Goal: Information Seeking & Learning: Learn about a topic

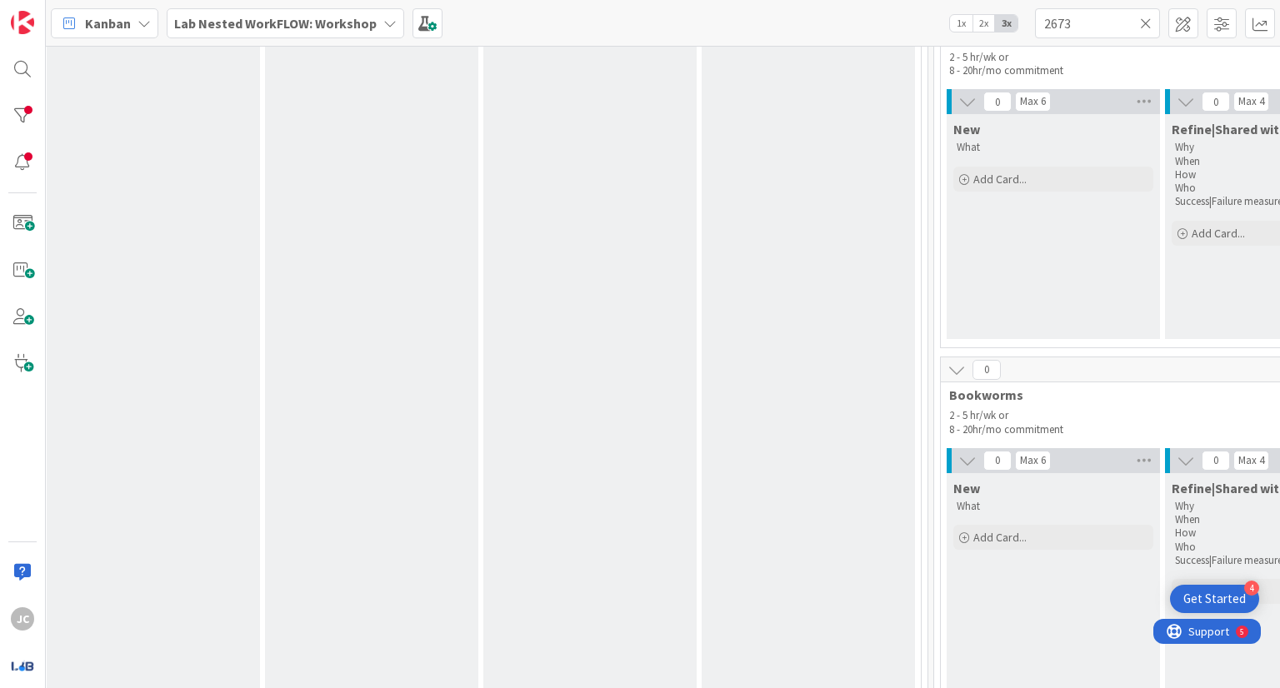
scroll to position [0, 1778]
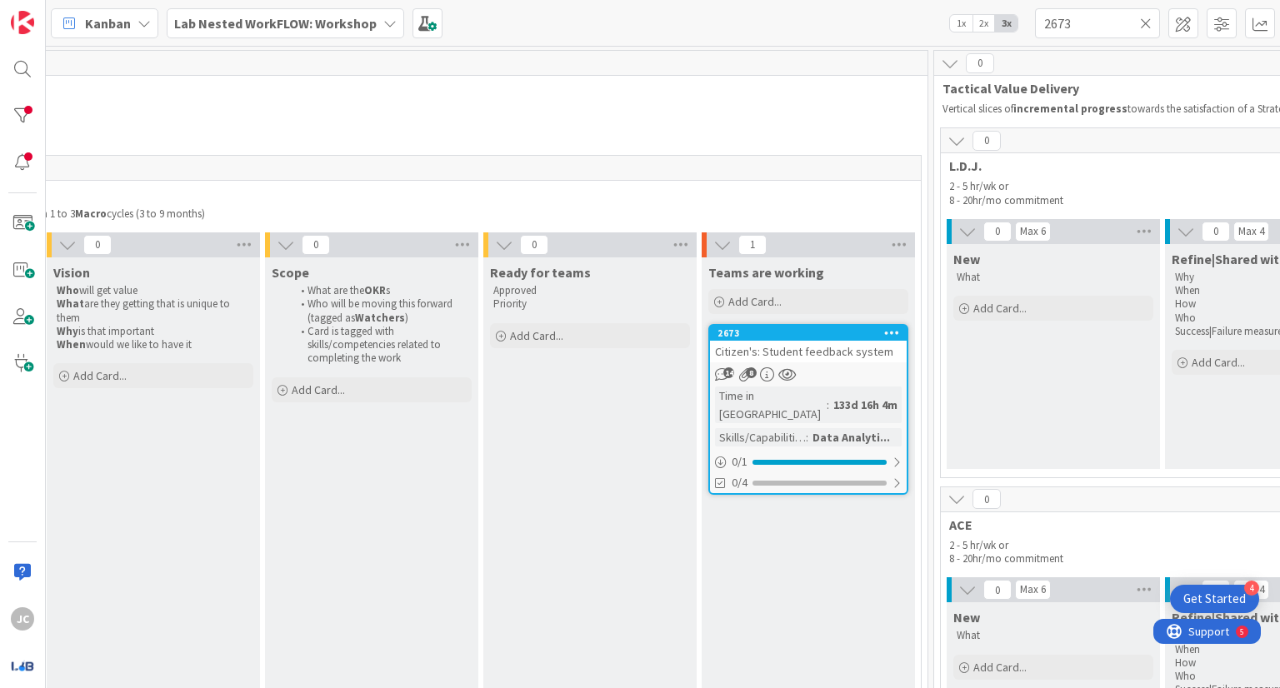
click at [870, 368] on div "14 8" at bounding box center [808, 375] width 197 height 14
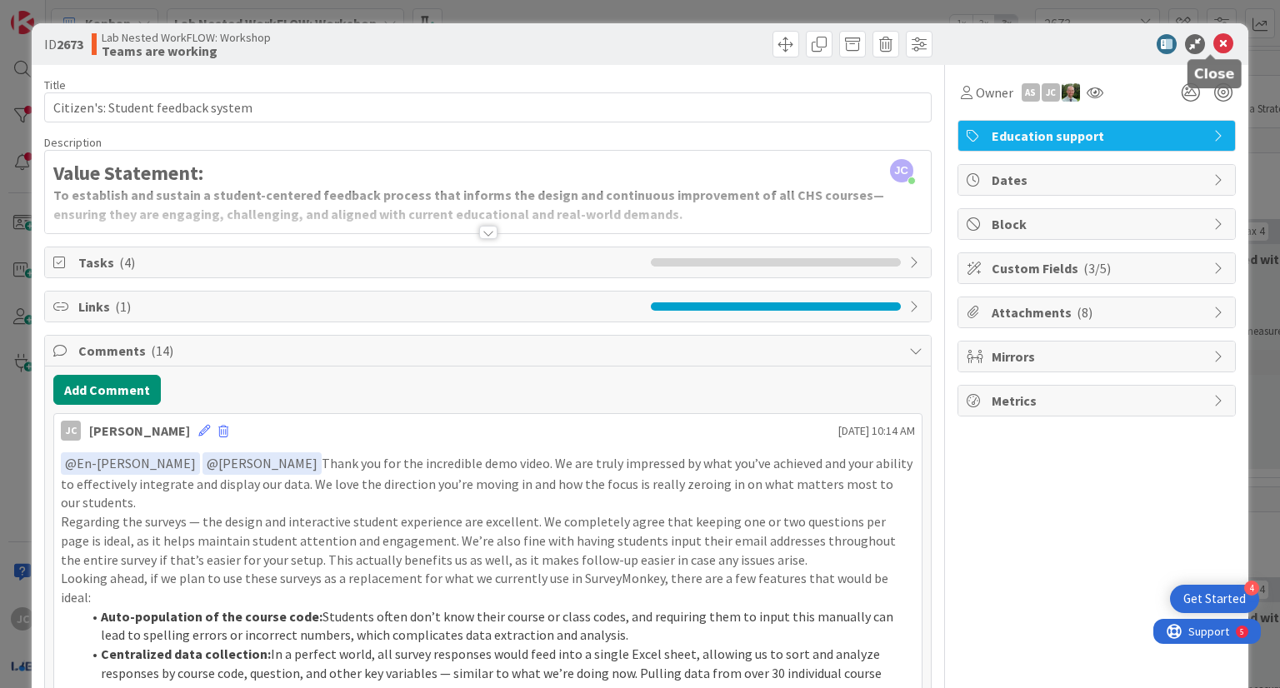
click at [1213, 43] on icon at bounding box center [1223, 44] width 20 height 20
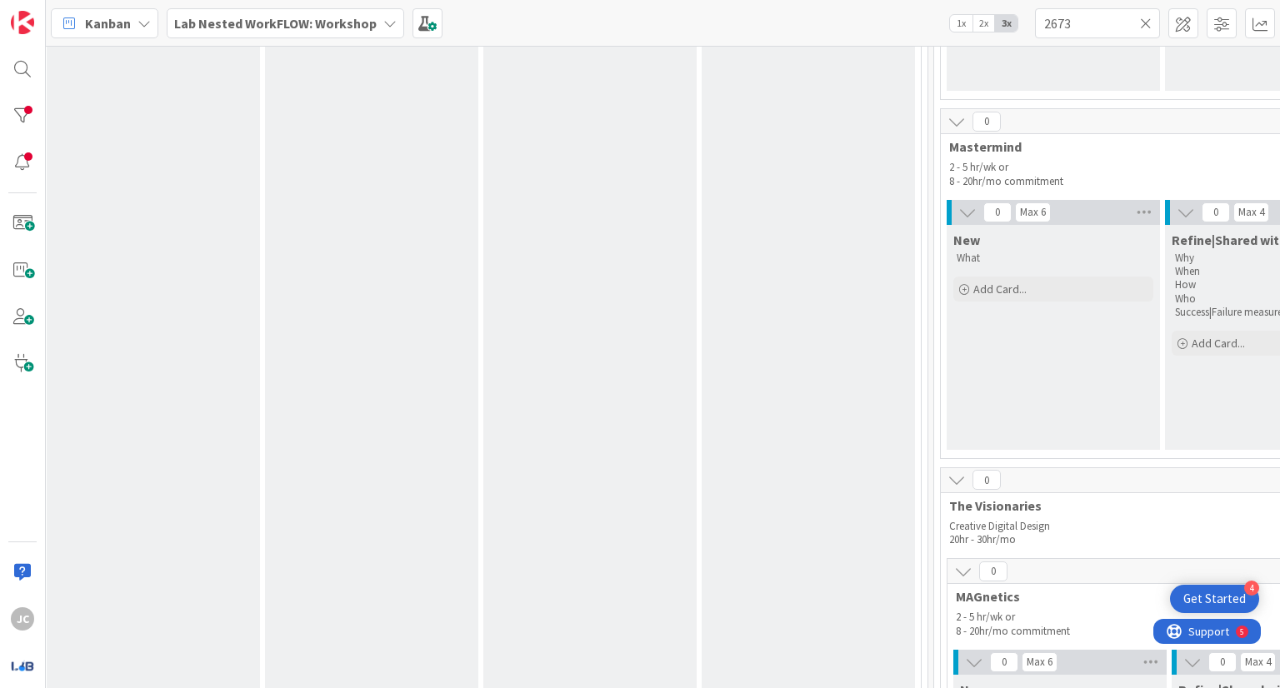
scroll to position [0, 1778]
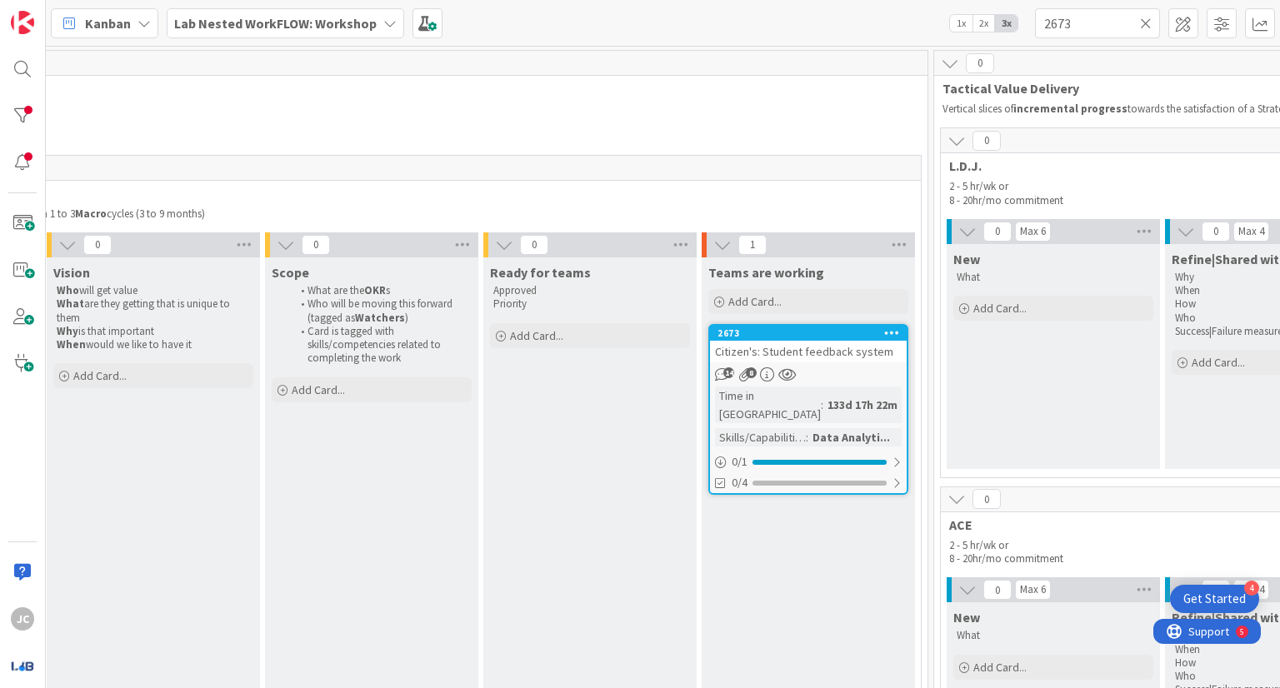
click at [1149, 21] on icon at bounding box center [1146, 23] width 12 height 15
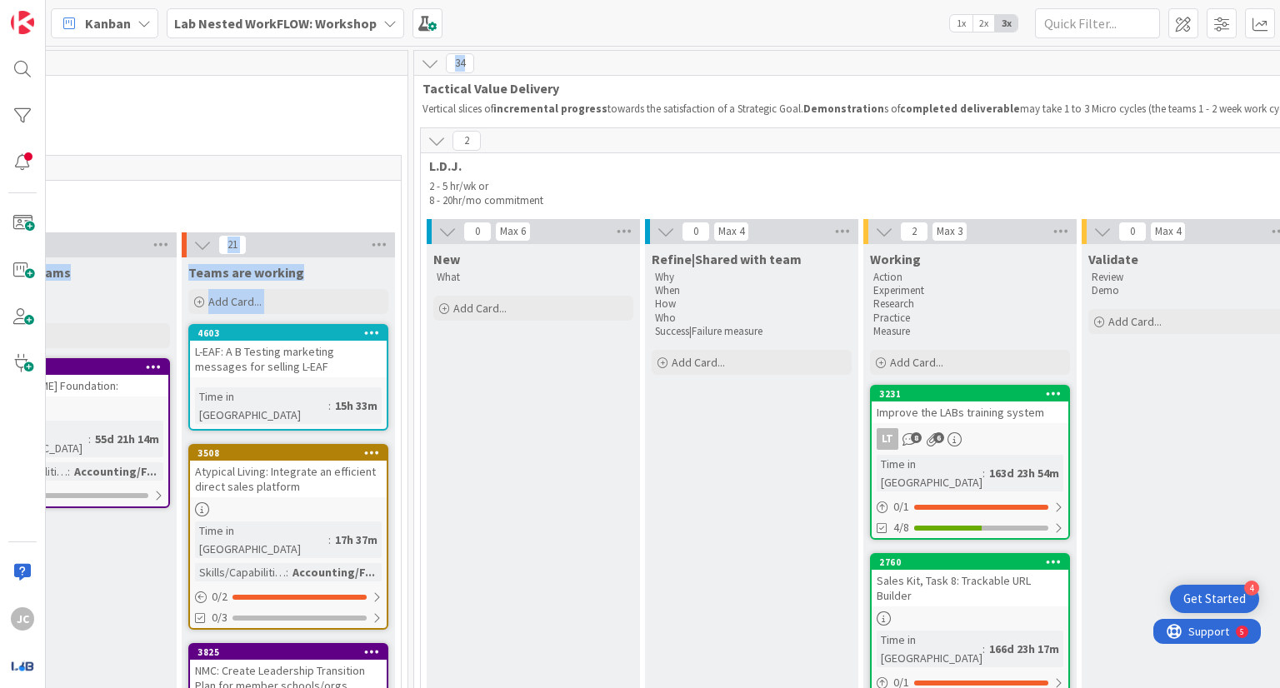
drag, startPoint x: 1273, startPoint y: 44, endPoint x: 1273, endPoint y: 59, distance: 15.0
click at [1273, 59] on div "Kanban Lab Nested WorkFLOW: Workshop 1x 2x 3x 7 Resources These cards will serv…" at bounding box center [663, 344] width 1234 height 688
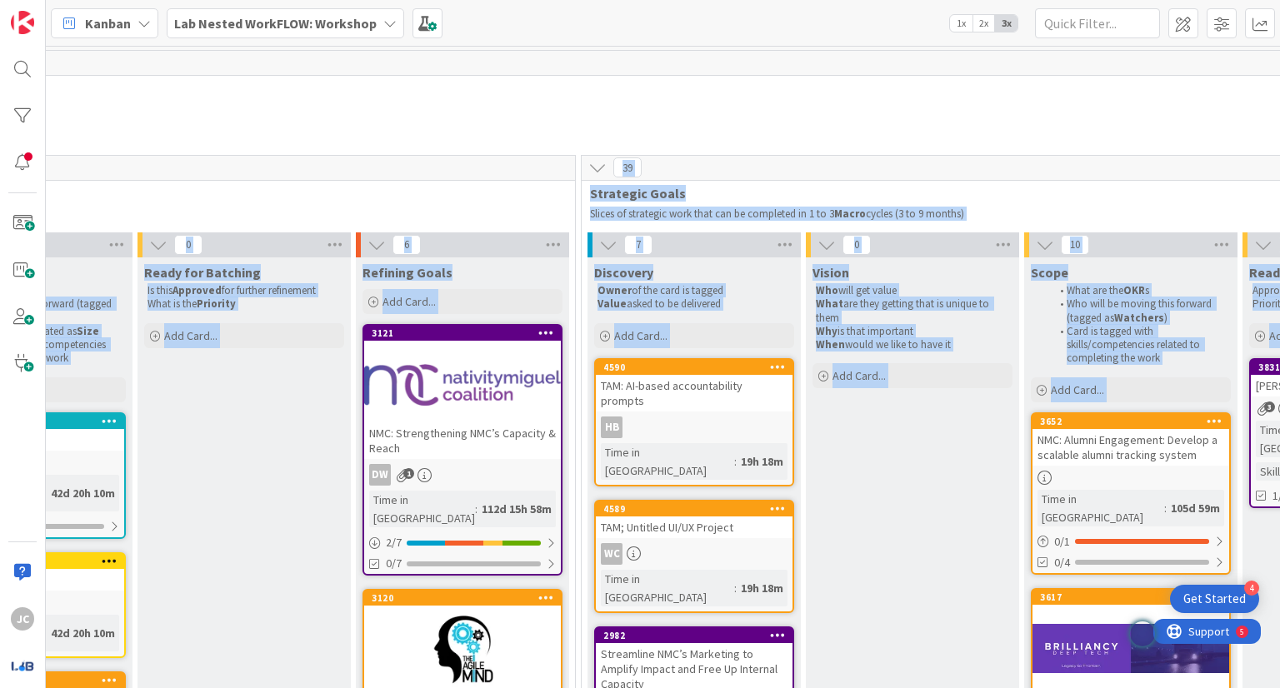
scroll to position [0, 1016]
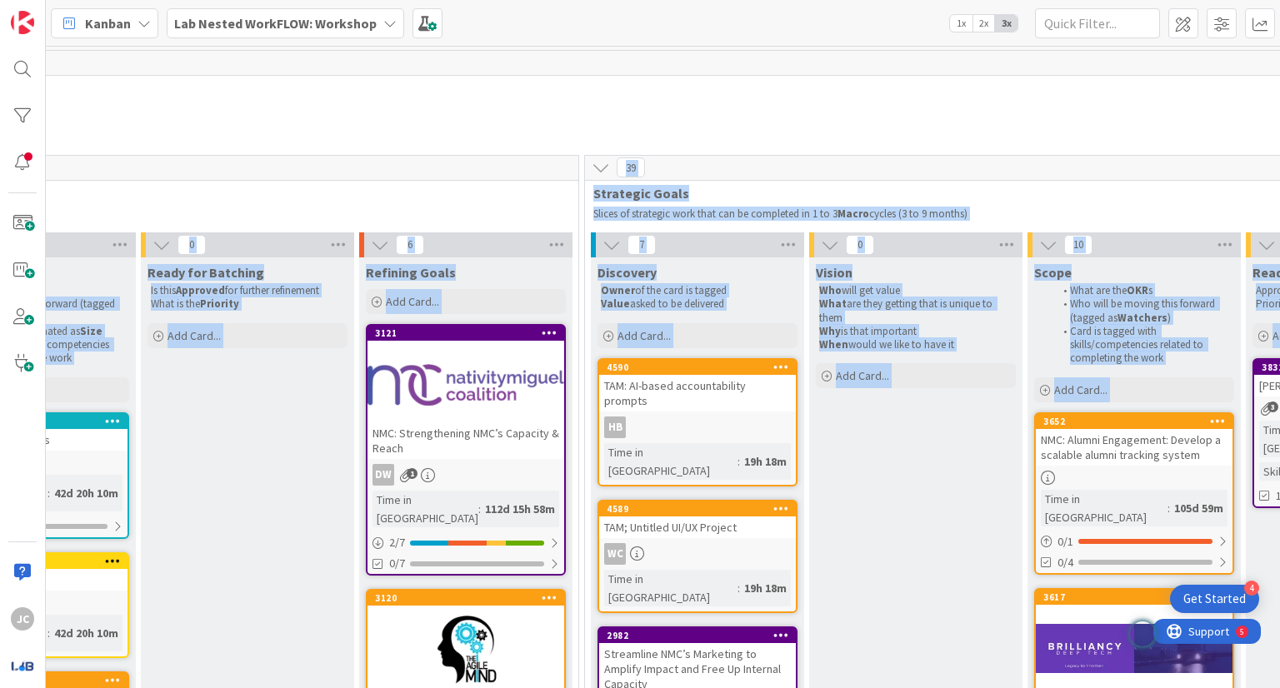
click at [895, 108] on p "Strategic work enters the system as a request." at bounding box center [570, 109] width 2177 height 13
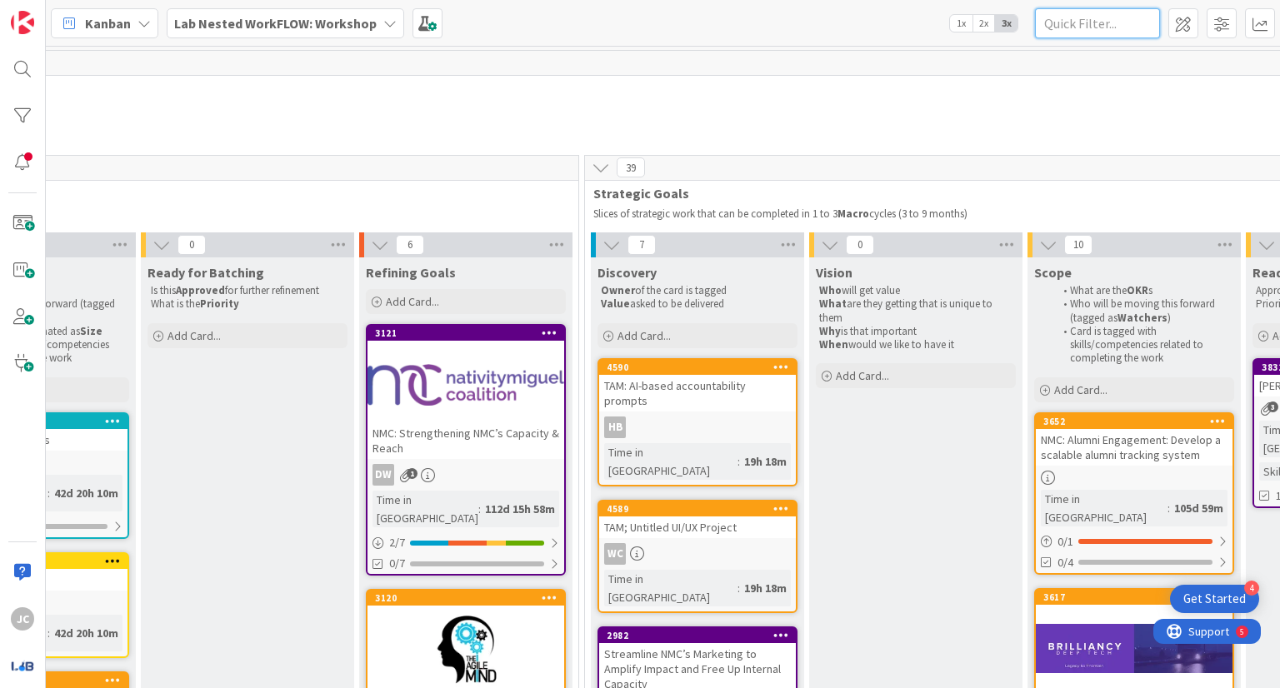
click at [1107, 31] on input "text" at bounding box center [1097, 23] width 125 height 30
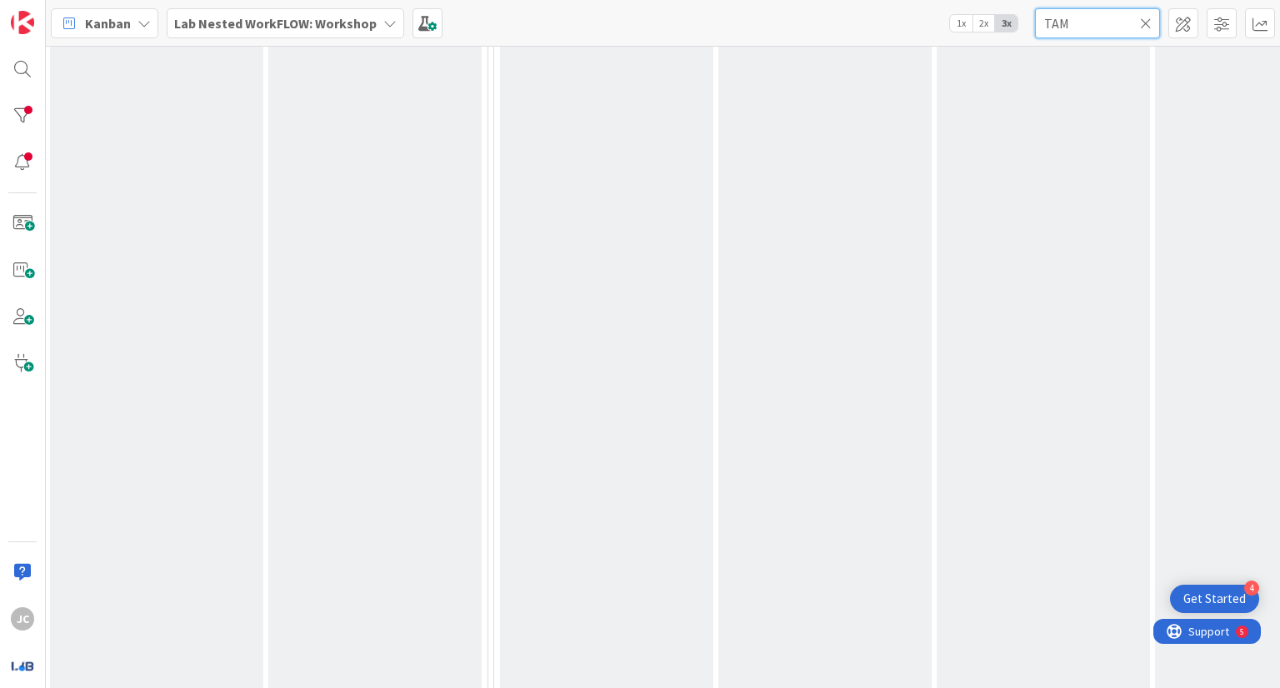
scroll to position [0, 1107]
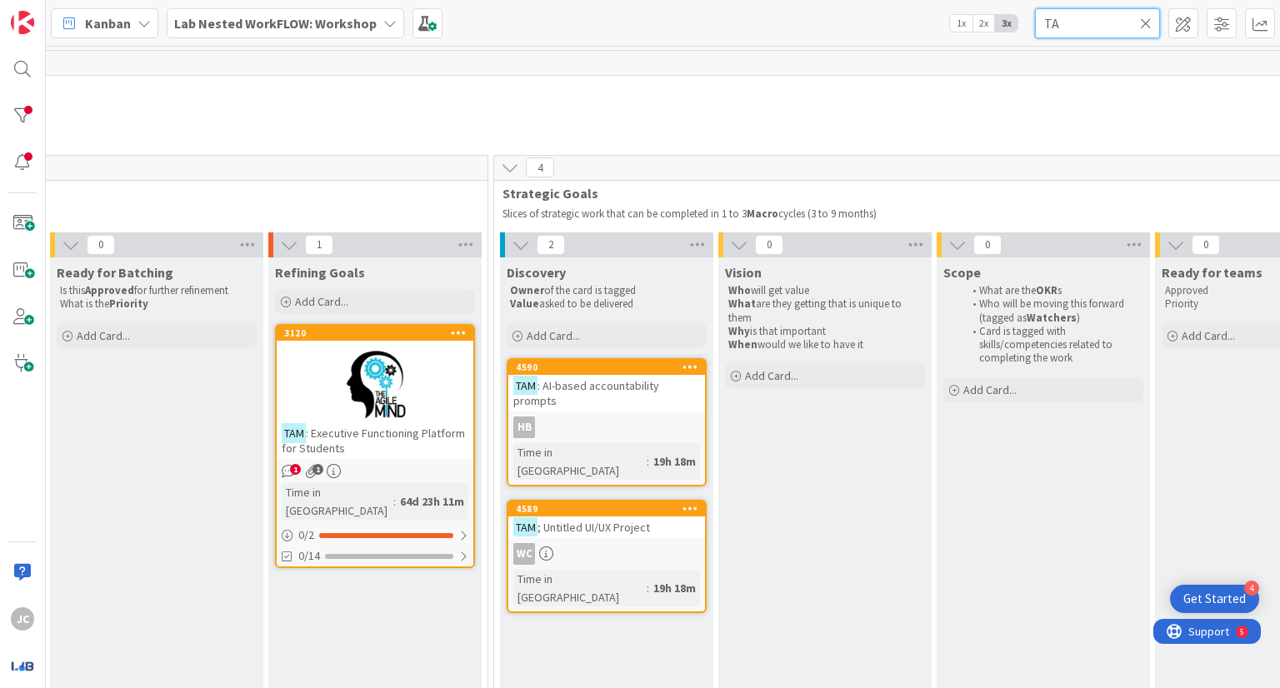
type input "T"
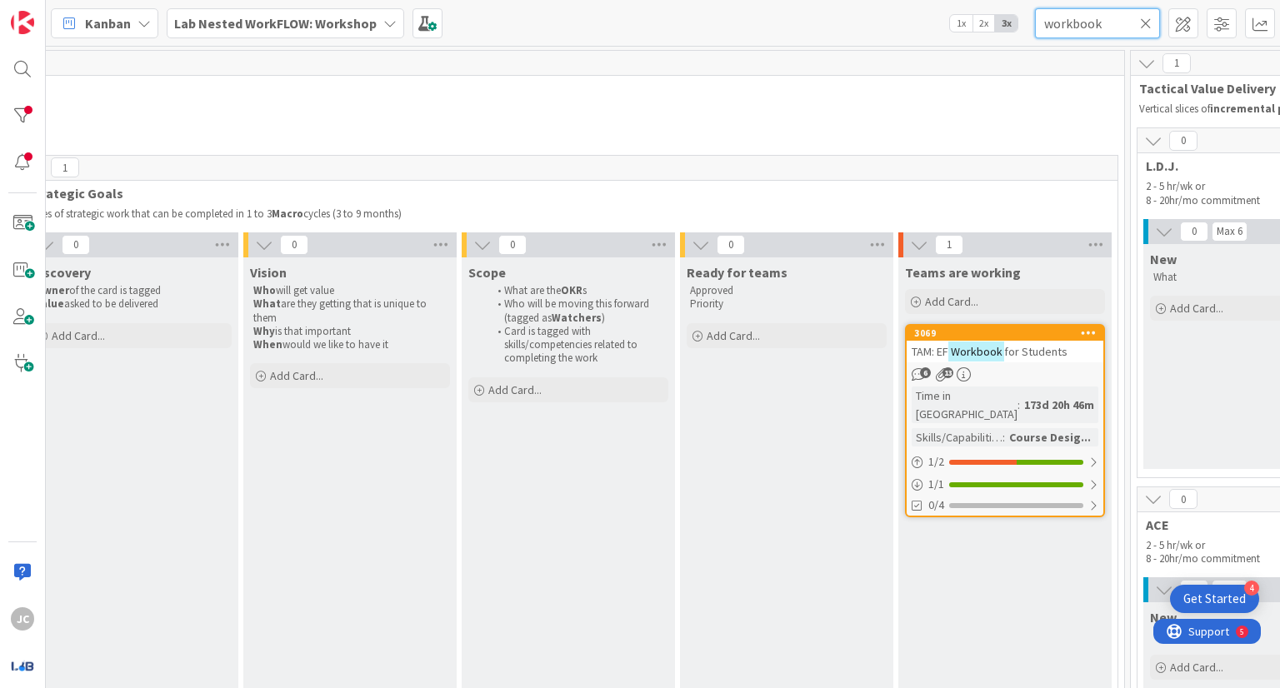
scroll to position [0, 1996]
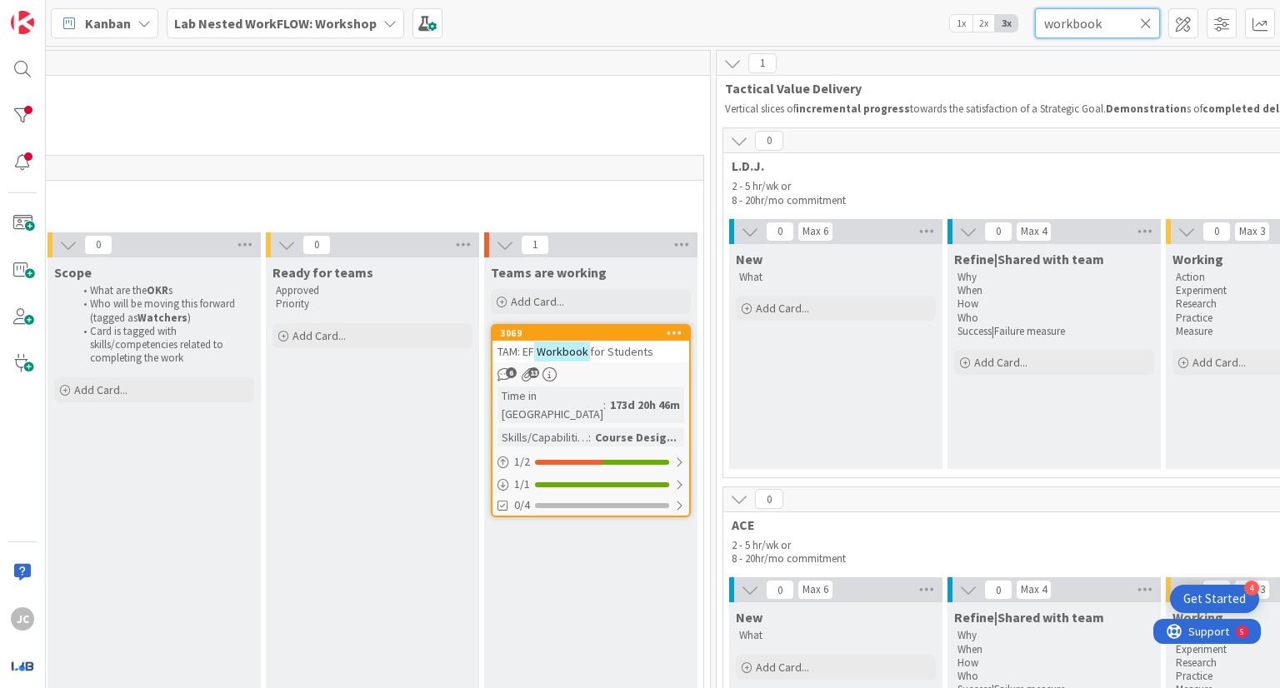
type input "workbook"
click at [603, 358] on div "TAM: EF Workbook for Students" at bounding box center [591, 352] width 197 height 22
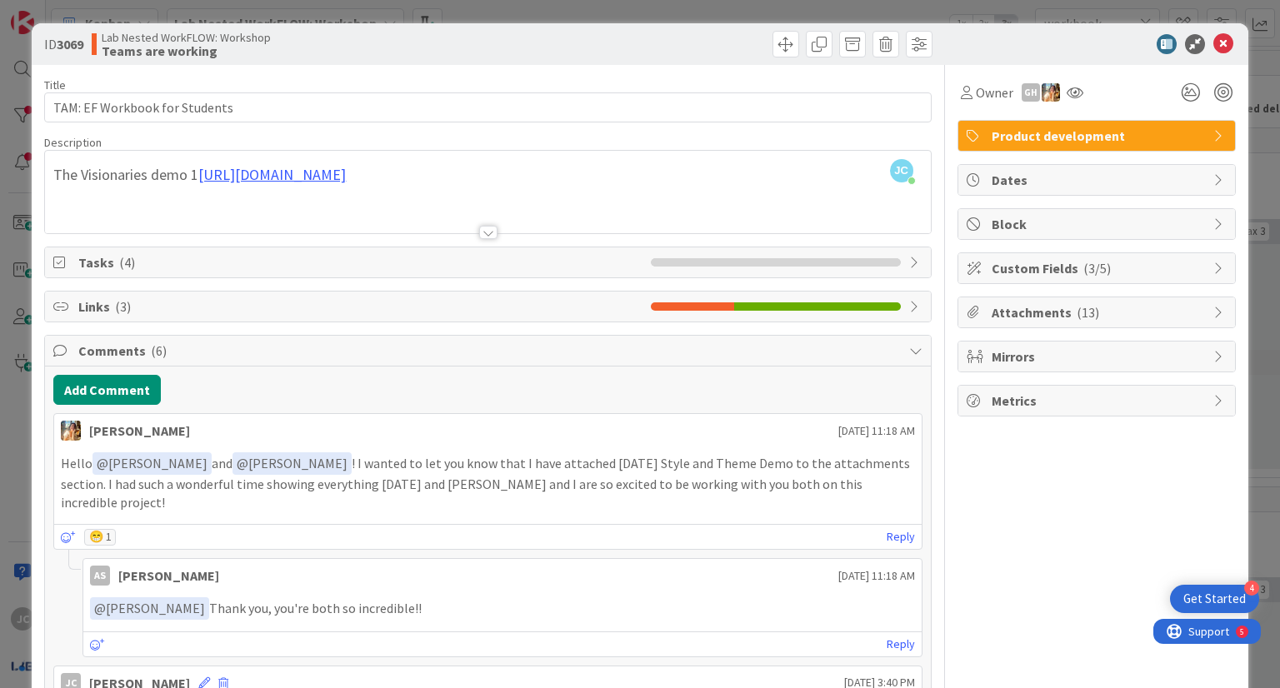
click at [105, 261] on span "Tasks ( 4 )" at bounding box center [359, 263] width 563 height 20
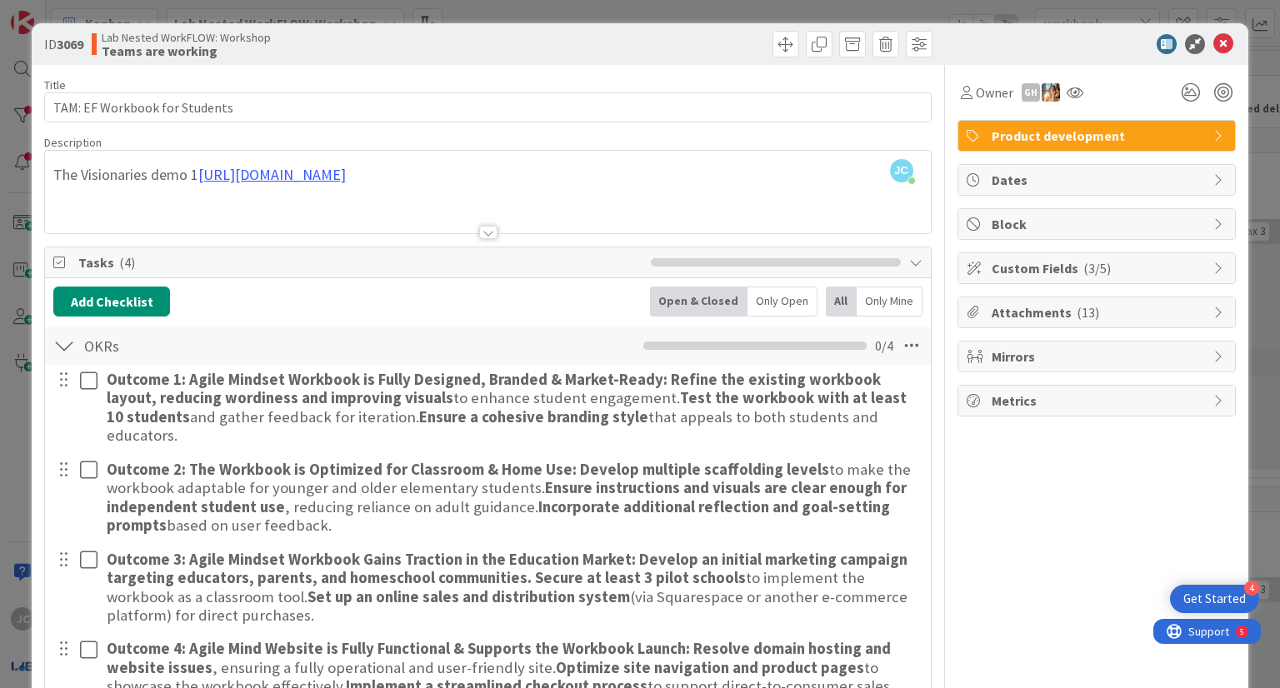
click at [486, 233] on div at bounding box center [488, 232] width 18 height 13
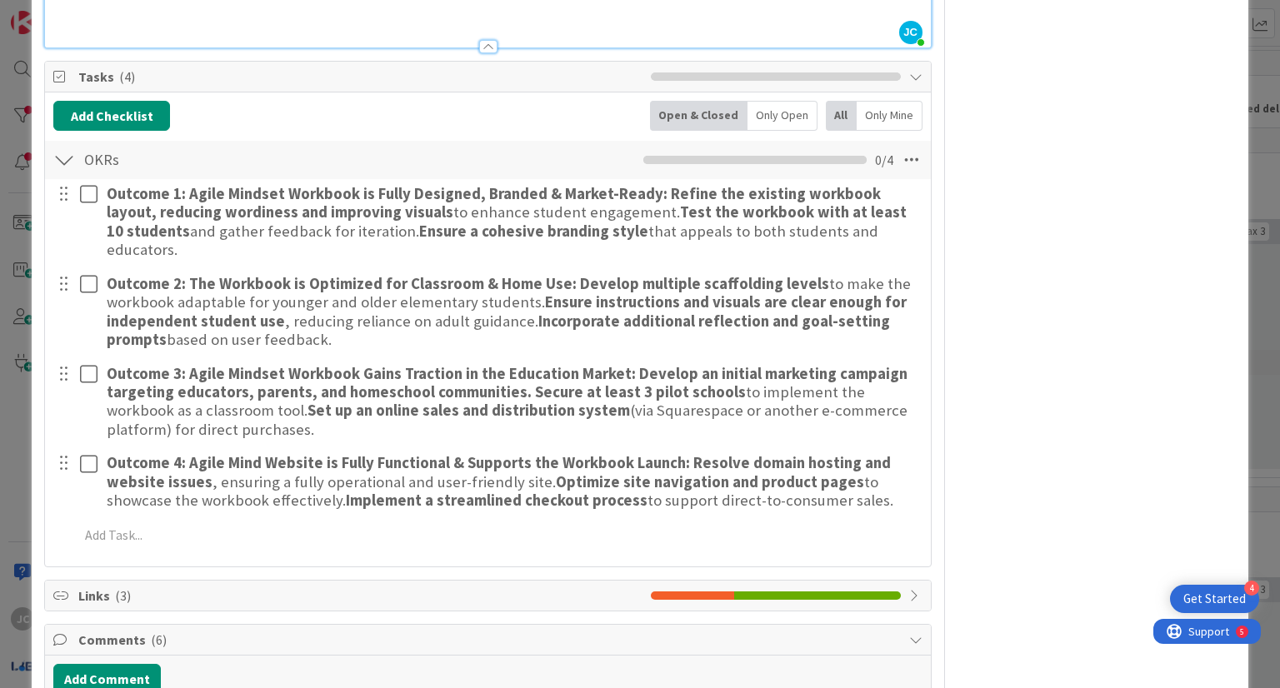
scroll to position [1040, 0]
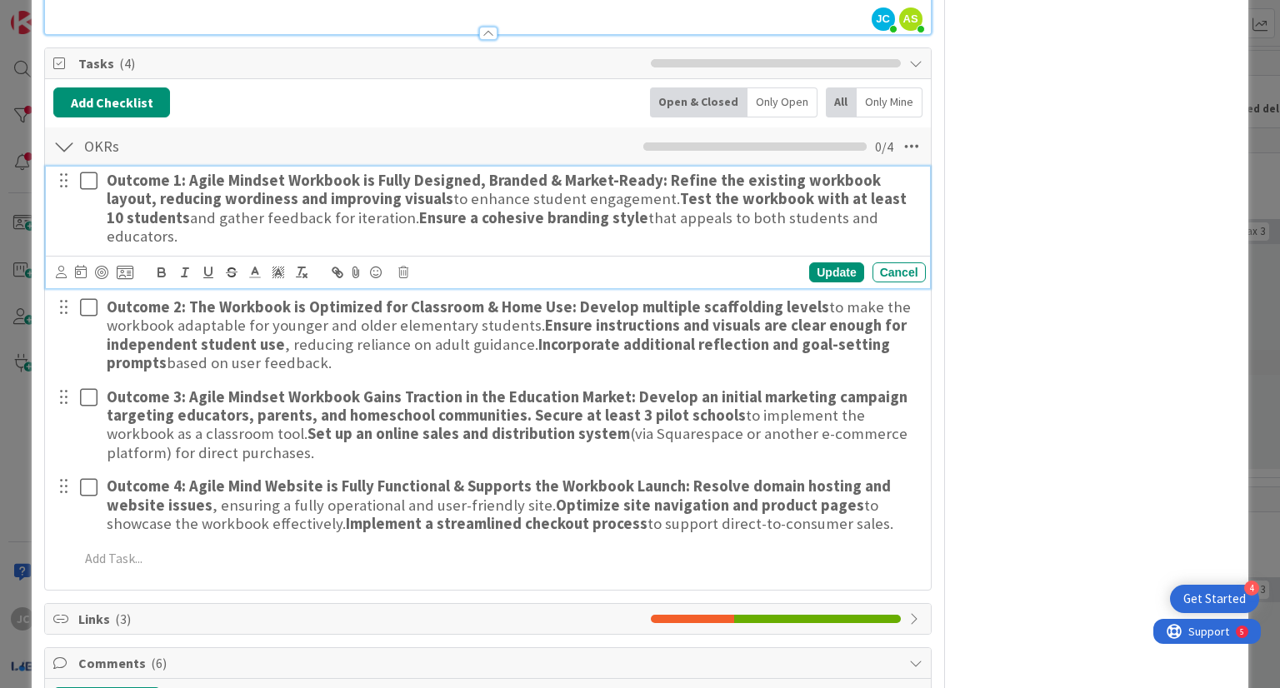
drag, startPoint x: 1181, startPoint y: 244, endPoint x: 793, endPoint y: 234, distance: 387.6
click at [793, 234] on h3 "Outcome 1: Agile Mindset Workbook is Fully Designed, Branded & Market-Ready: Re…" at bounding box center [513, 209] width 813 height 75
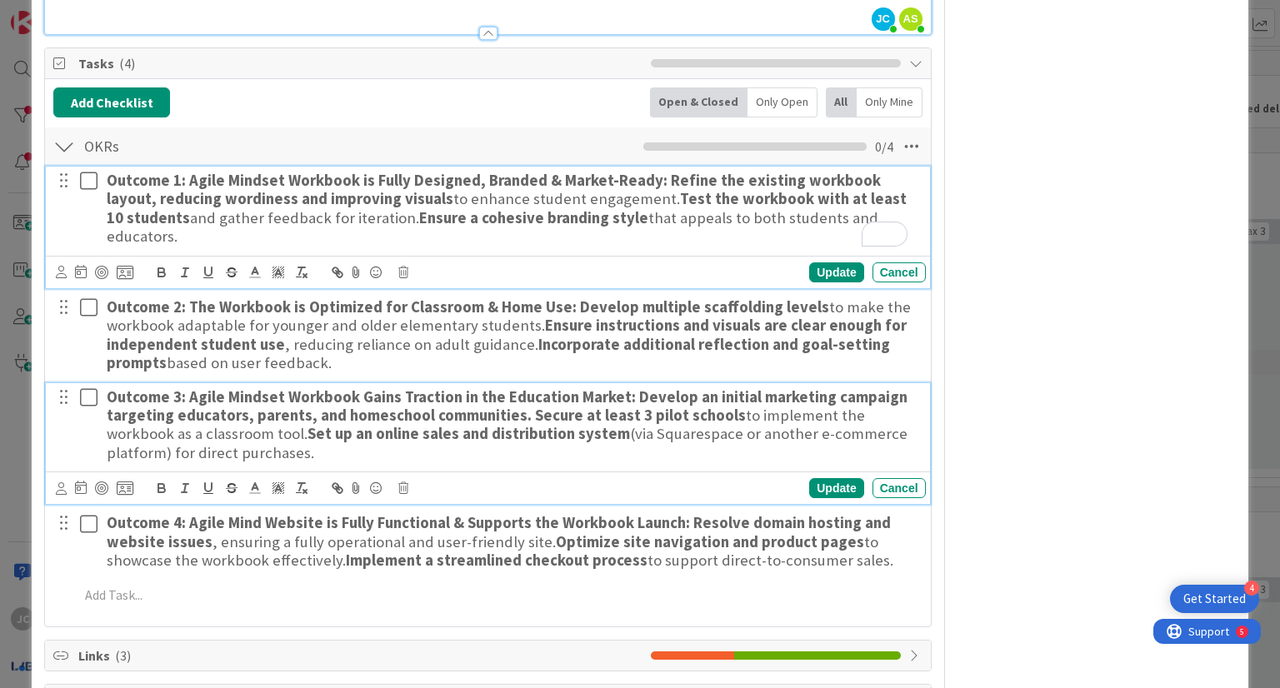
click at [820, 452] on h3 "Outcome 3: Agile Mindset Workbook Gains Traction in the Education Market: Devel…" at bounding box center [513, 425] width 813 height 75
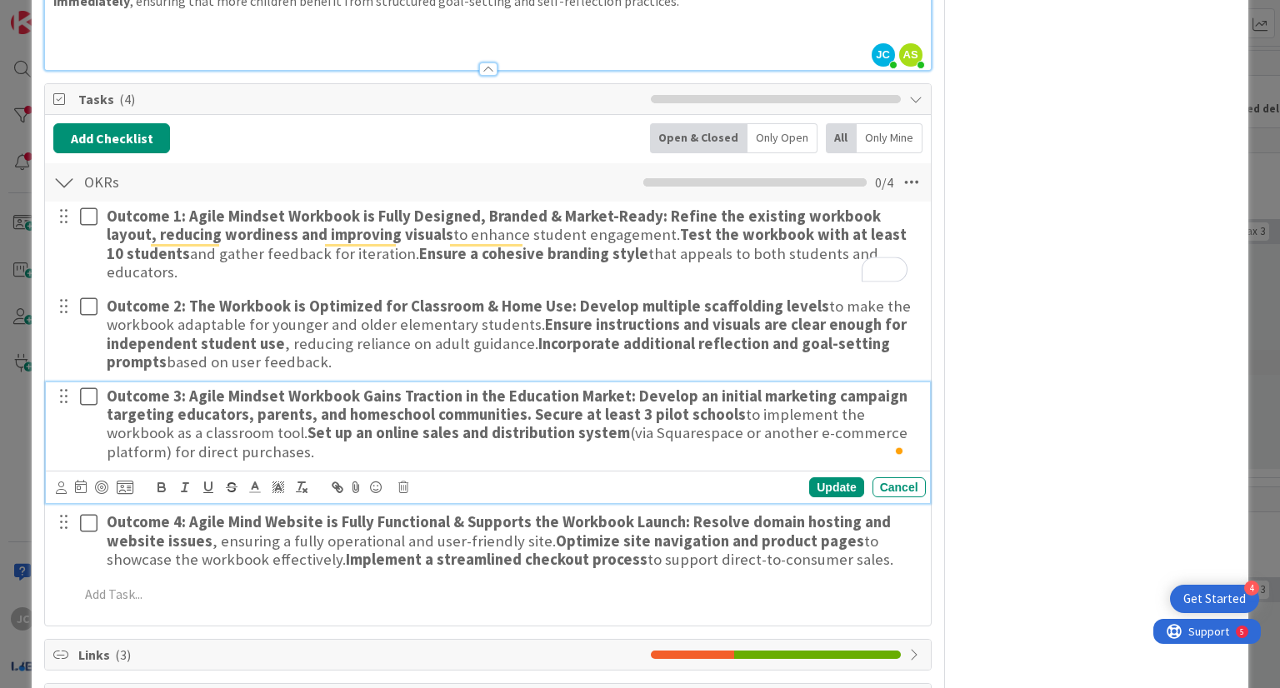
click at [1100, 398] on div "Owner GH Product development Dates Block Custom Fields ( 3/5 ) Attachments ( 13…" at bounding box center [1097, 322] width 278 height 2522
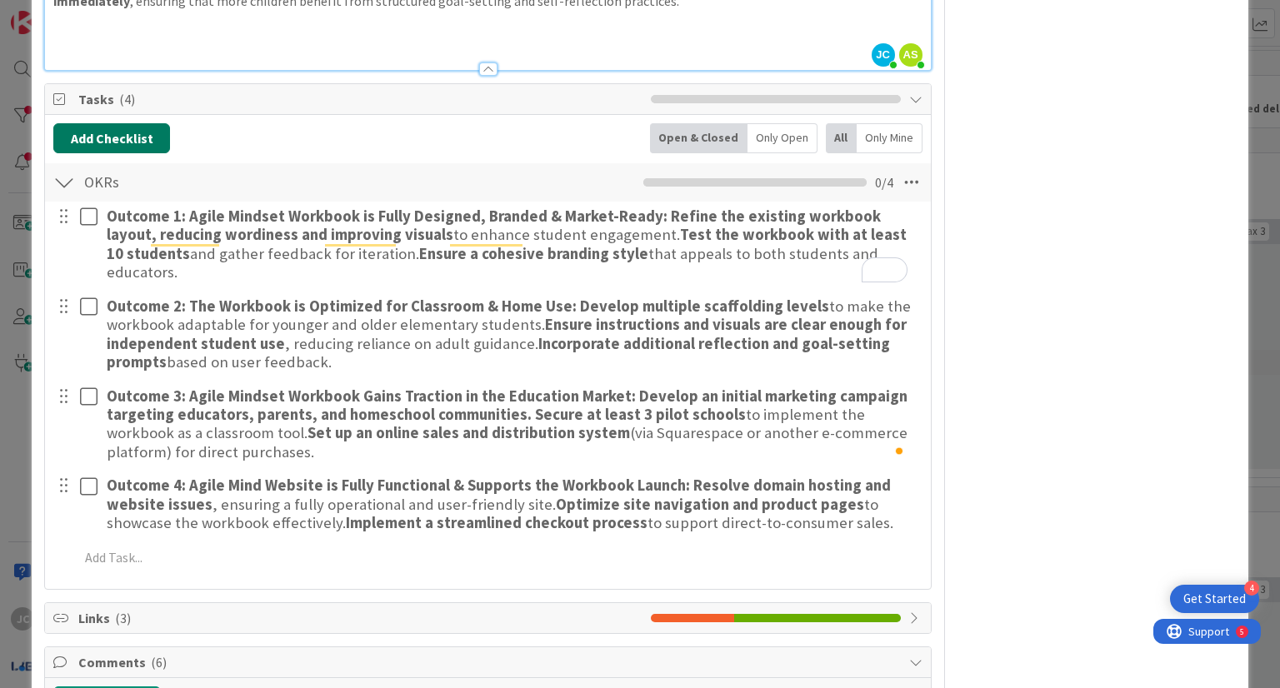
click at [94, 134] on button "Add Checklist" at bounding box center [111, 138] width 117 height 30
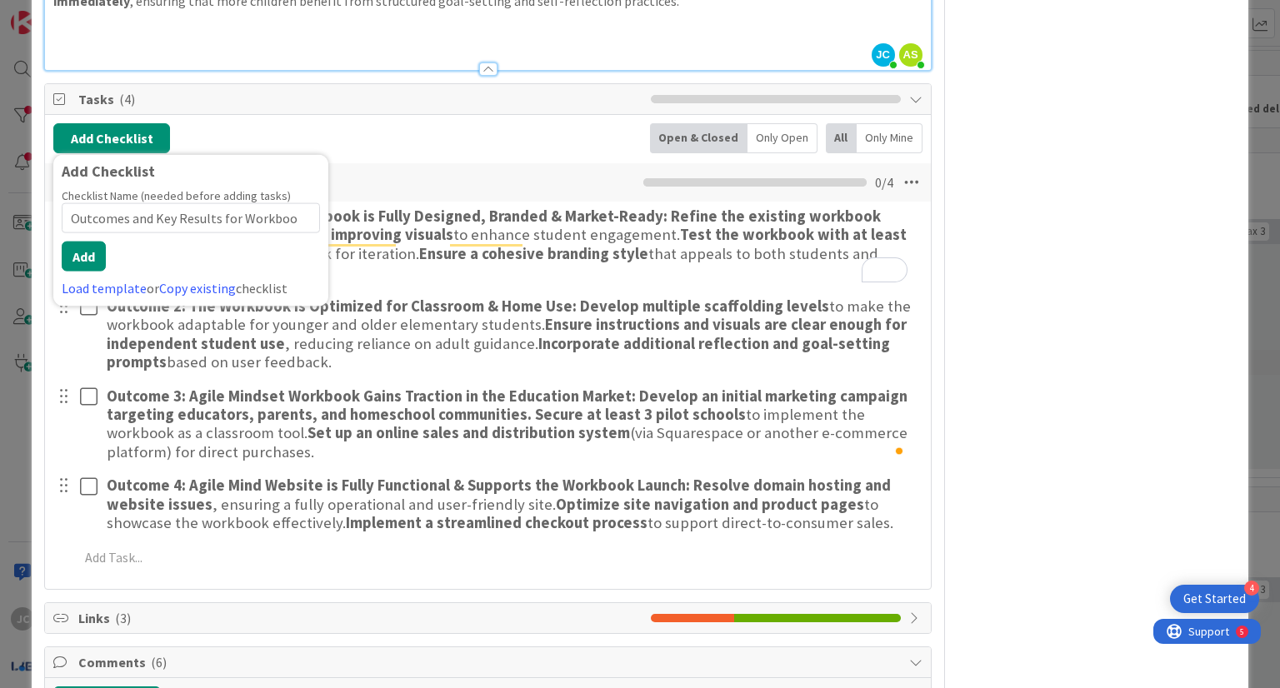
type input "Outcomes and Key Results for Workbook"
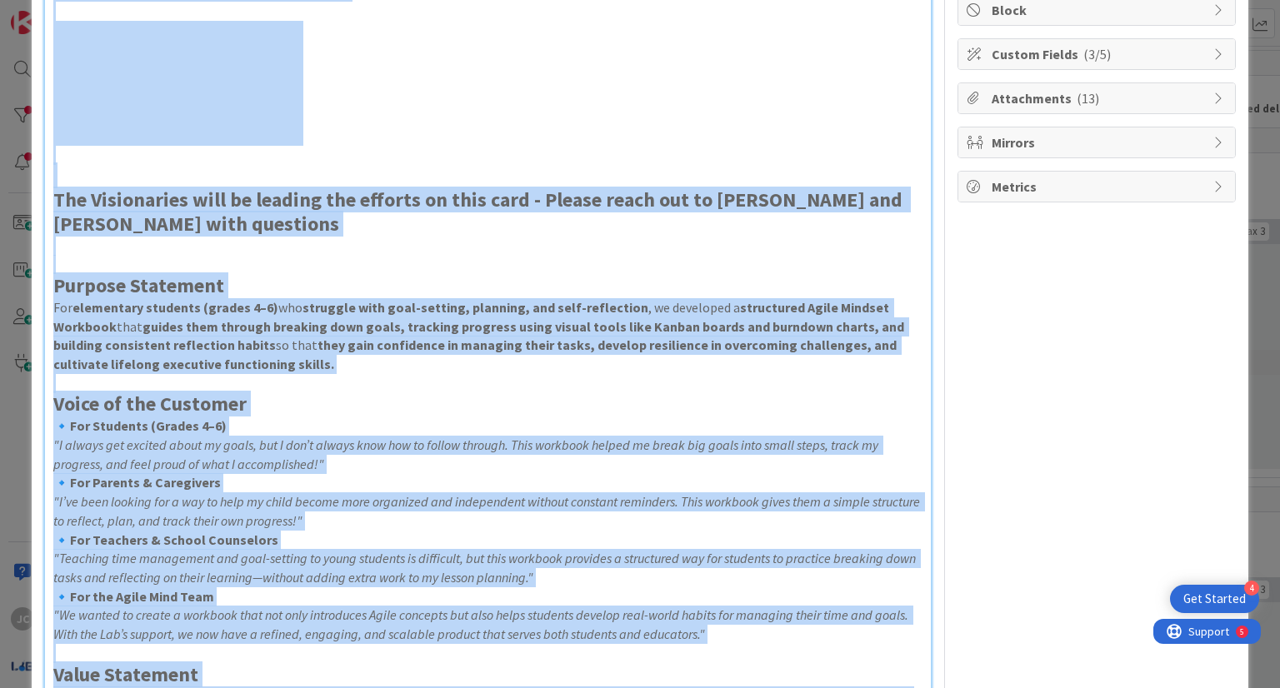
scroll to position [26, 0]
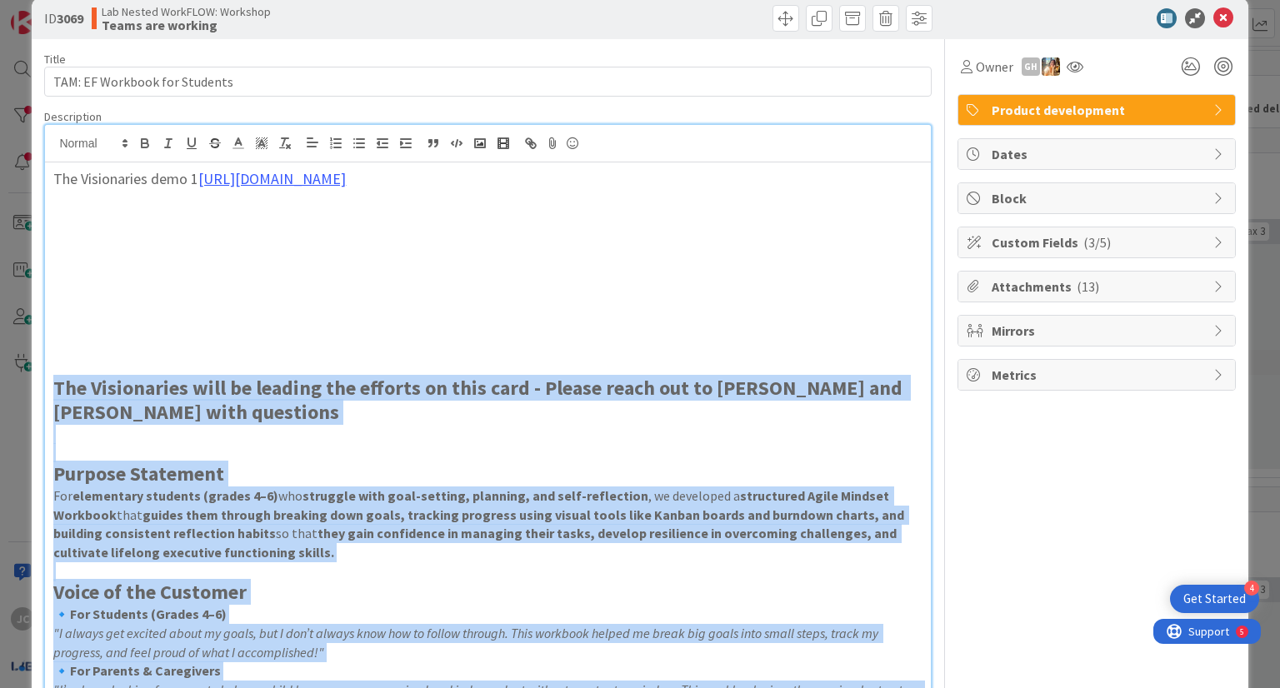
drag, startPoint x: 673, startPoint y: 582, endPoint x: 52, endPoint y: 396, distance: 648.9
click at [52, 396] on div "The Visionaries demo 1 [URL][DOMAIN_NAME] The Visionaries will be leading the e…" at bounding box center [487, 606] width 885 height 886
copy div "Lor Ipsumdolors amet co adipisc eli seddoei te inci utla - Etdolo magna ali en …"
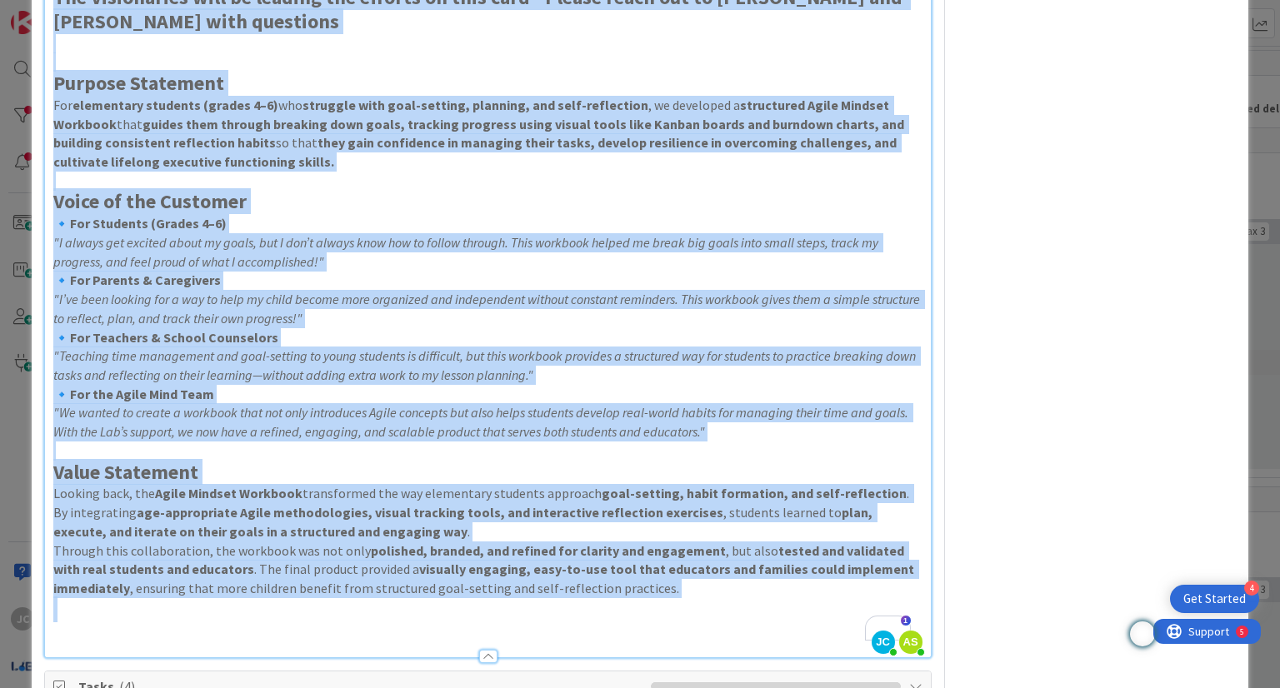
scroll to position [0, 0]
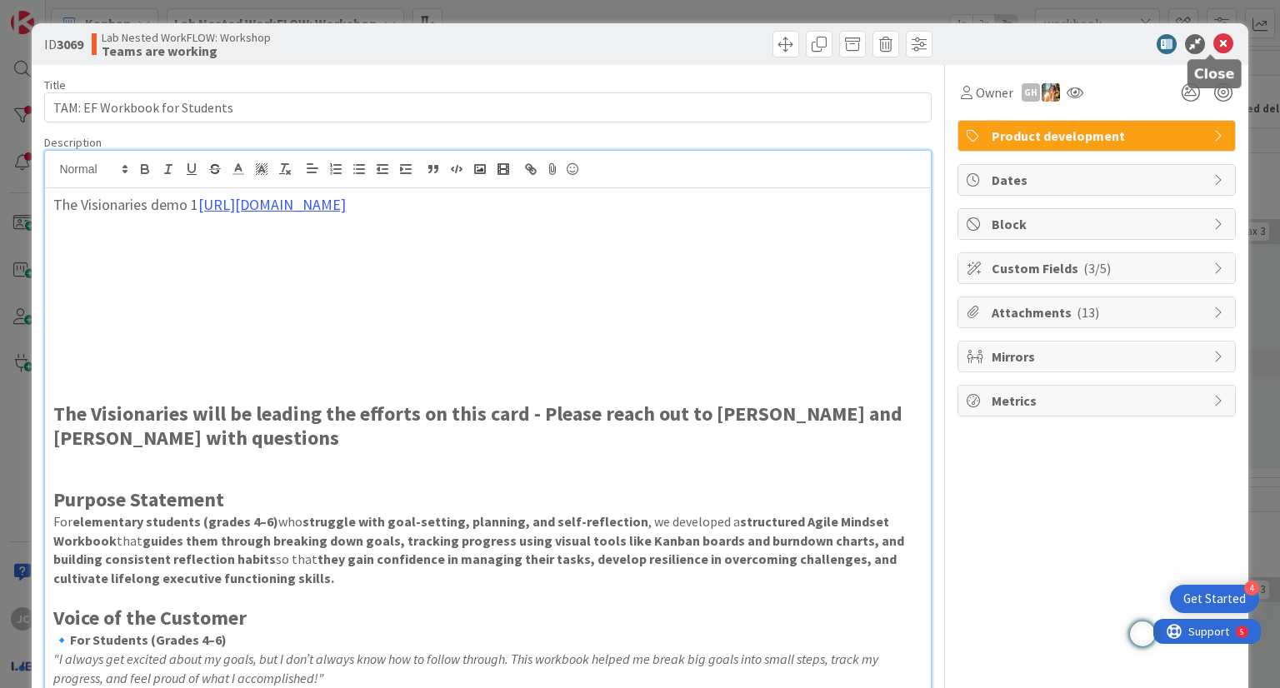
click at [1213, 41] on icon at bounding box center [1223, 44] width 20 height 20
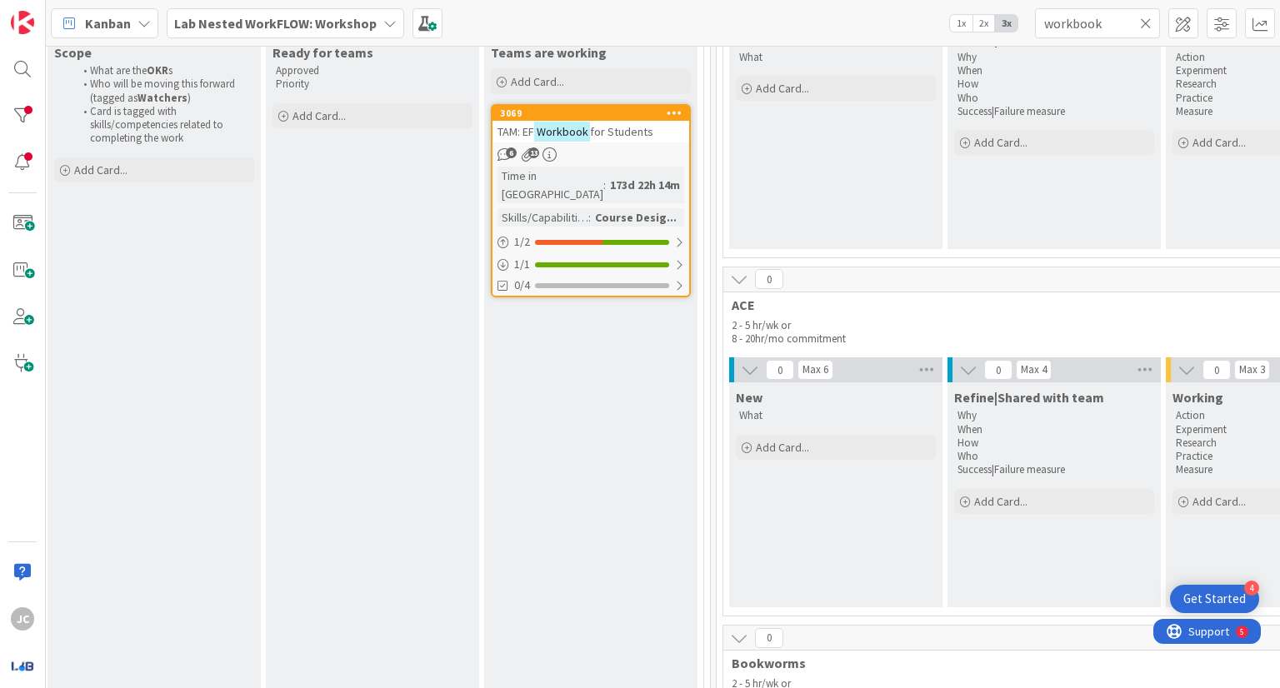
scroll to position [0, 1996]
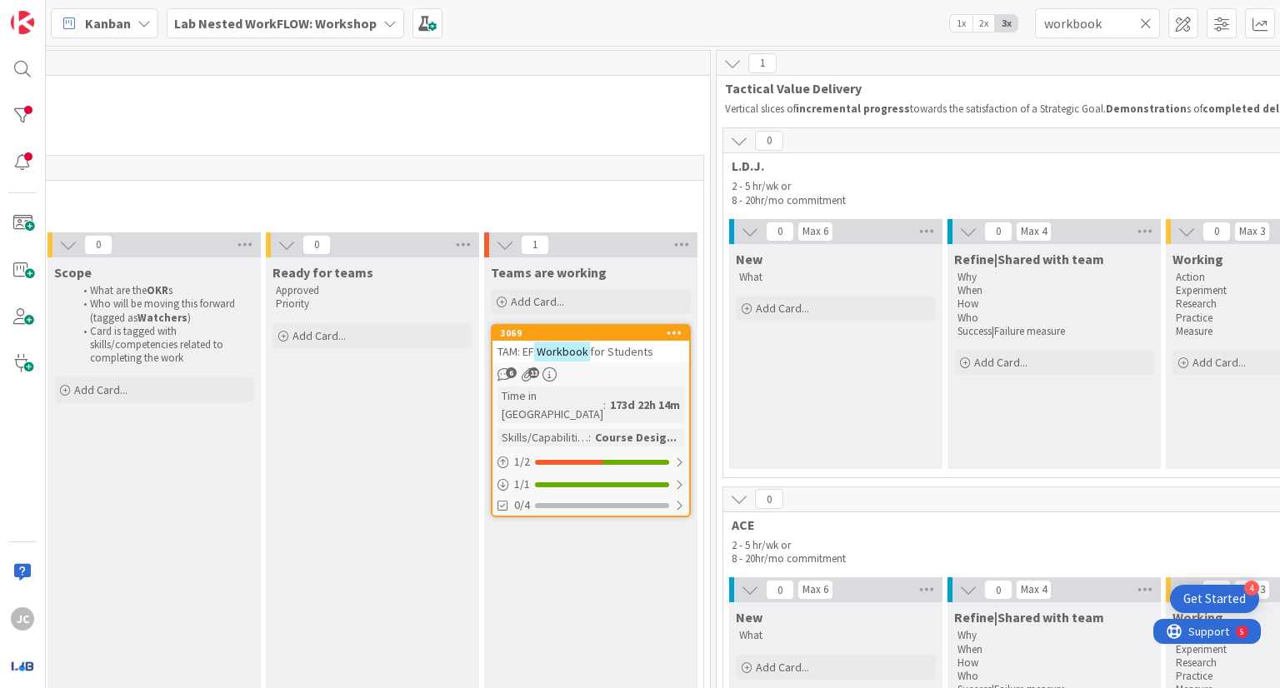
click at [1149, 17] on icon at bounding box center [1146, 23] width 12 height 15
click at [1110, 21] on input "text" at bounding box center [1097, 23] width 125 height 30
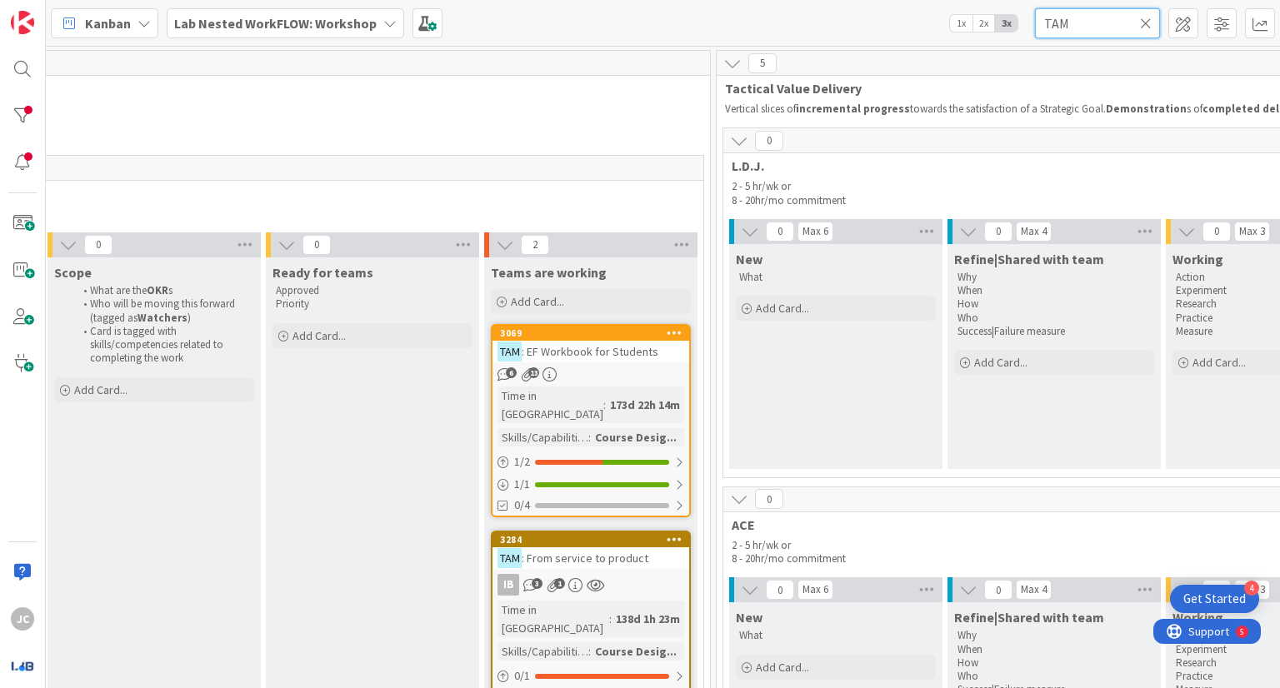
type input "TAM"
click at [598, 551] on span ": From service to product" at bounding box center [585, 558] width 127 height 15
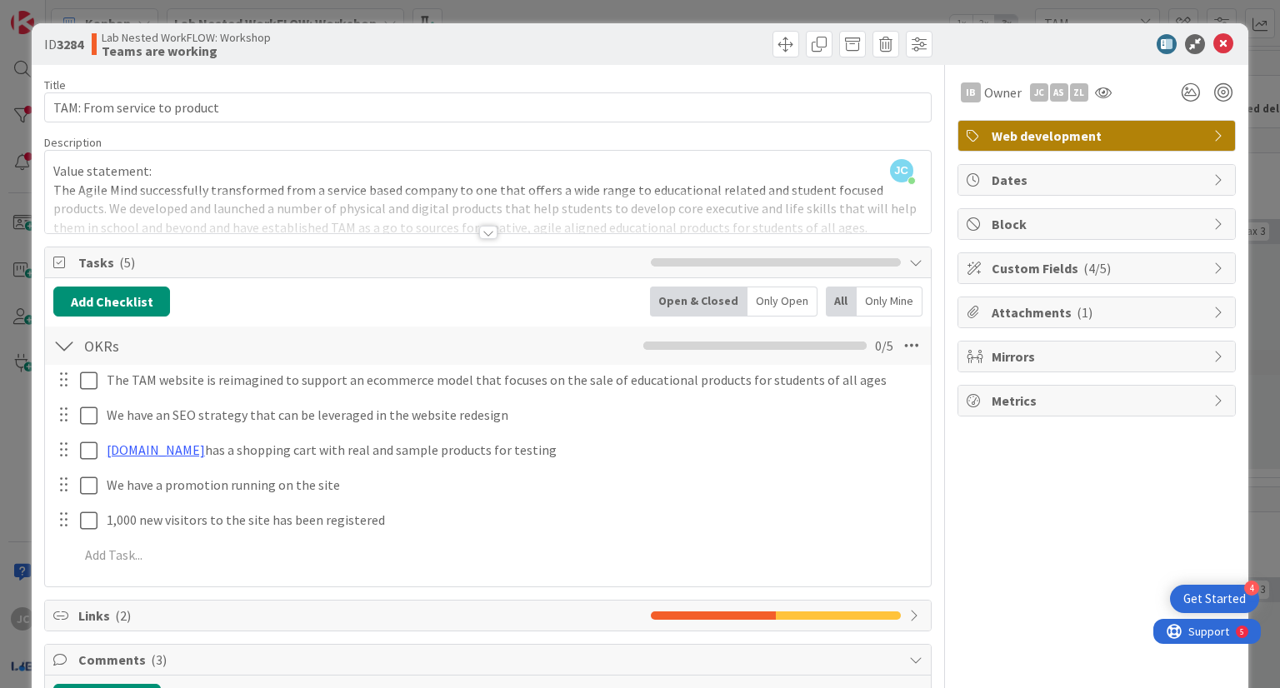
click at [483, 228] on div at bounding box center [488, 232] width 18 height 13
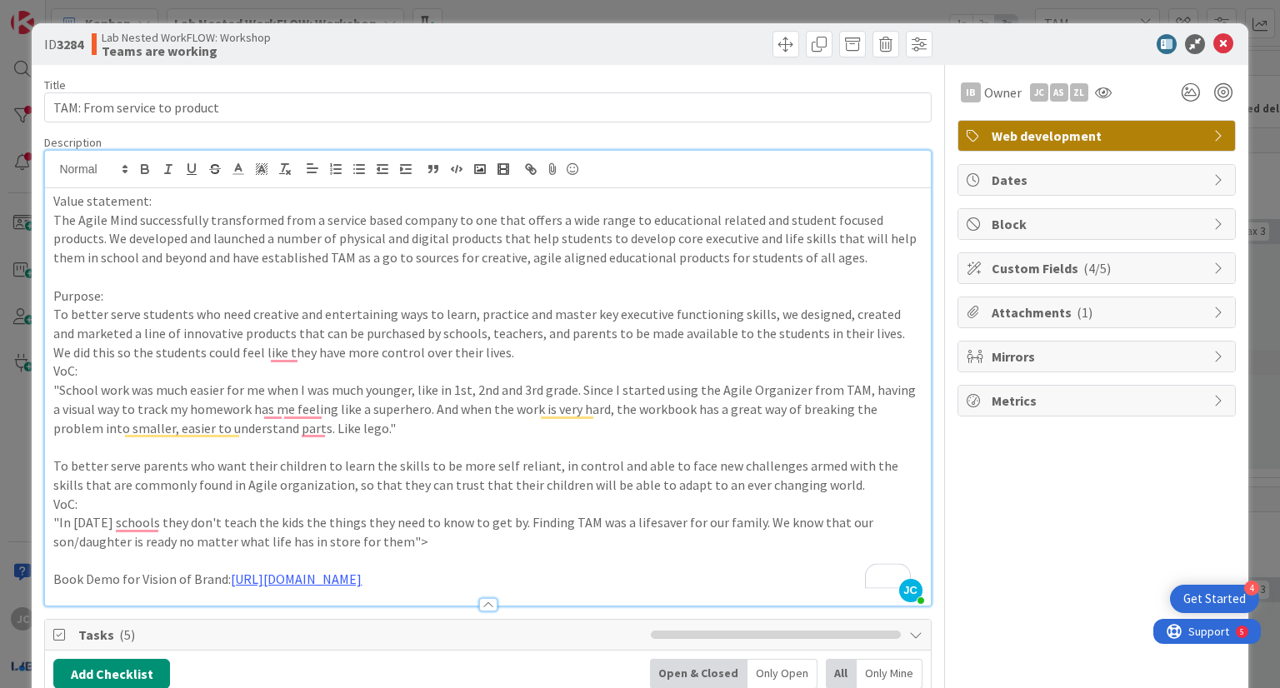
drag, startPoint x: 518, startPoint y: 585, endPoint x: 13, endPoint y: 197, distance: 637.7
click at [13, 197] on div "ID 3284 Lab Nested WorkFLOW: Workshop Teams are working Title 28 / 128 TAM: Fro…" at bounding box center [640, 344] width 1280 height 688
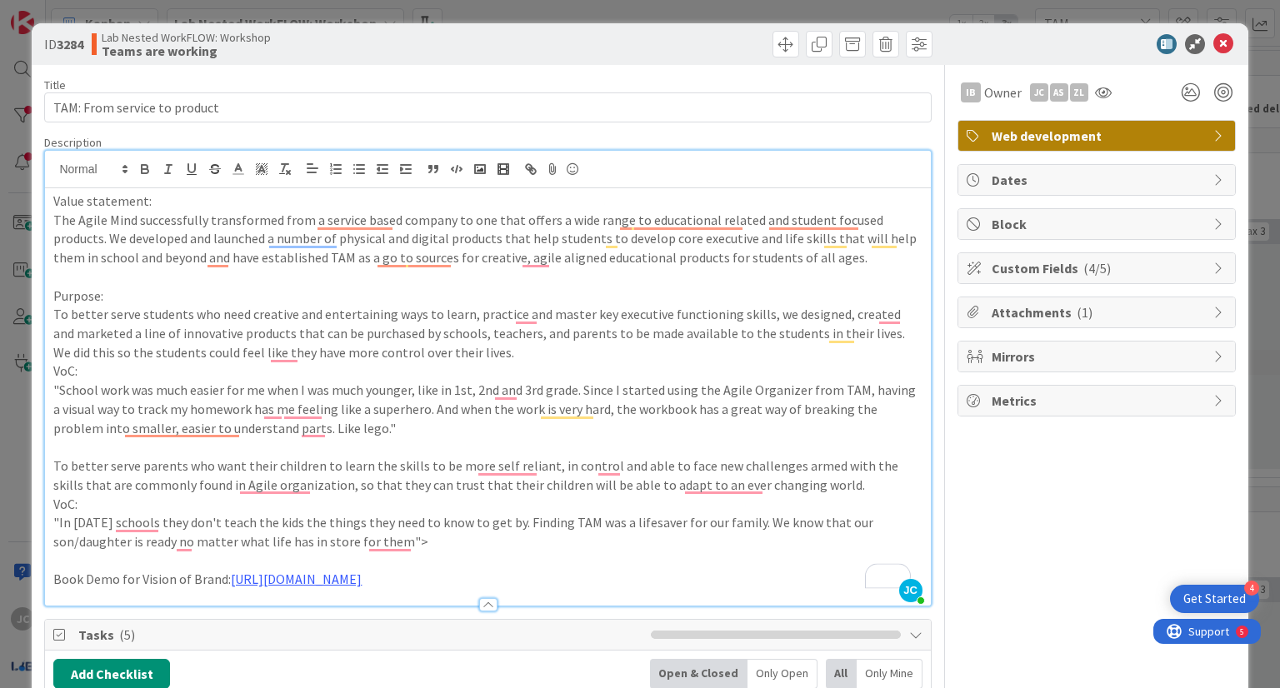
copy div "Value statement: The Agile Mind successfully transformed from a service based c…"
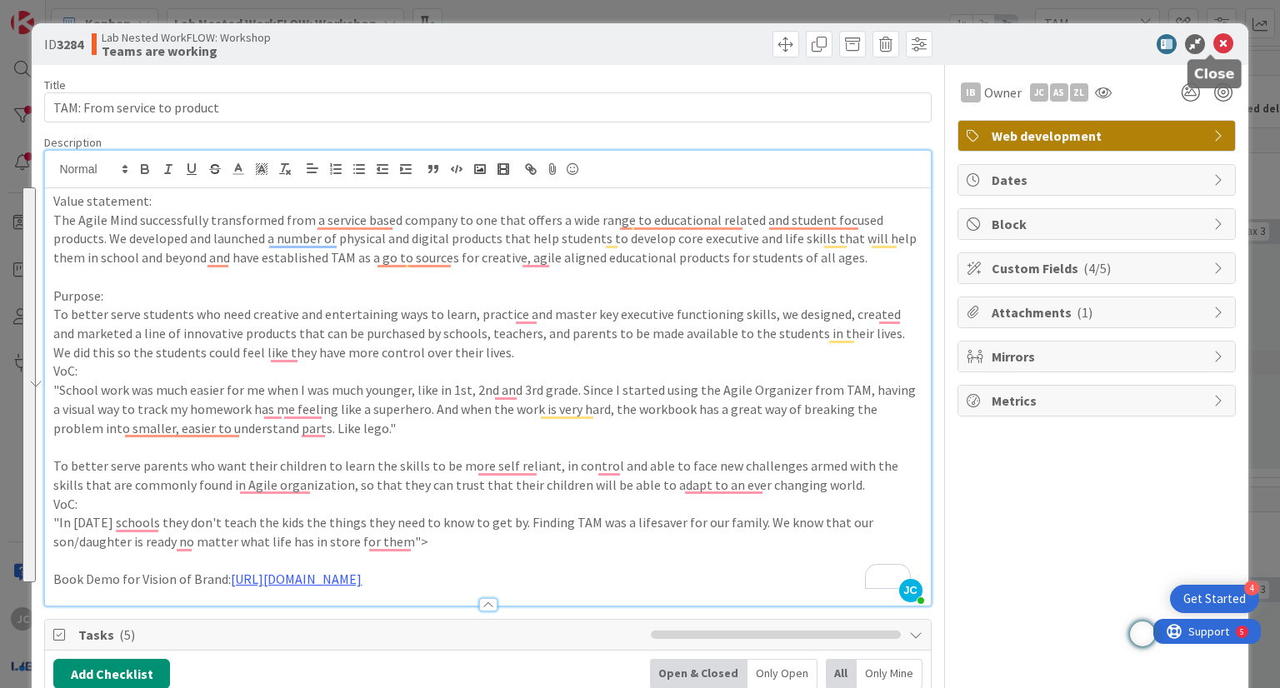
click at [1213, 42] on icon at bounding box center [1223, 44] width 20 height 20
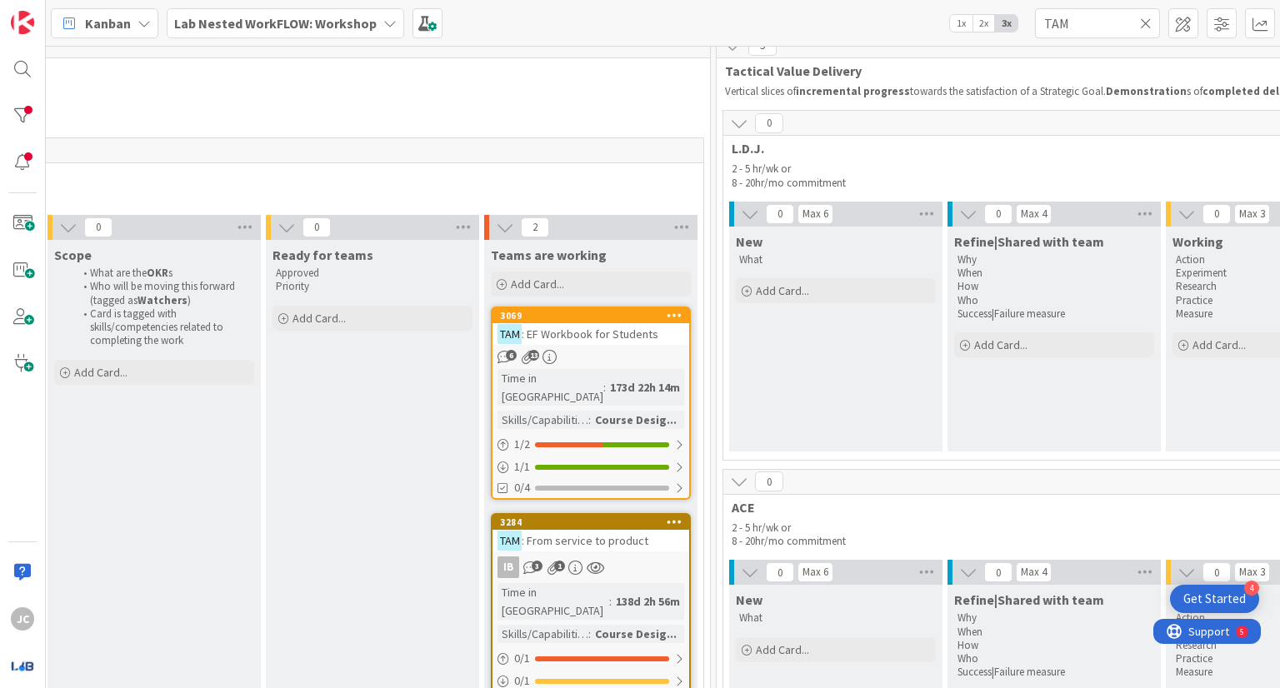
click at [584, 353] on div "6 13" at bounding box center [591, 357] width 197 height 14
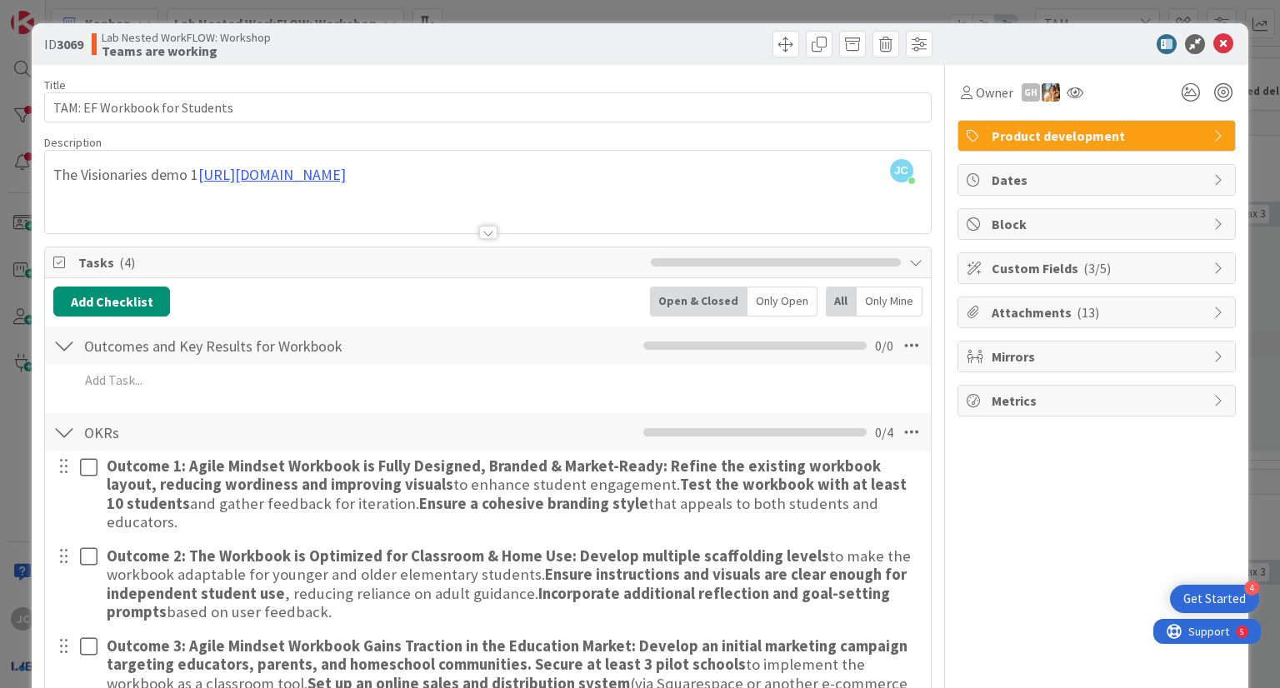
click at [488, 231] on div at bounding box center [488, 232] width 18 height 13
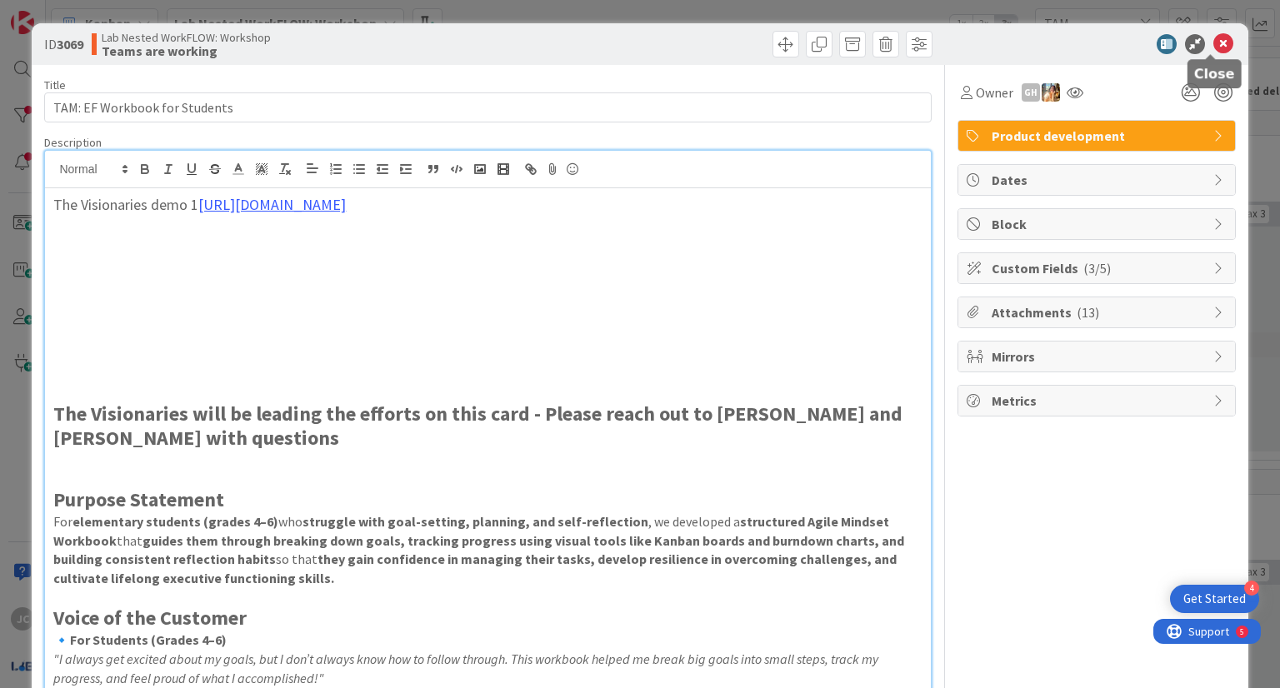
click at [1217, 36] on icon at bounding box center [1223, 44] width 20 height 20
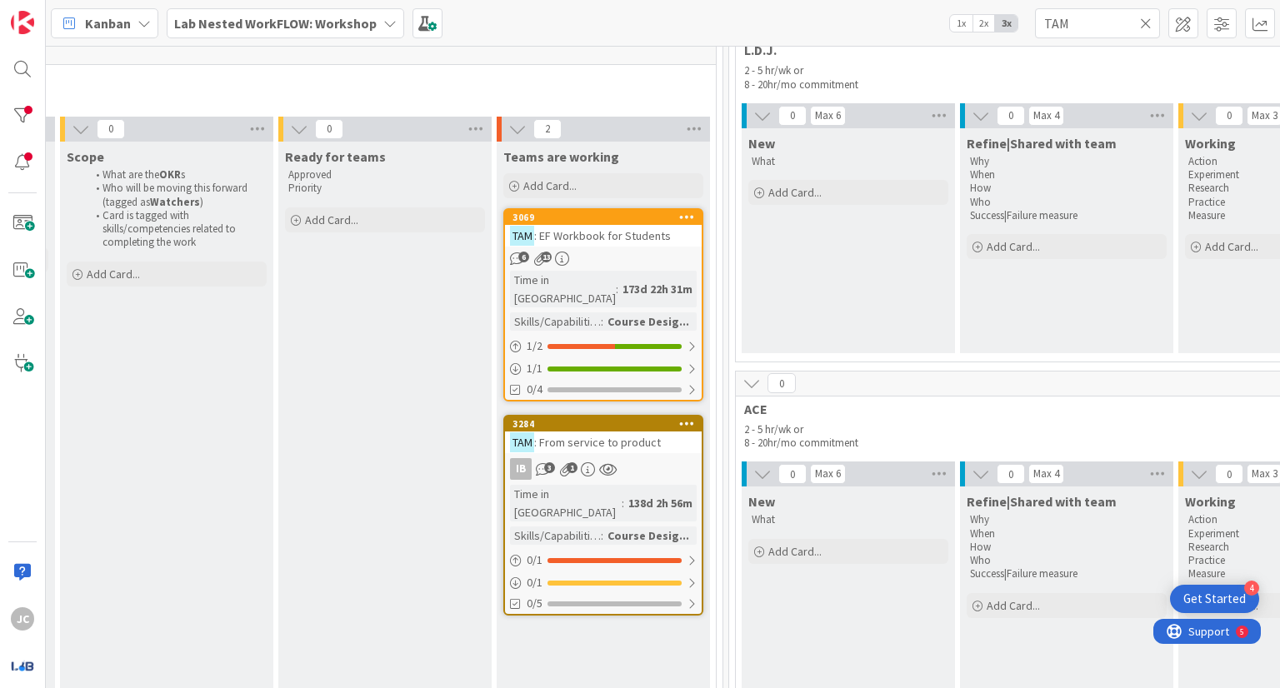
scroll to position [116, 2013]
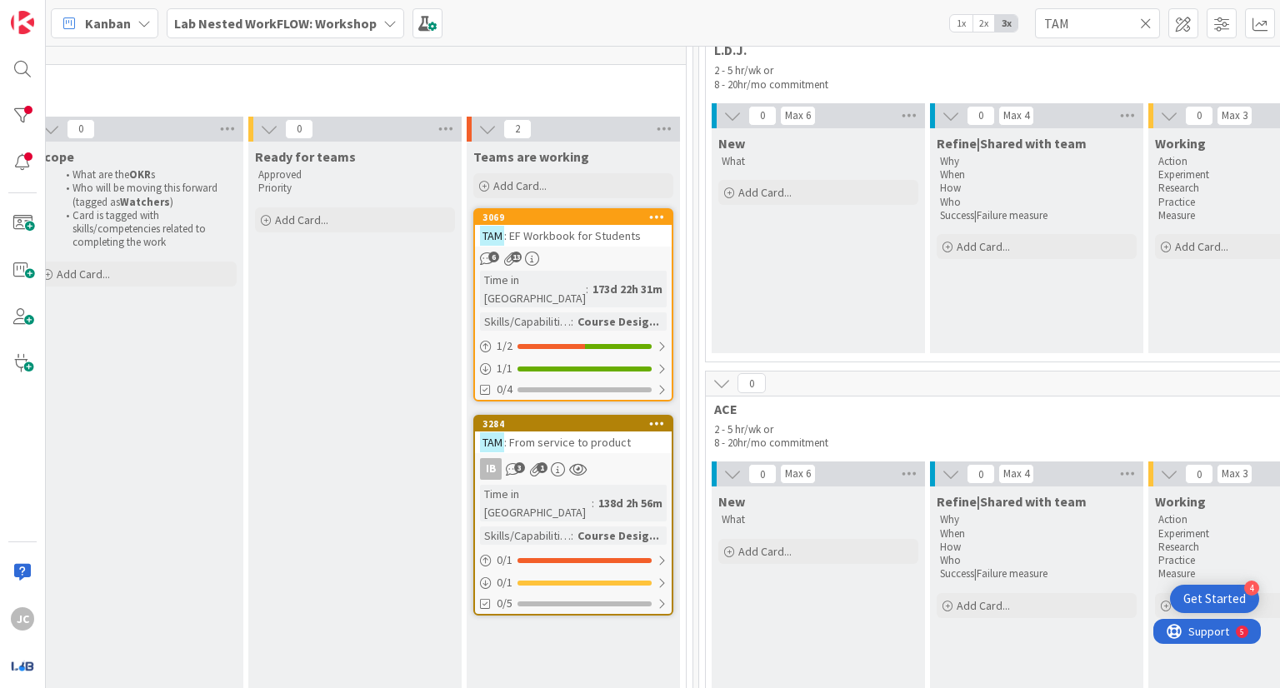
click at [608, 234] on span ": EF Workbook for Students" at bounding box center [572, 235] width 137 height 15
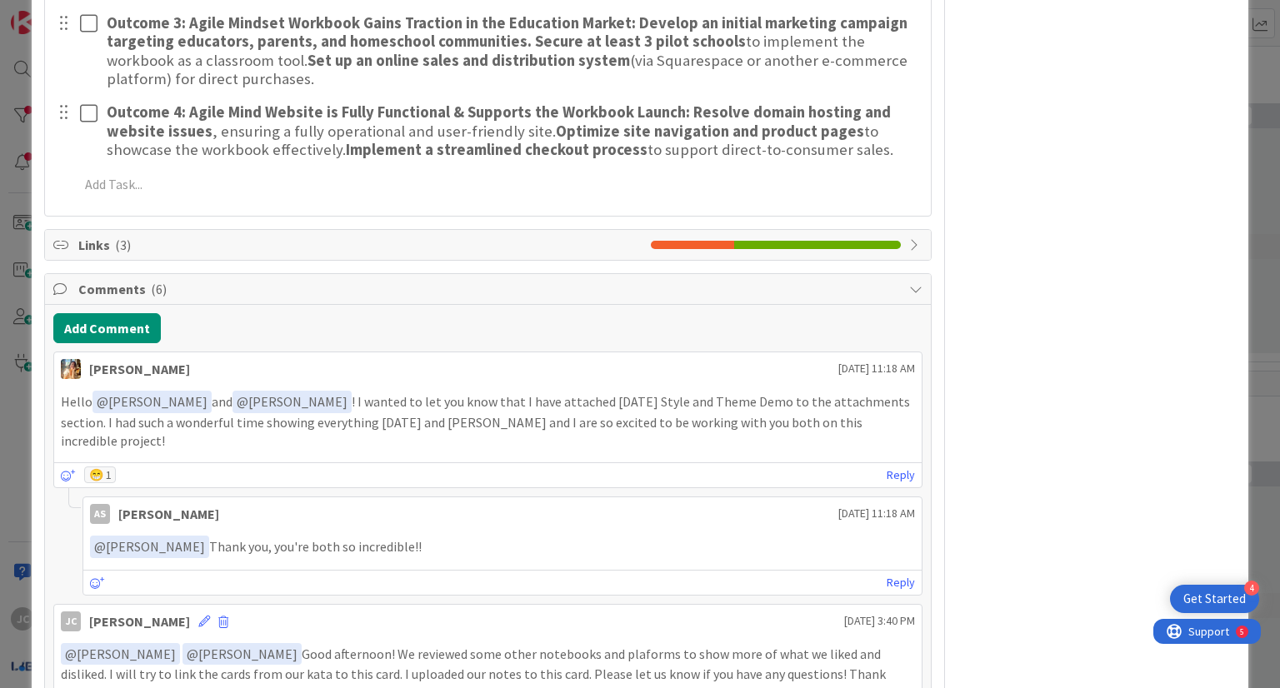
scroll to position [591, 0]
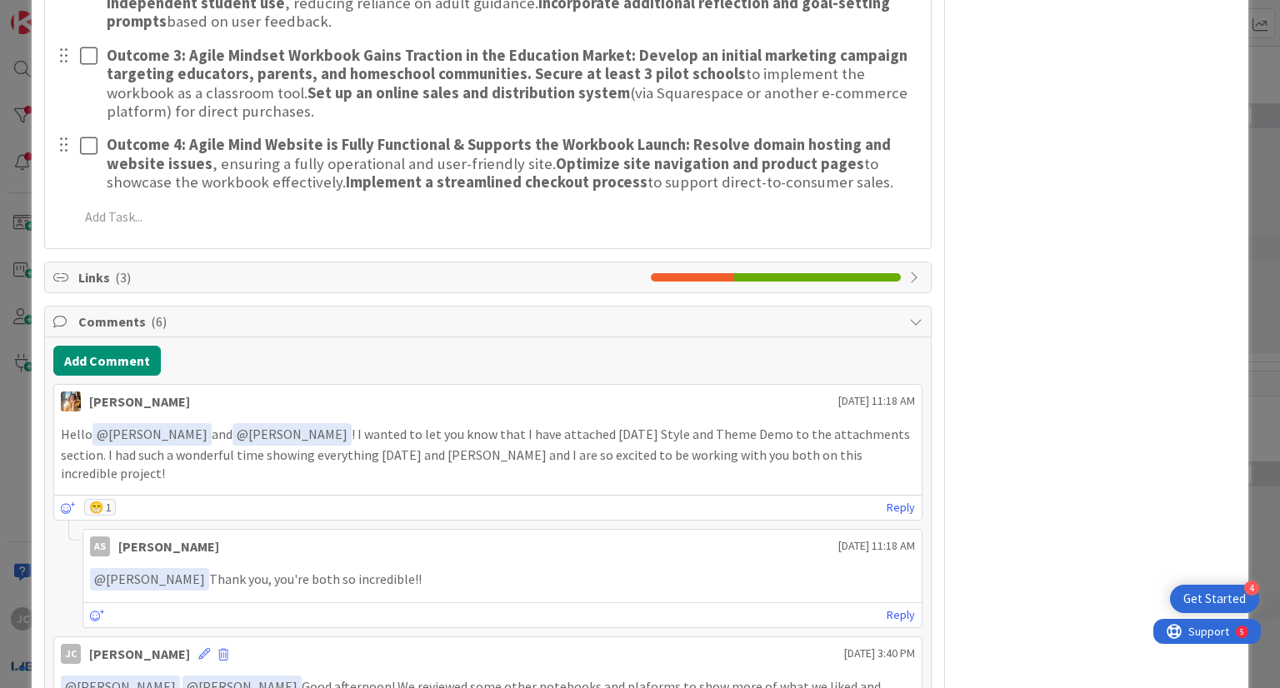
click at [107, 276] on span "Links ( 3 )" at bounding box center [359, 278] width 563 height 20
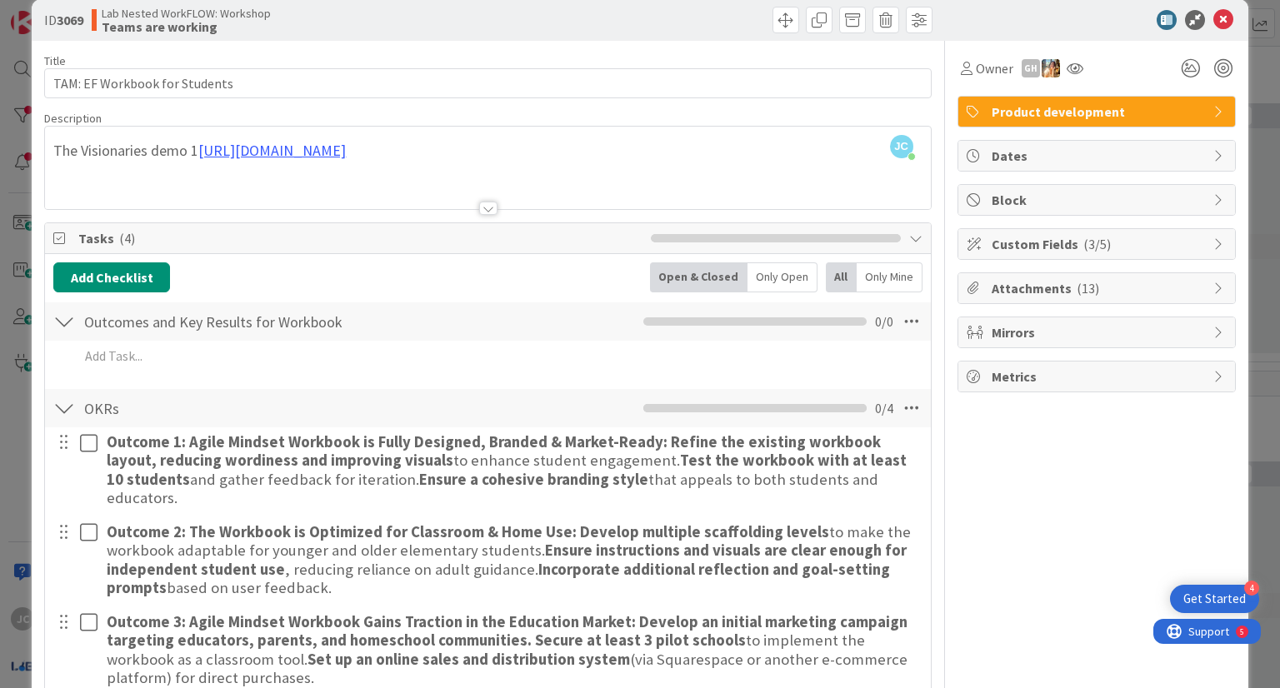
scroll to position [0, 0]
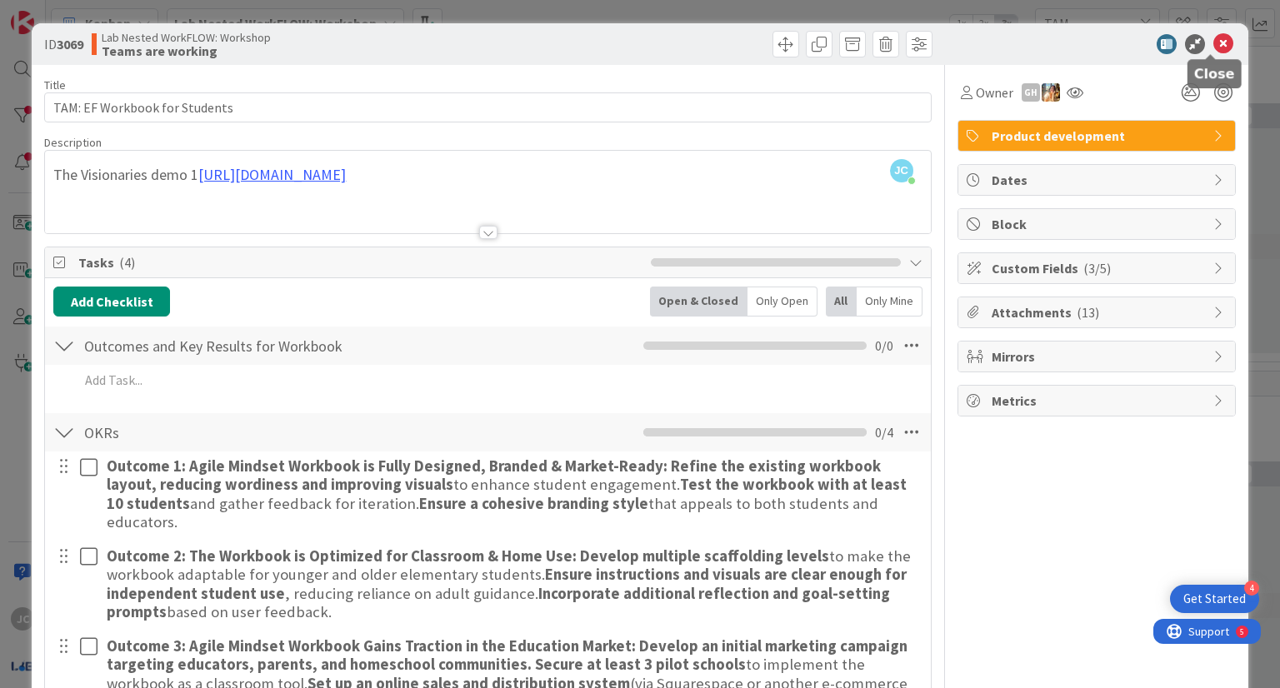
click at [1213, 47] on icon at bounding box center [1223, 44] width 20 height 20
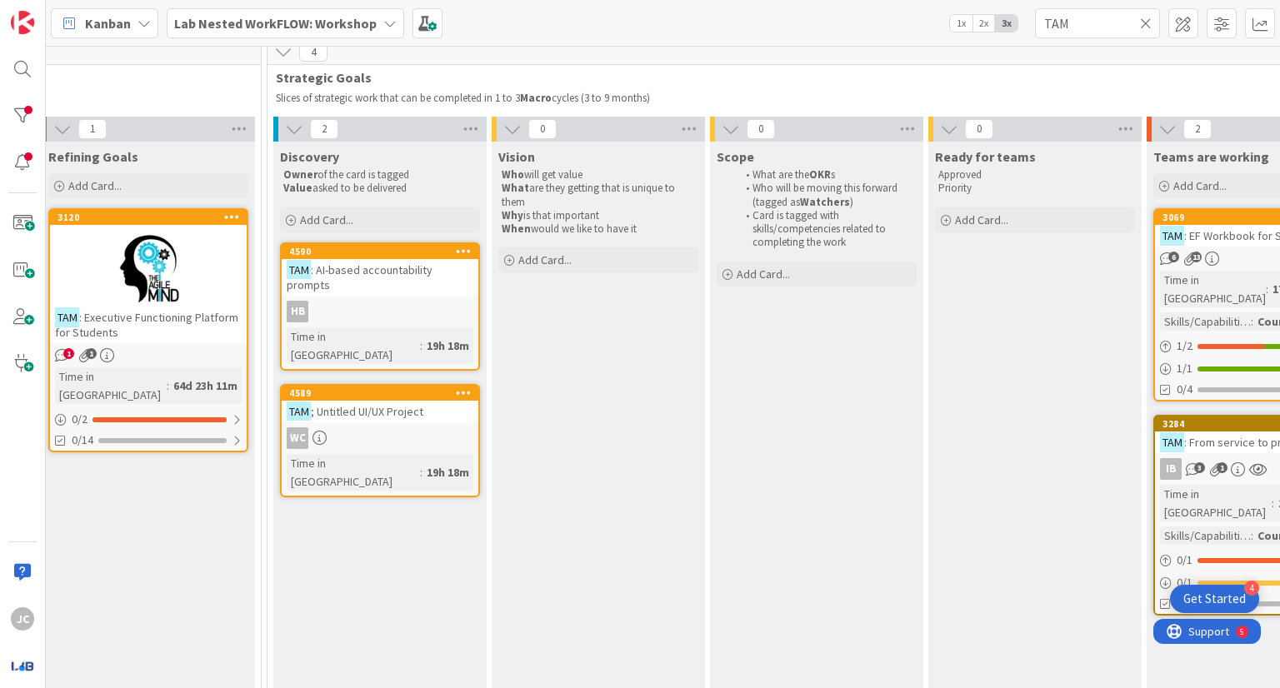
scroll to position [116, 1319]
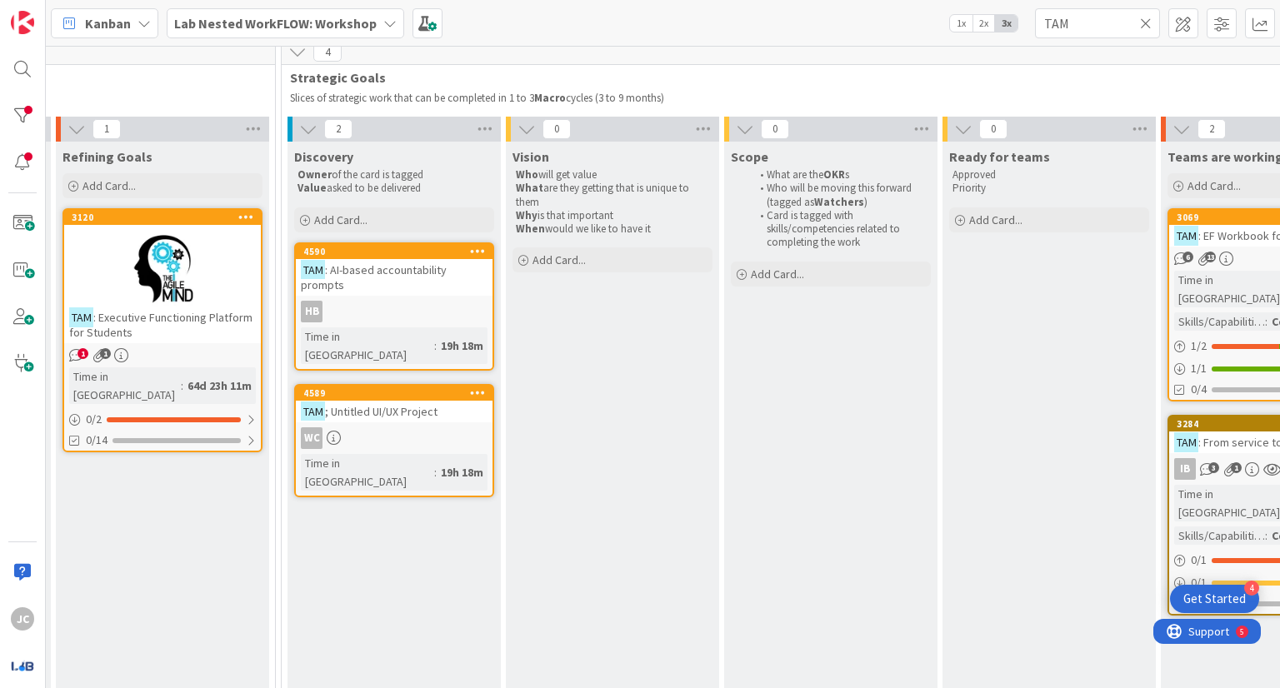
click at [360, 283] on div "TAM : AI-based accountability prompts" at bounding box center [394, 277] width 197 height 37
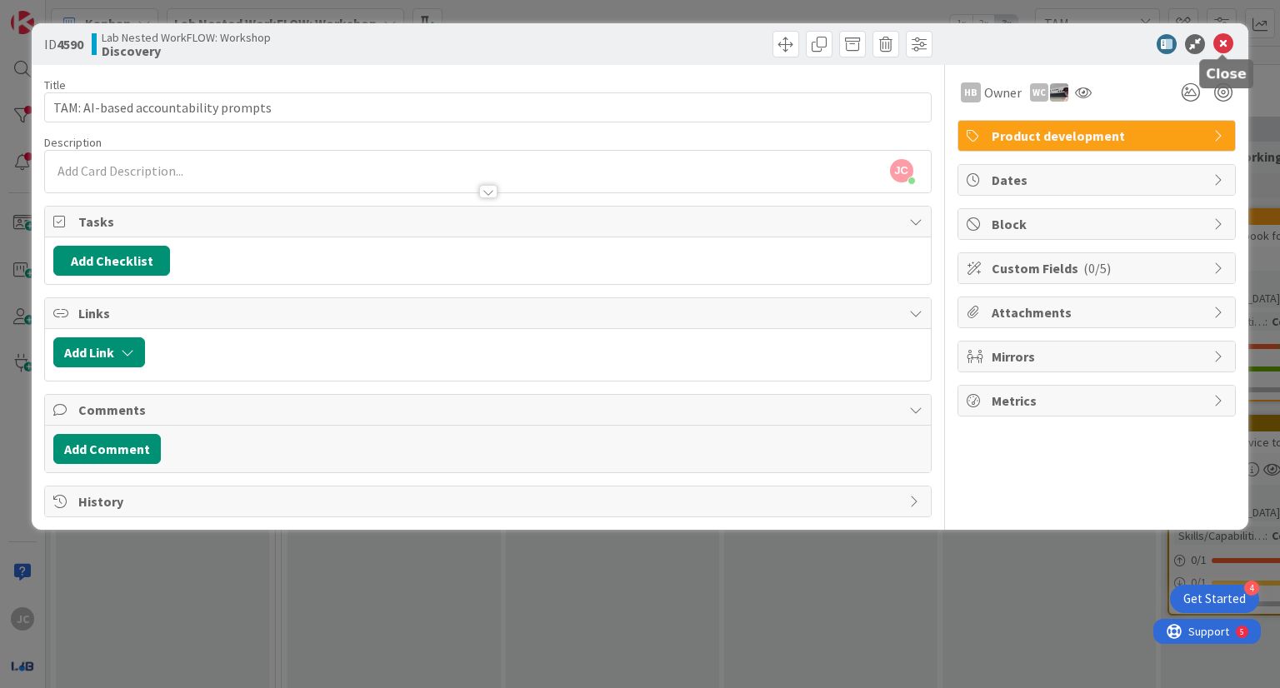
click at [1228, 42] on icon at bounding box center [1223, 44] width 20 height 20
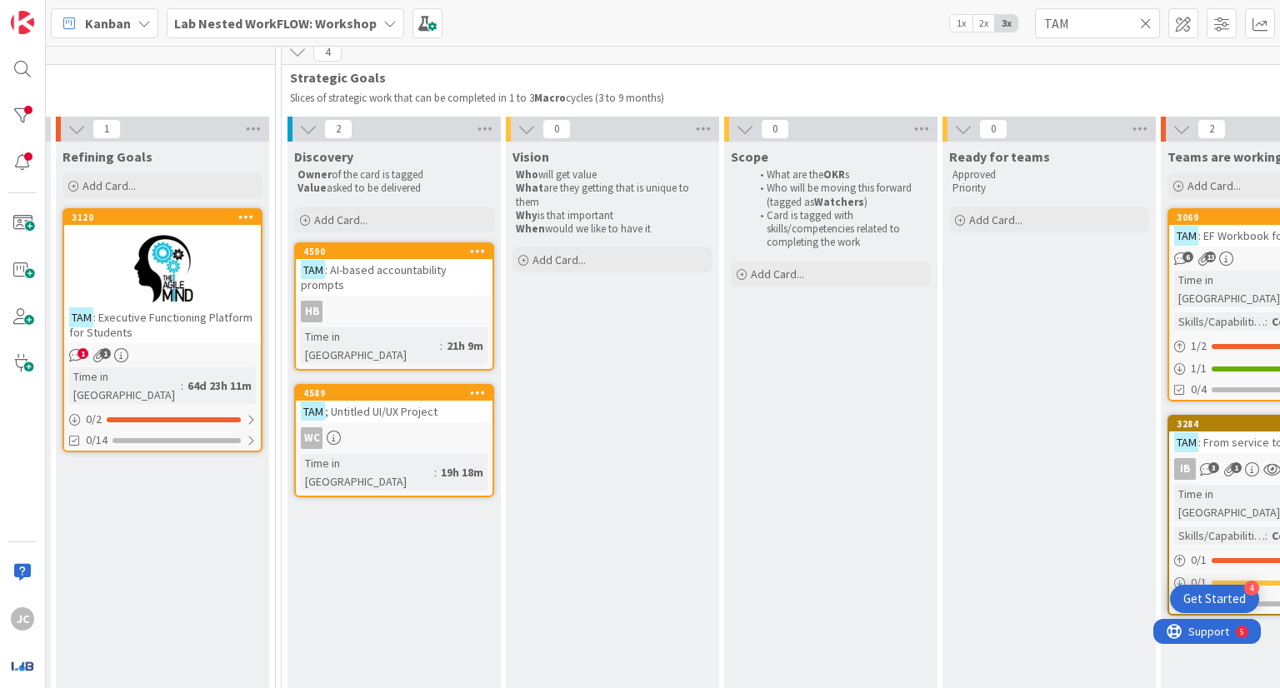
click at [1150, 18] on icon at bounding box center [1146, 23] width 12 height 15
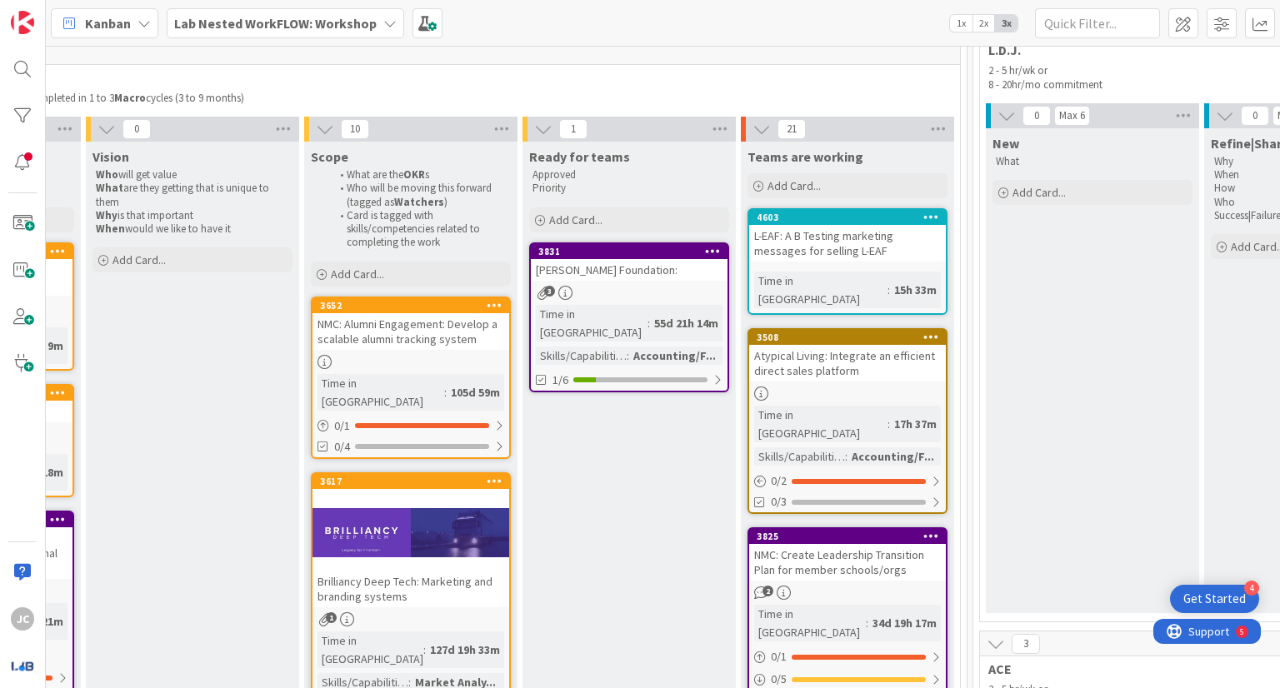
scroll to position [116, 1663]
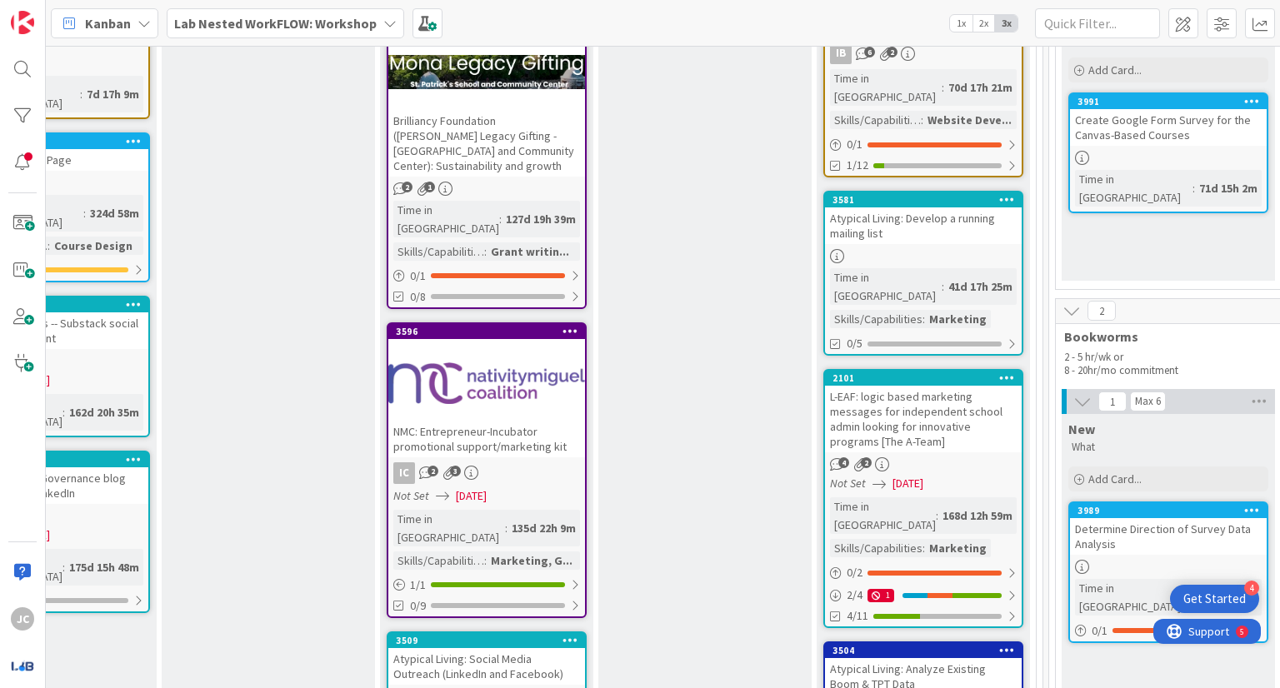
scroll to position [1041, 1663]
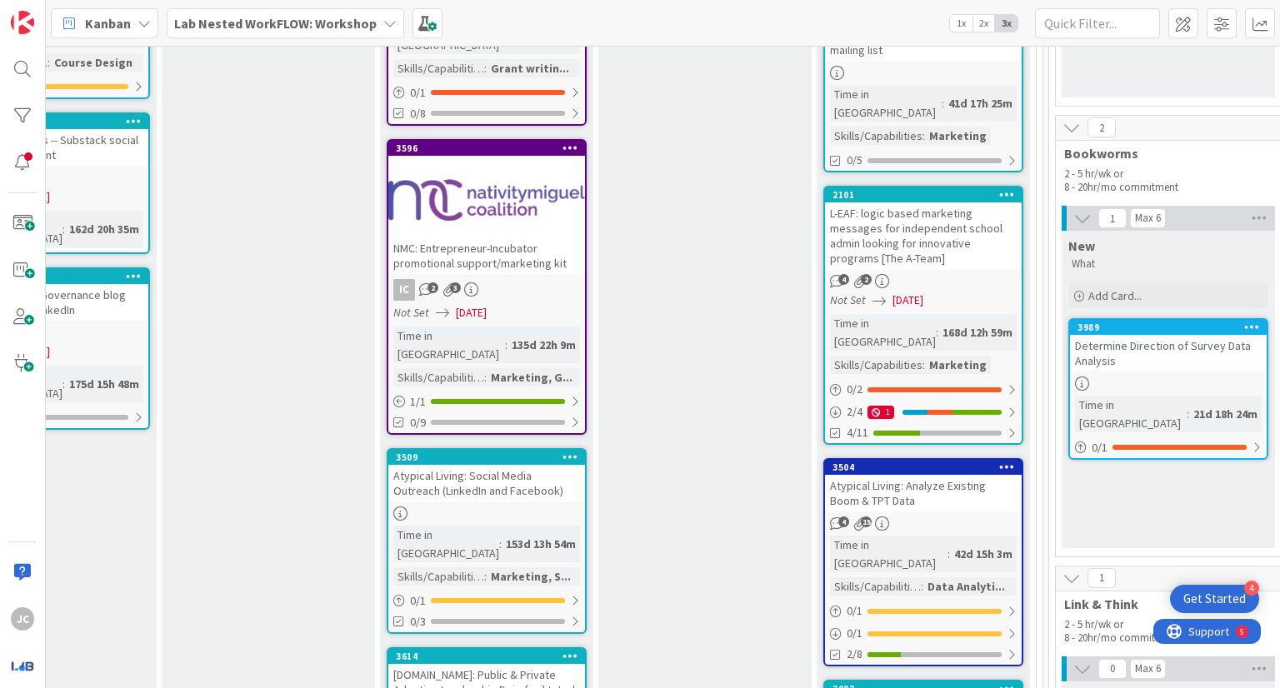
click at [497, 465] on div "Atypical Living: Social Media Outreach (LinkedIn and Facebook)" at bounding box center [486, 483] width 197 height 37
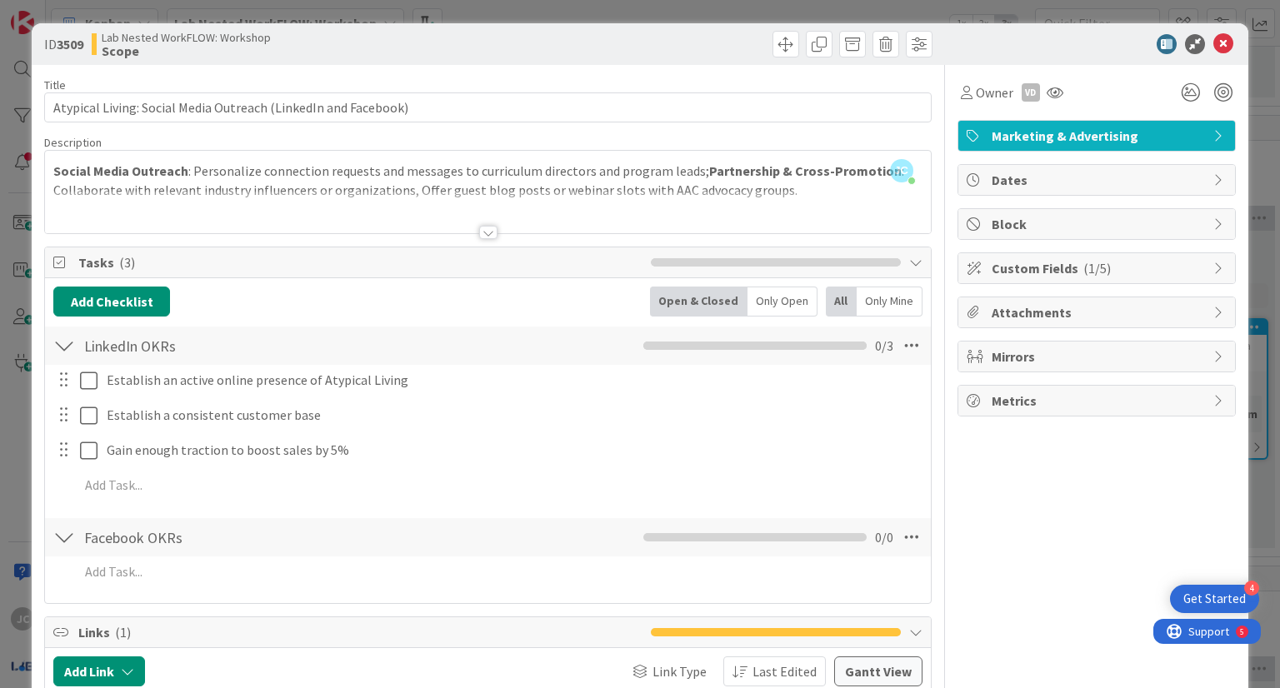
click at [483, 233] on div at bounding box center [488, 232] width 18 height 13
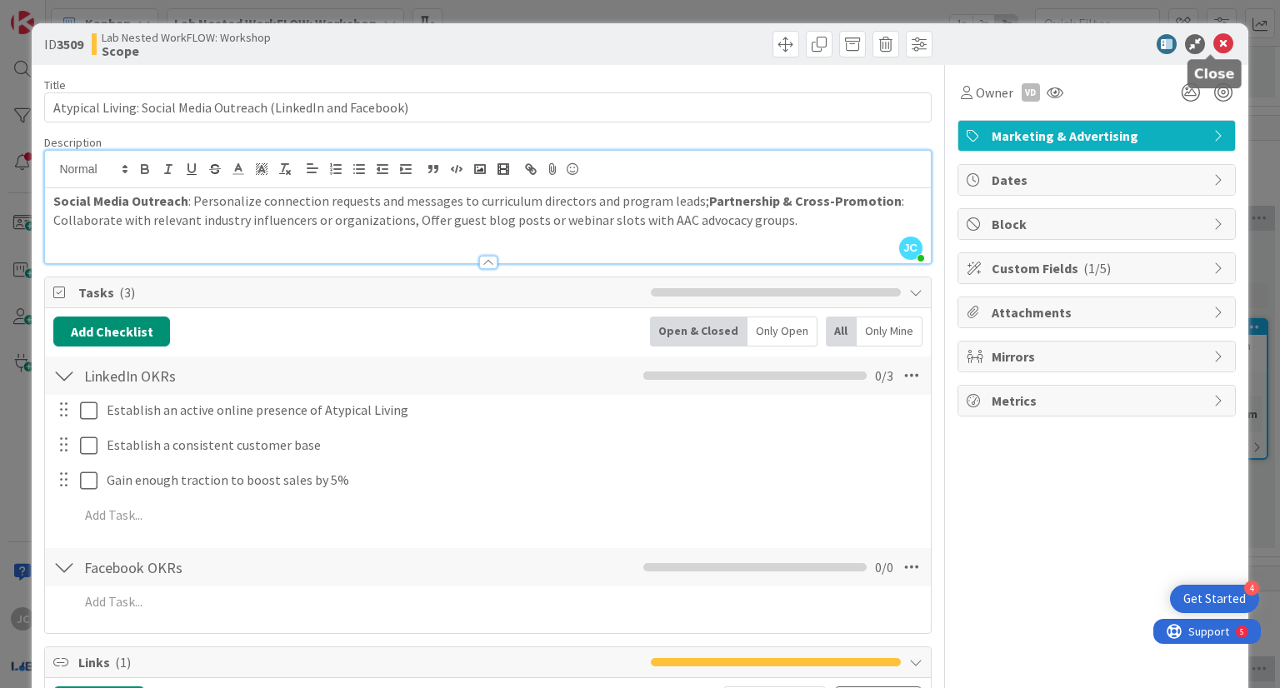
click at [1214, 38] on icon at bounding box center [1223, 44] width 20 height 20
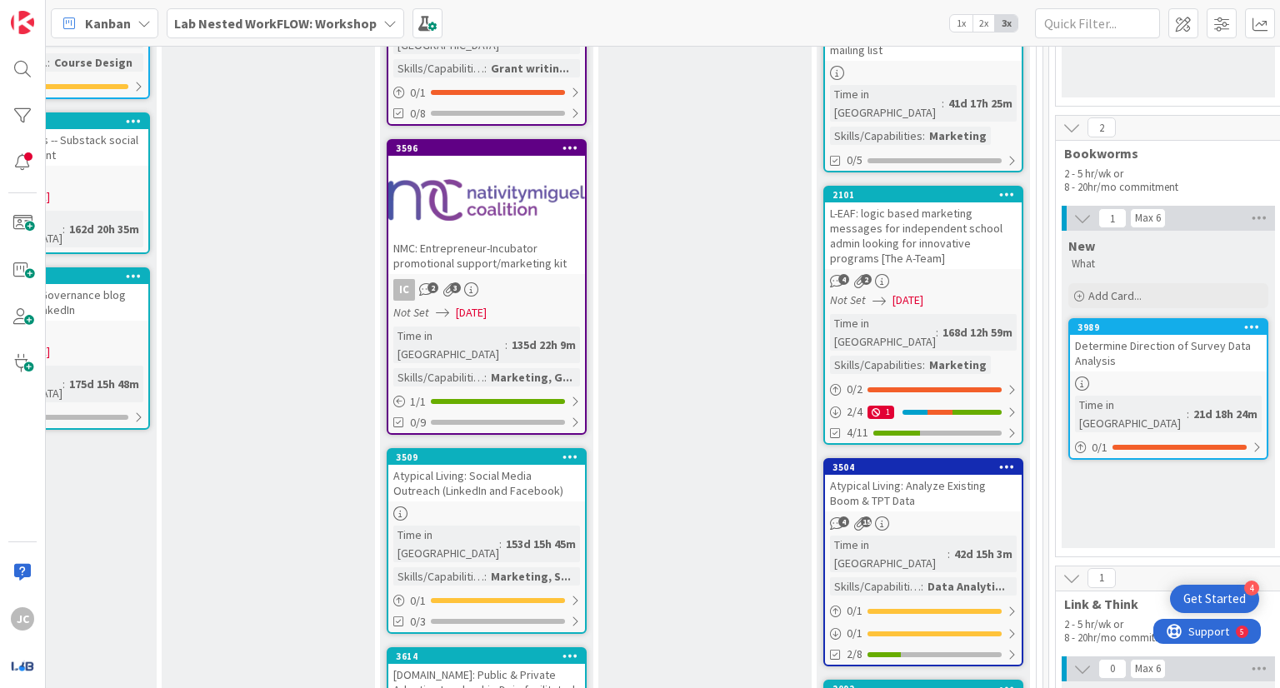
click at [521, 173] on div at bounding box center [486, 200] width 197 height 75
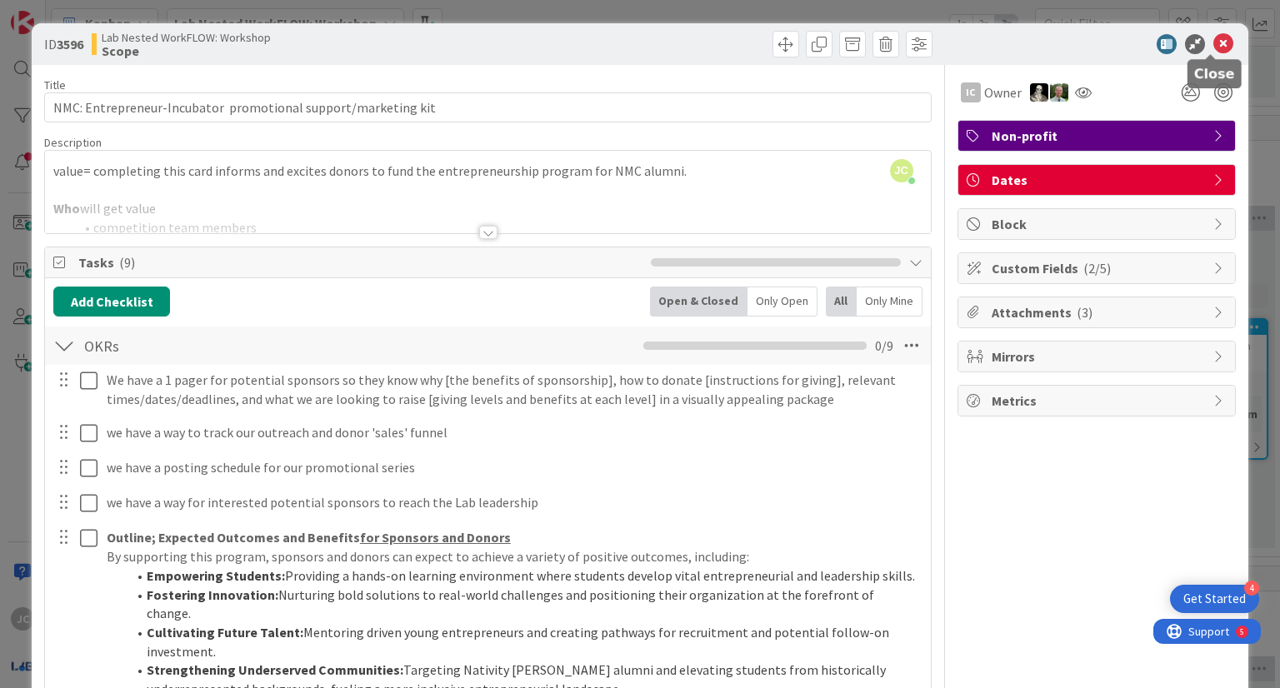
click at [1213, 40] on icon at bounding box center [1223, 44] width 20 height 20
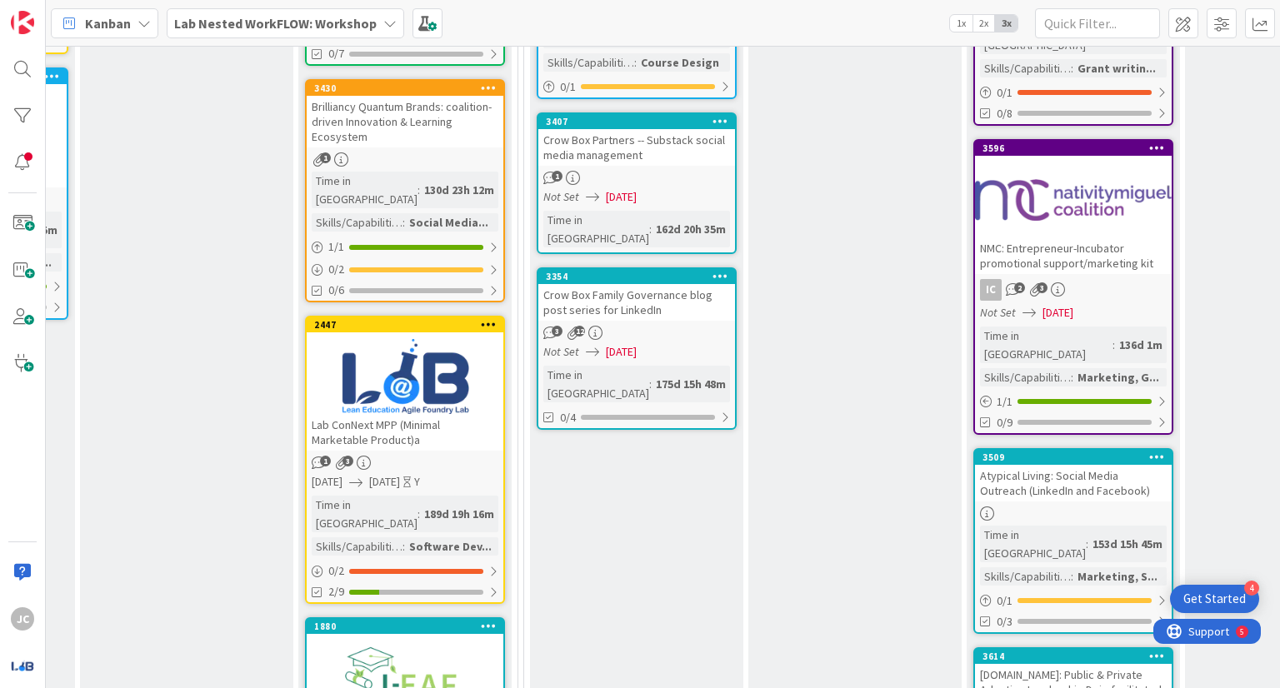
scroll to position [1041, 1068]
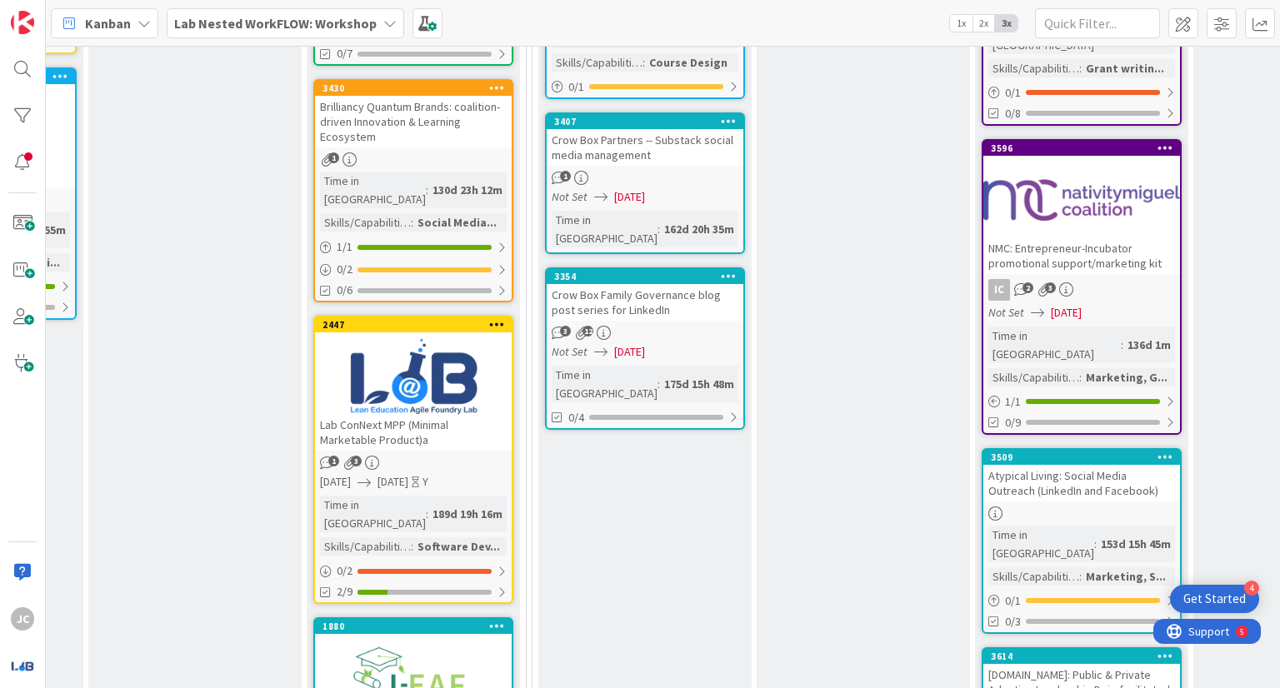
click at [443, 414] on div "Lab ConNext MPP (Minimal Marketable Product)a" at bounding box center [413, 432] width 197 height 37
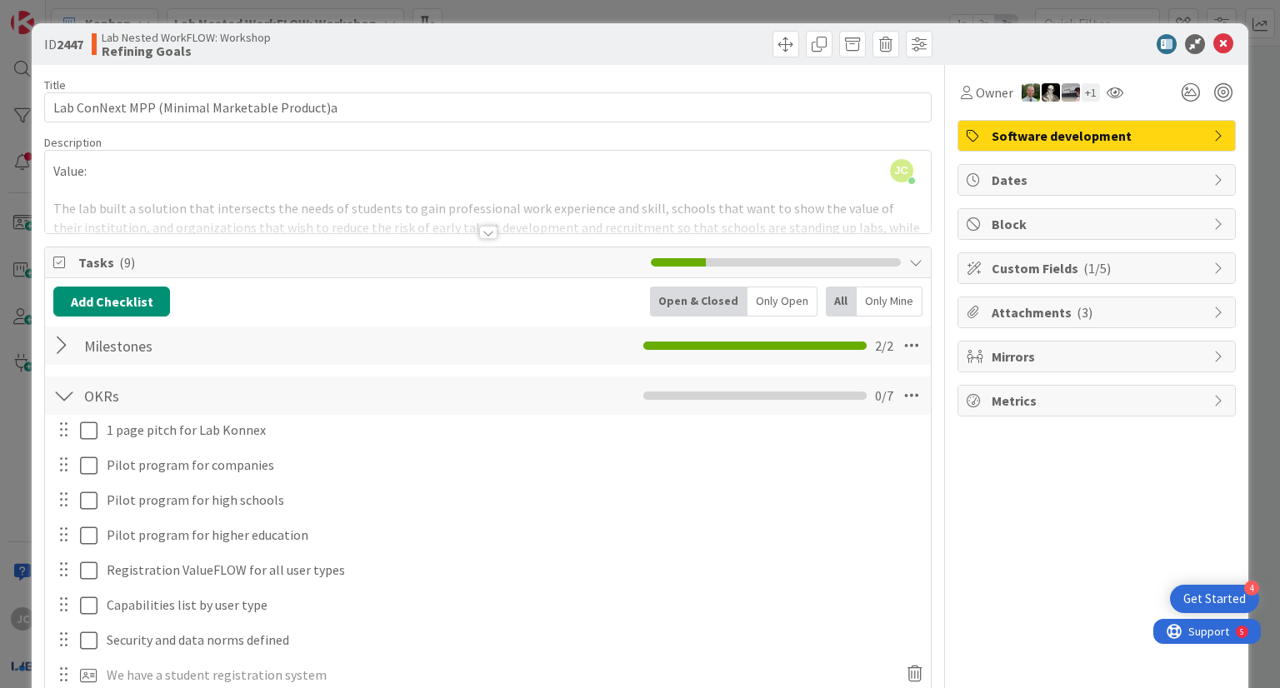
click at [483, 234] on div at bounding box center [488, 232] width 18 height 13
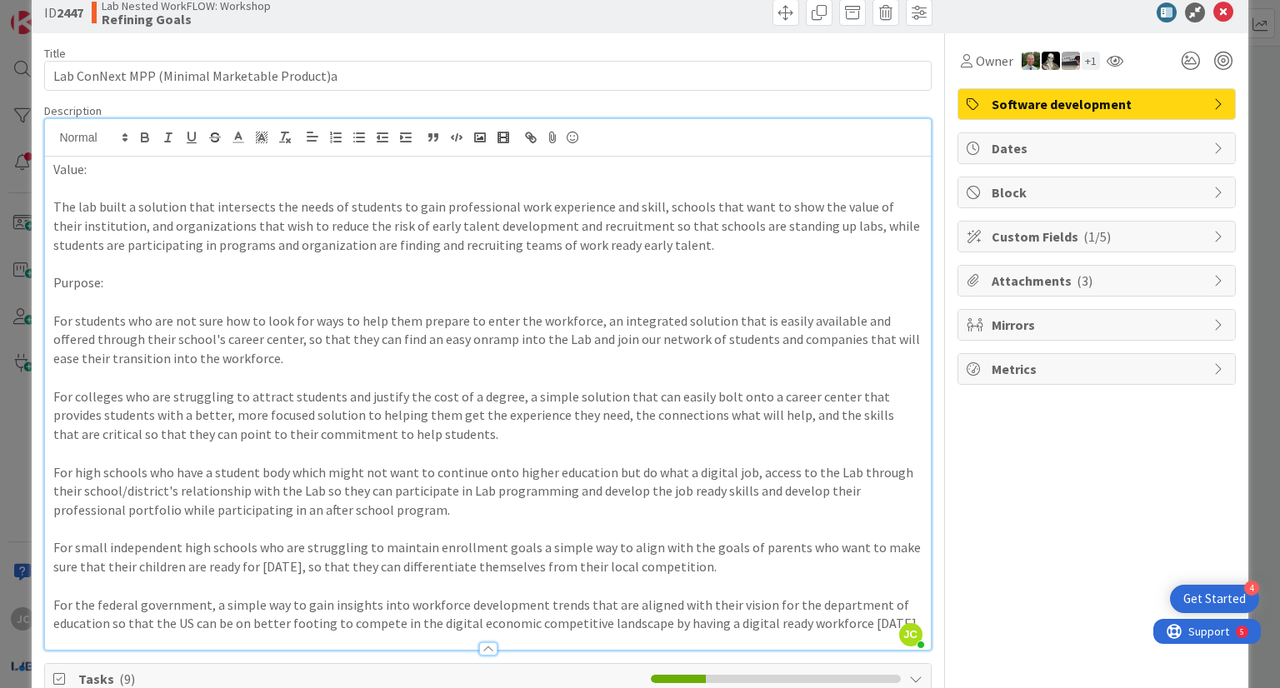
scroll to position [35, 0]
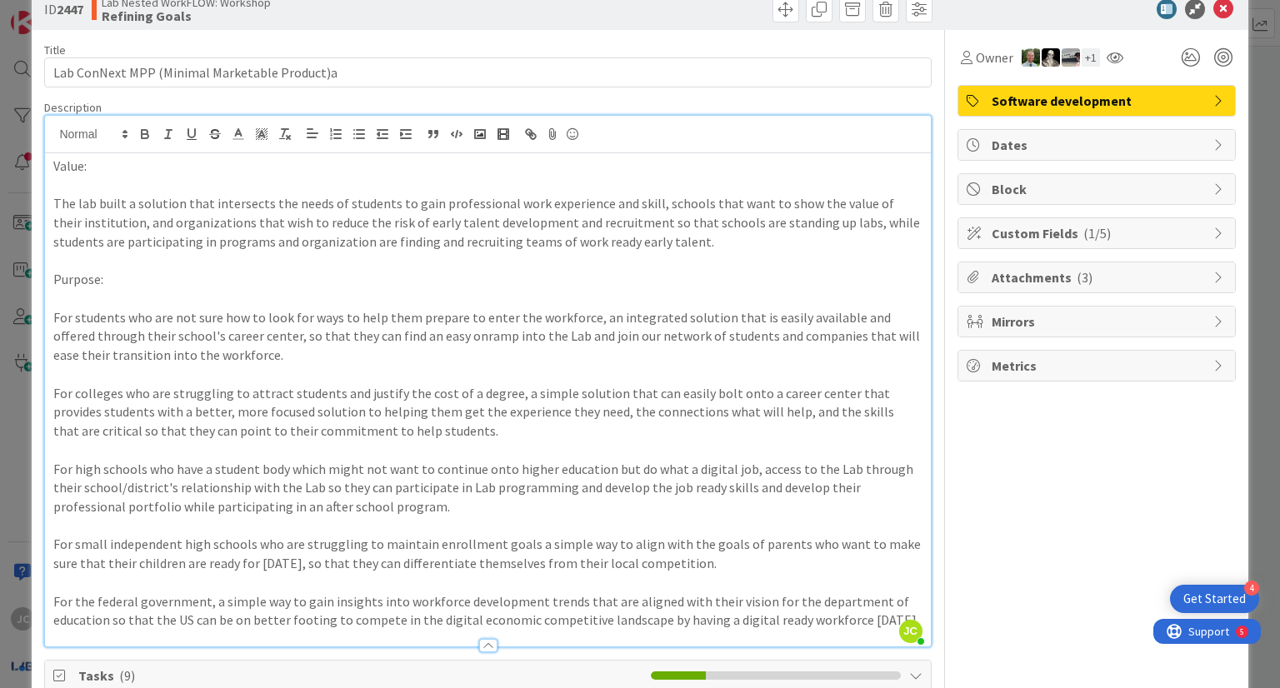
click at [1082, 58] on div "+ 1" at bounding box center [1091, 57] width 18 height 18
click at [1213, 11] on icon at bounding box center [1223, 9] width 20 height 20
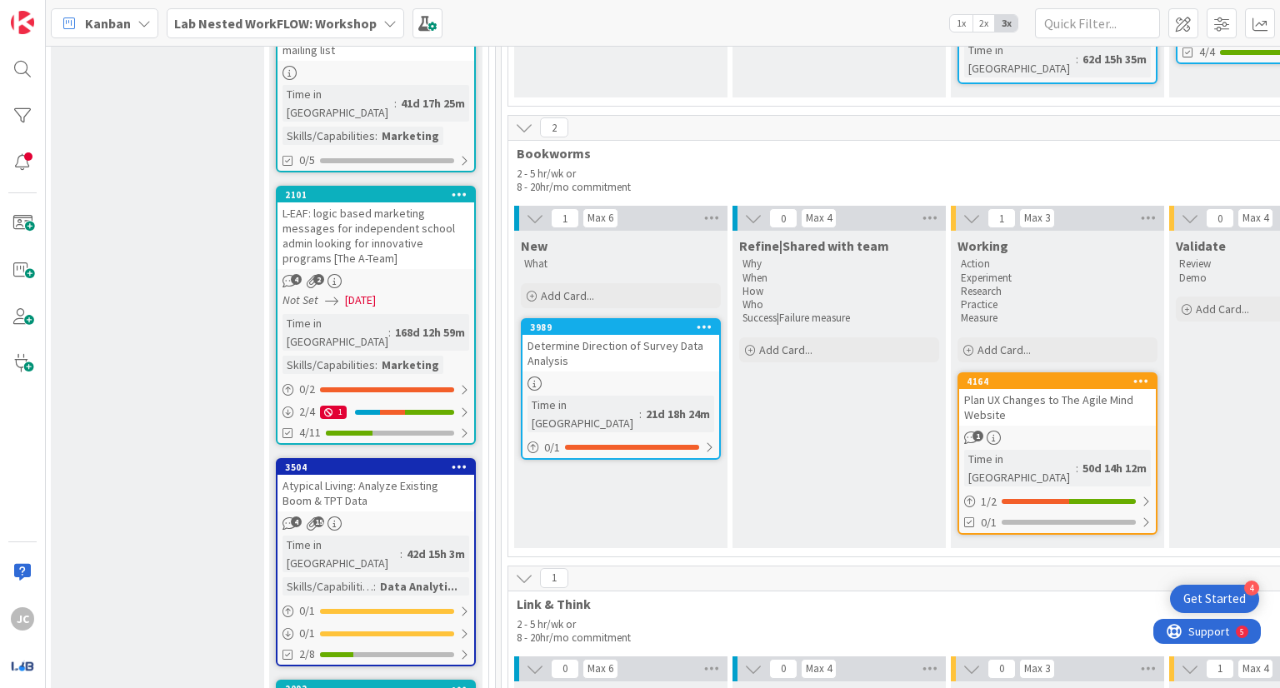
scroll to position [0, 2211]
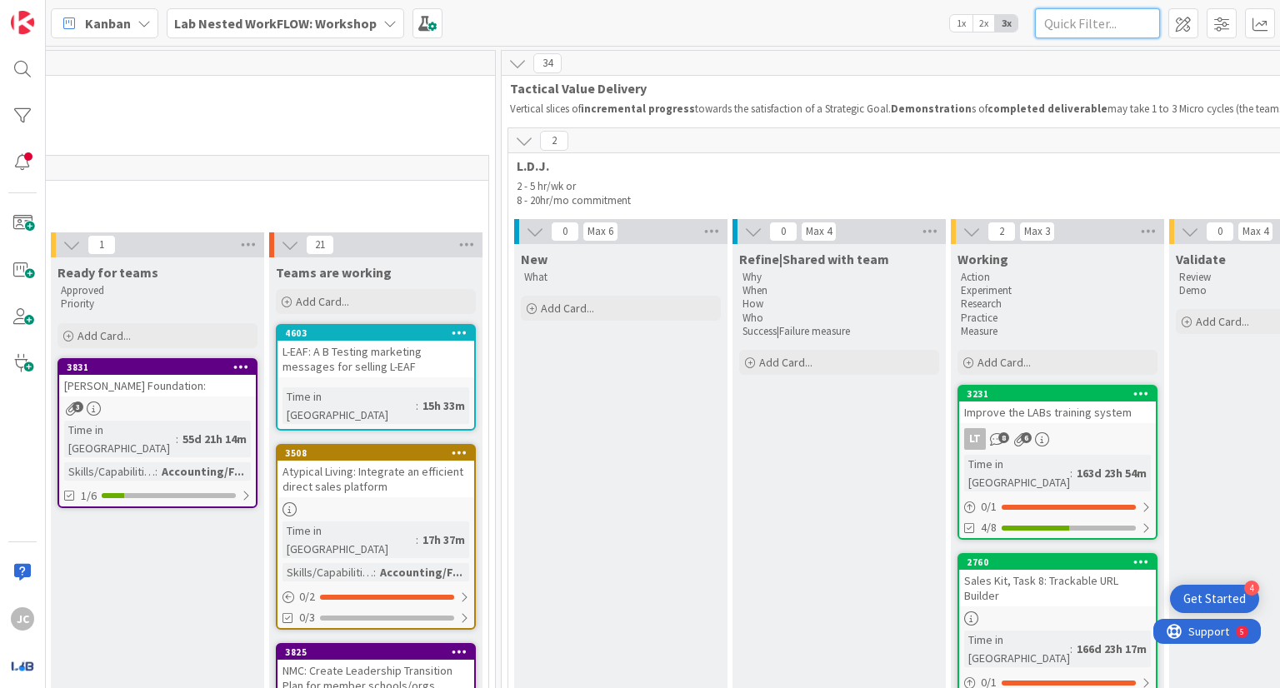
click at [1119, 16] on input "text" at bounding box center [1097, 23] width 125 height 30
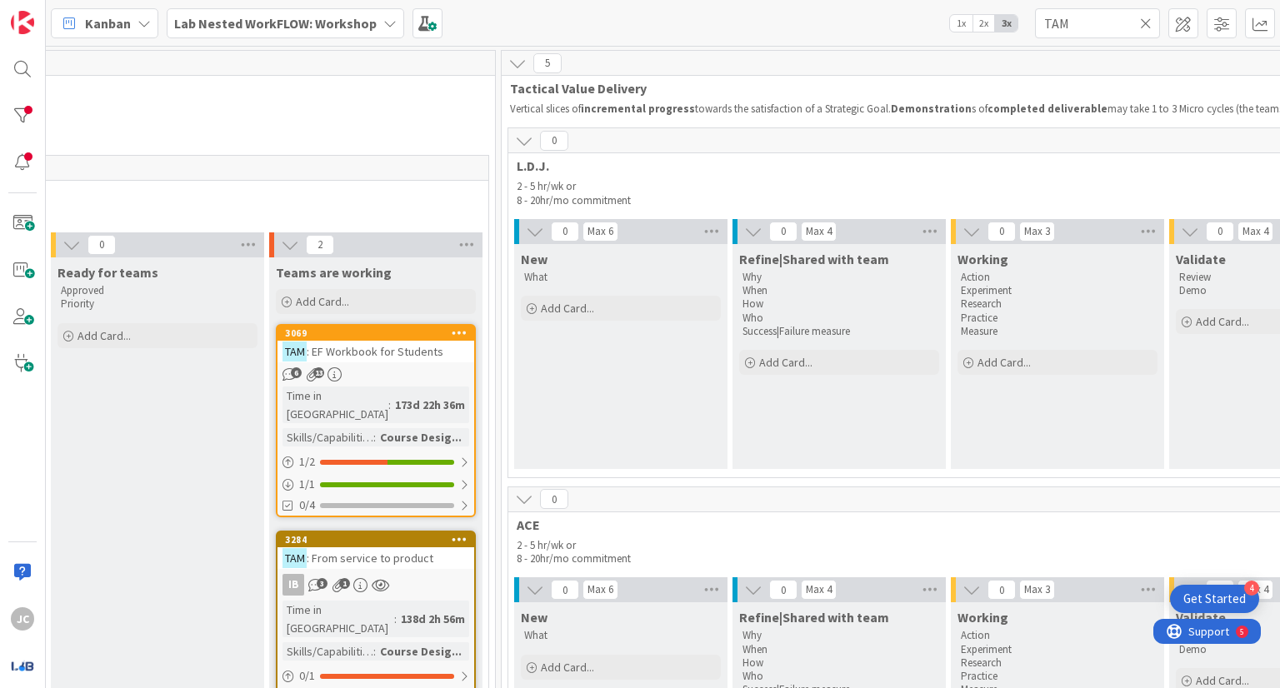
click at [391, 396] on div "173d 22h 36m" at bounding box center [430, 405] width 78 height 18
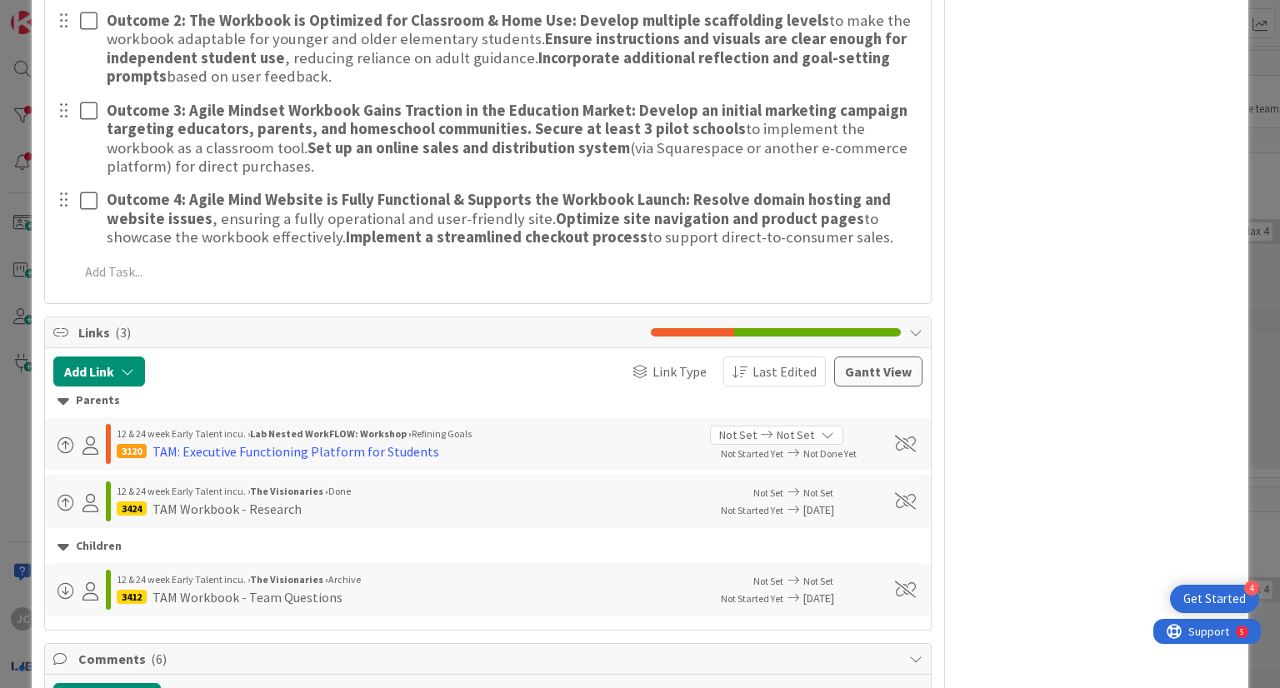
scroll to position [533, 0]
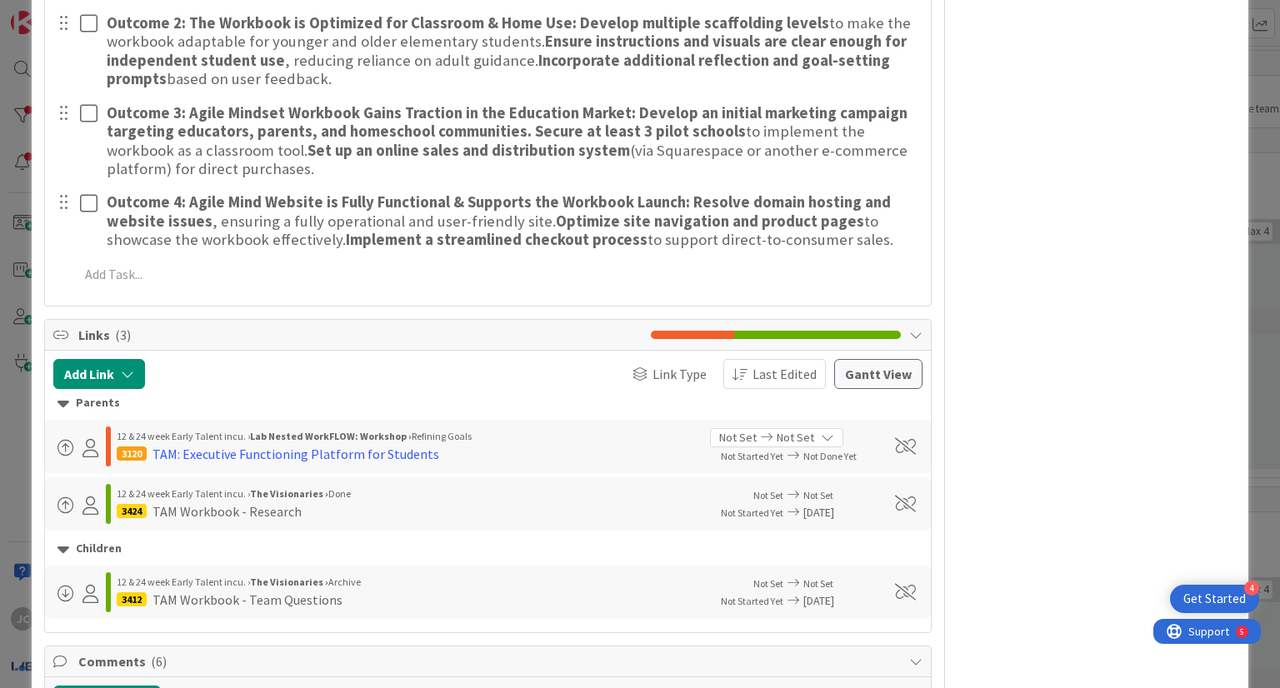
click at [253, 510] on div "TAM Workbook - Research" at bounding box center [227, 512] width 149 height 20
click at [183, 504] on div "TAM Workbook - Research" at bounding box center [227, 512] width 149 height 20
click at [213, 603] on div "TAM Workbook - Team Questions" at bounding box center [248, 600] width 190 height 20
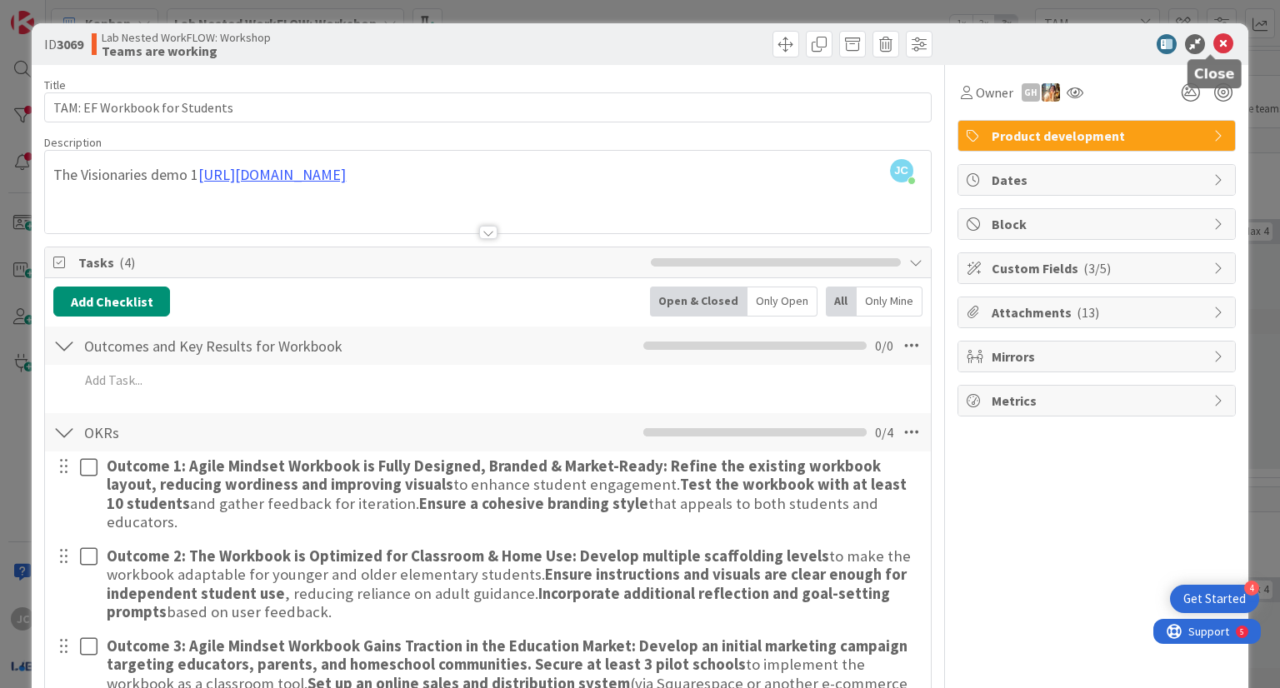
click at [1213, 42] on icon at bounding box center [1223, 44] width 20 height 20
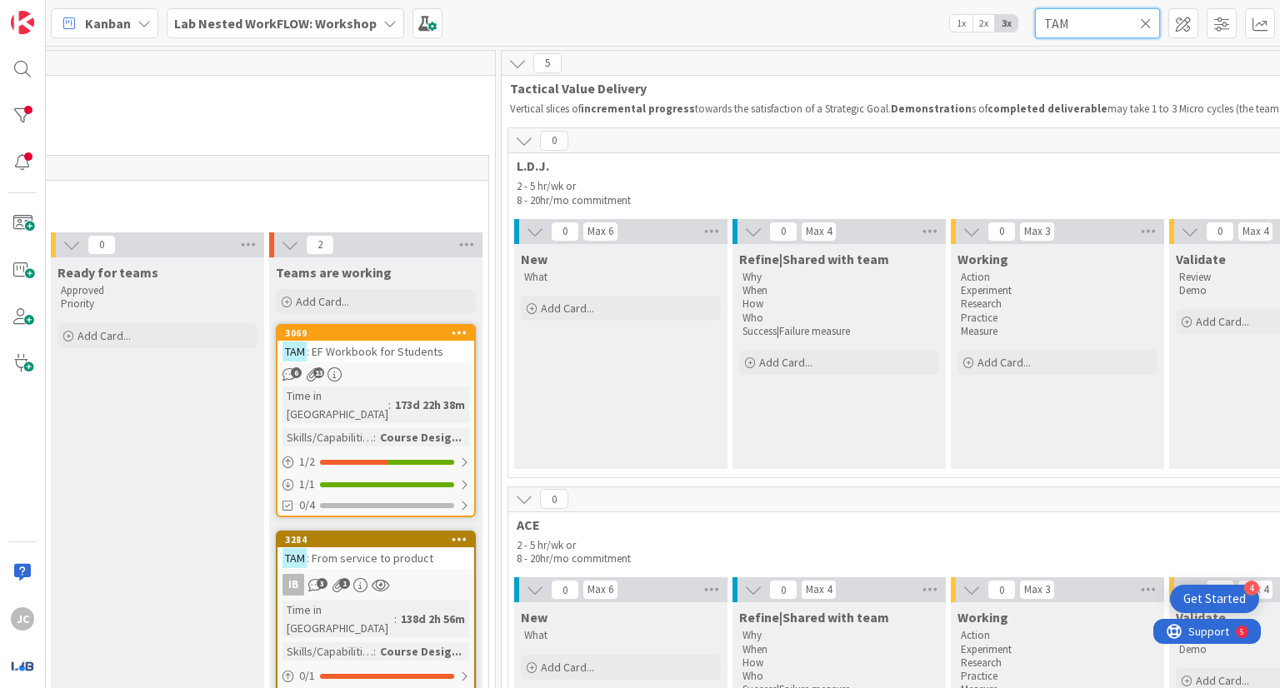
click at [1082, 28] on input "TAM" at bounding box center [1097, 23] width 125 height 30
type input "T"
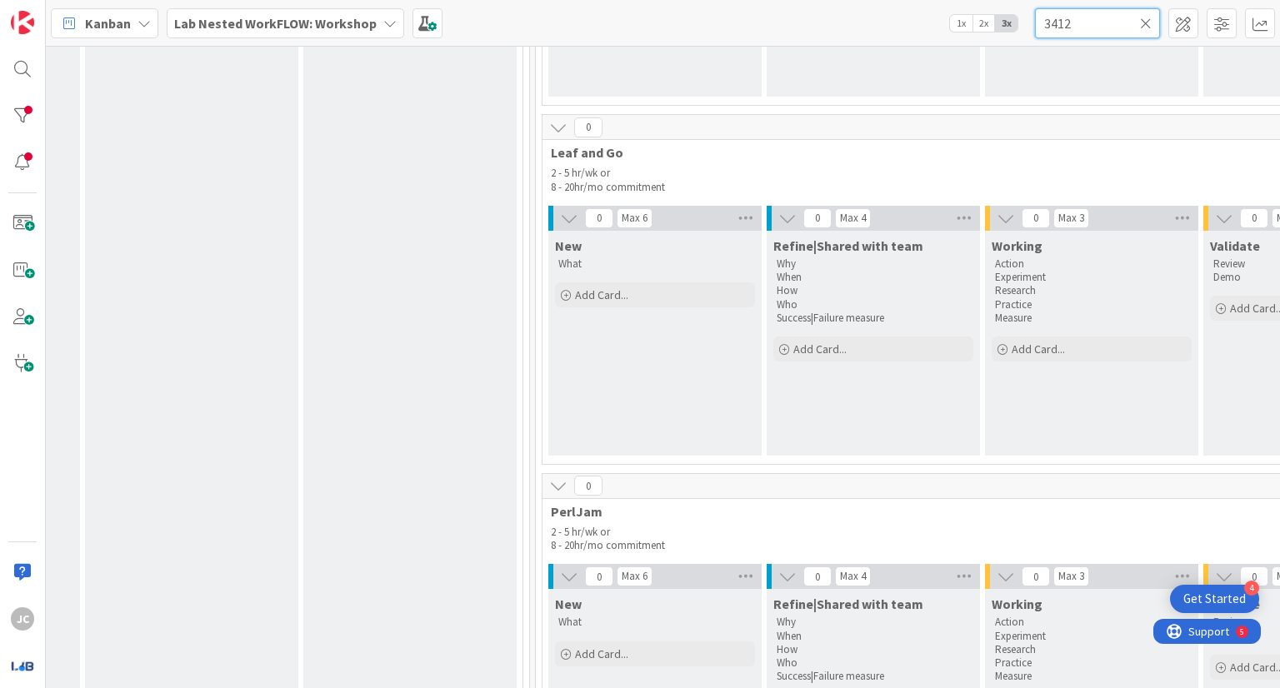
scroll to position [0, 2177]
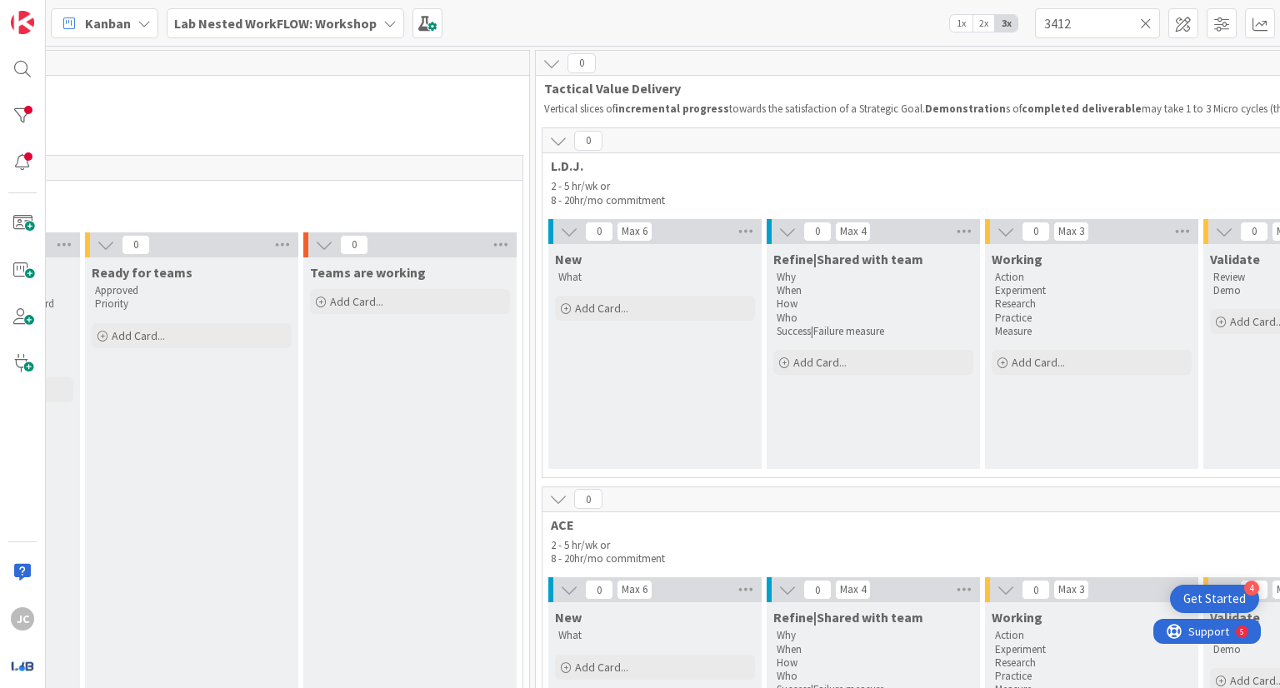
click at [280, 18] on b "Lab Nested WorkFLOW: Workshop" at bounding box center [275, 23] width 203 height 17
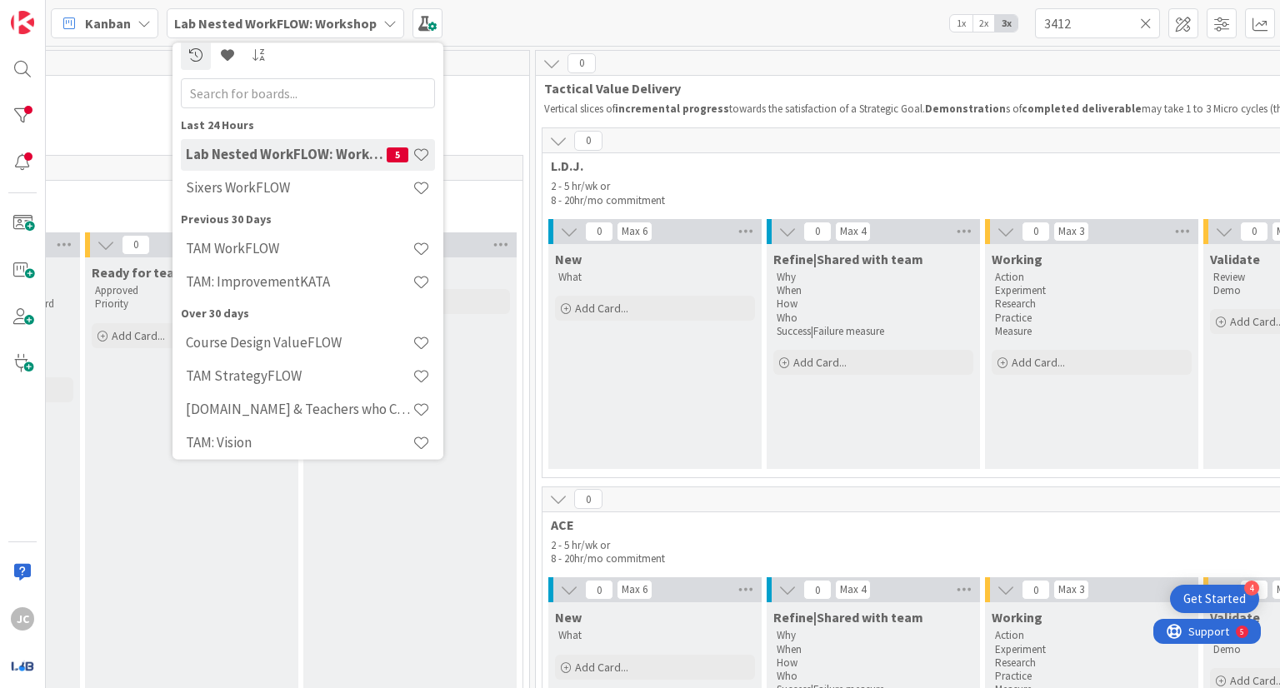
scroll to position [0, 0]
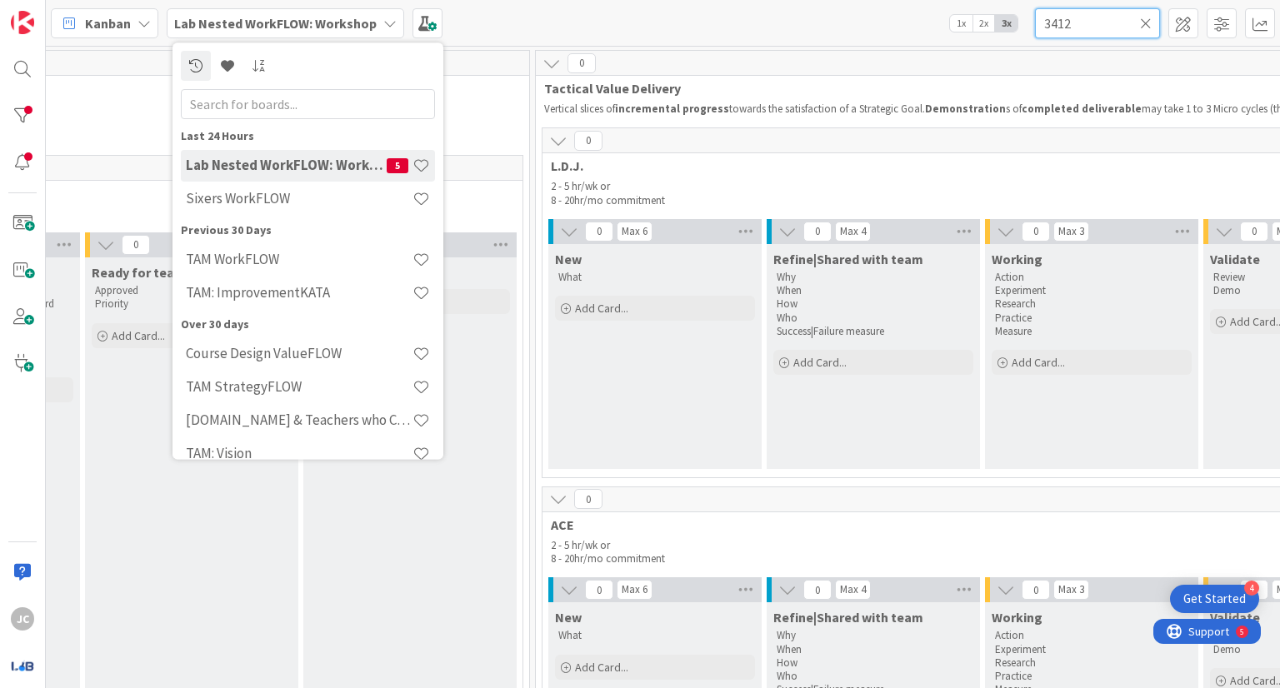
click at [1108, 21] on input "3412" at bounding box center [1097, 23] width 125 height 30
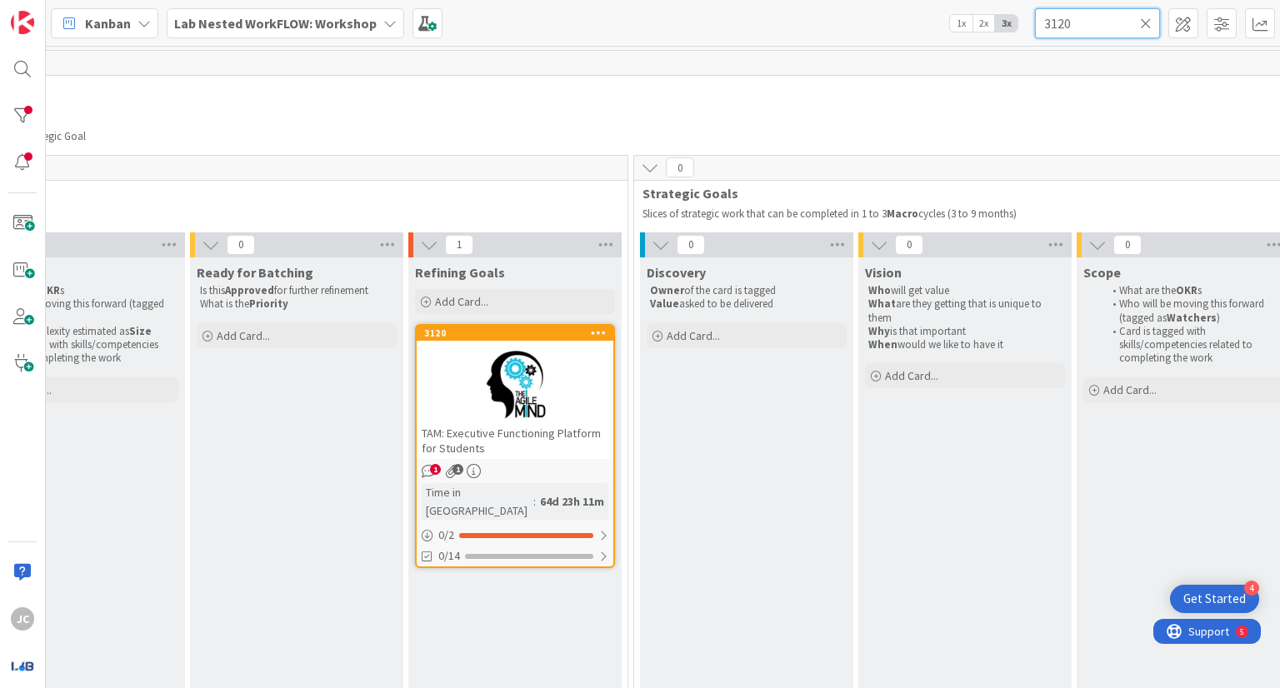
scroll to position [0, 963]
type input "3120"
click at [450, 377] on div at bounding box center [518, 385] width 197 height 75
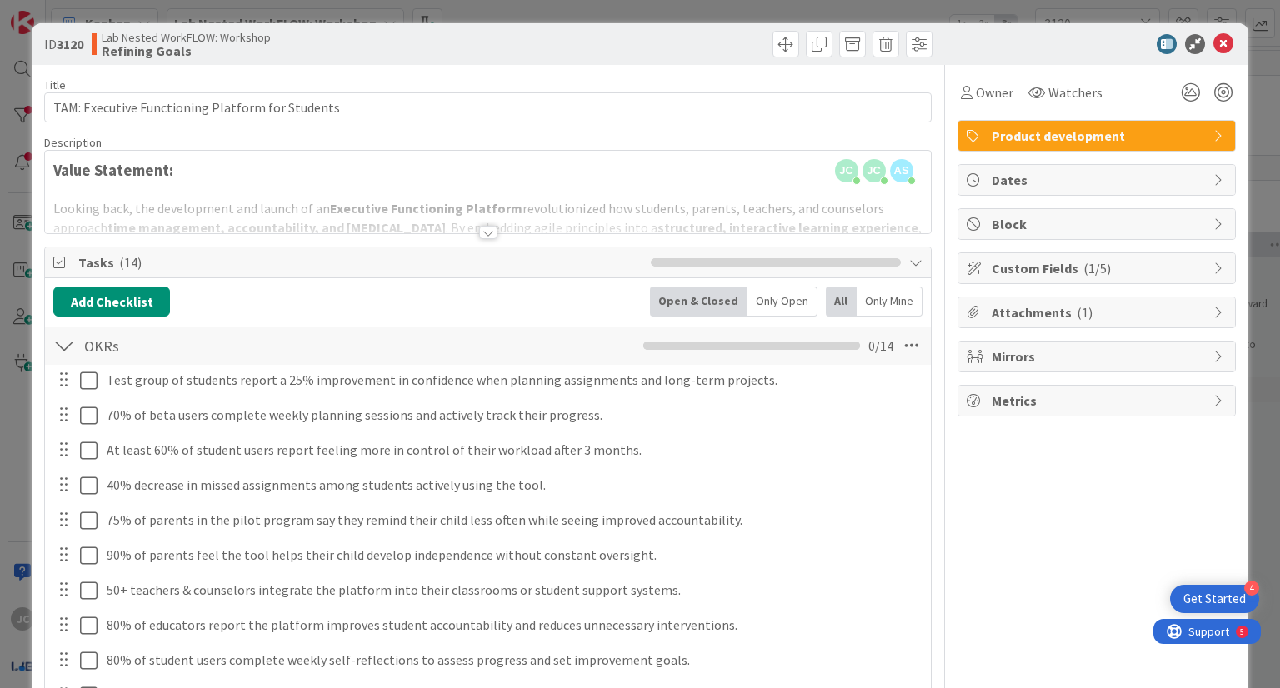
click at [479, 238] on div at bounding box center [488, 232] width 18 height 13
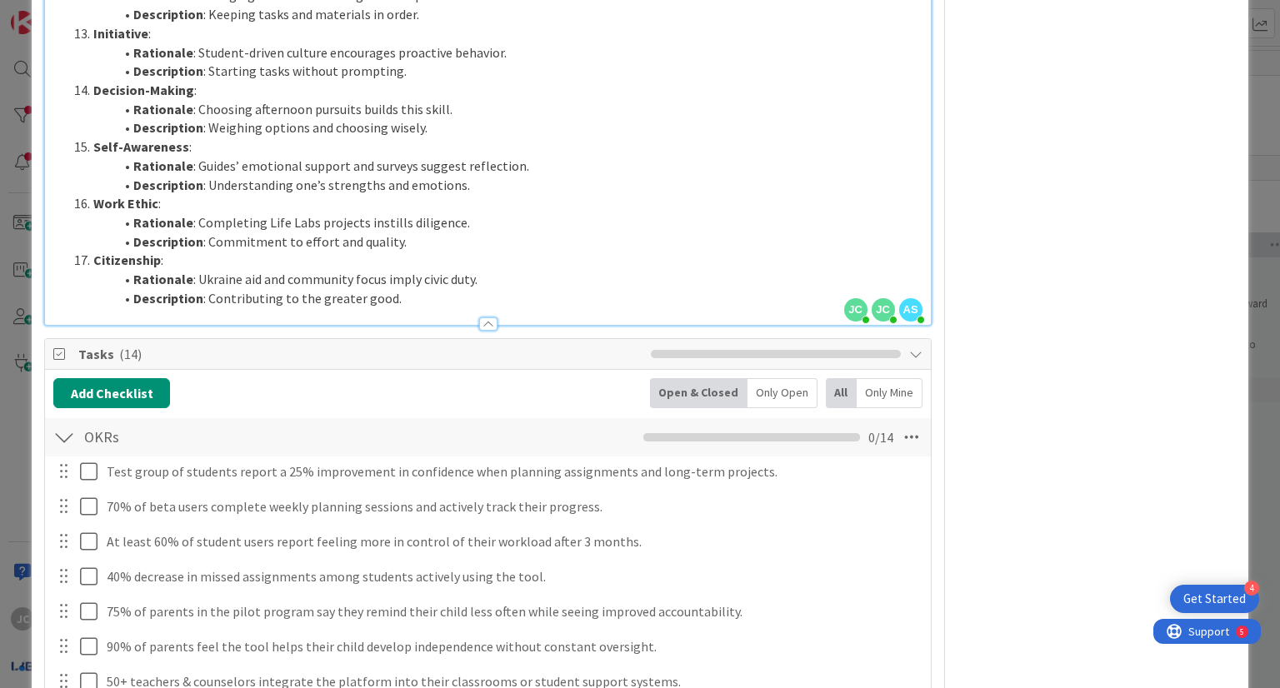
scroll to position [2588, 0]
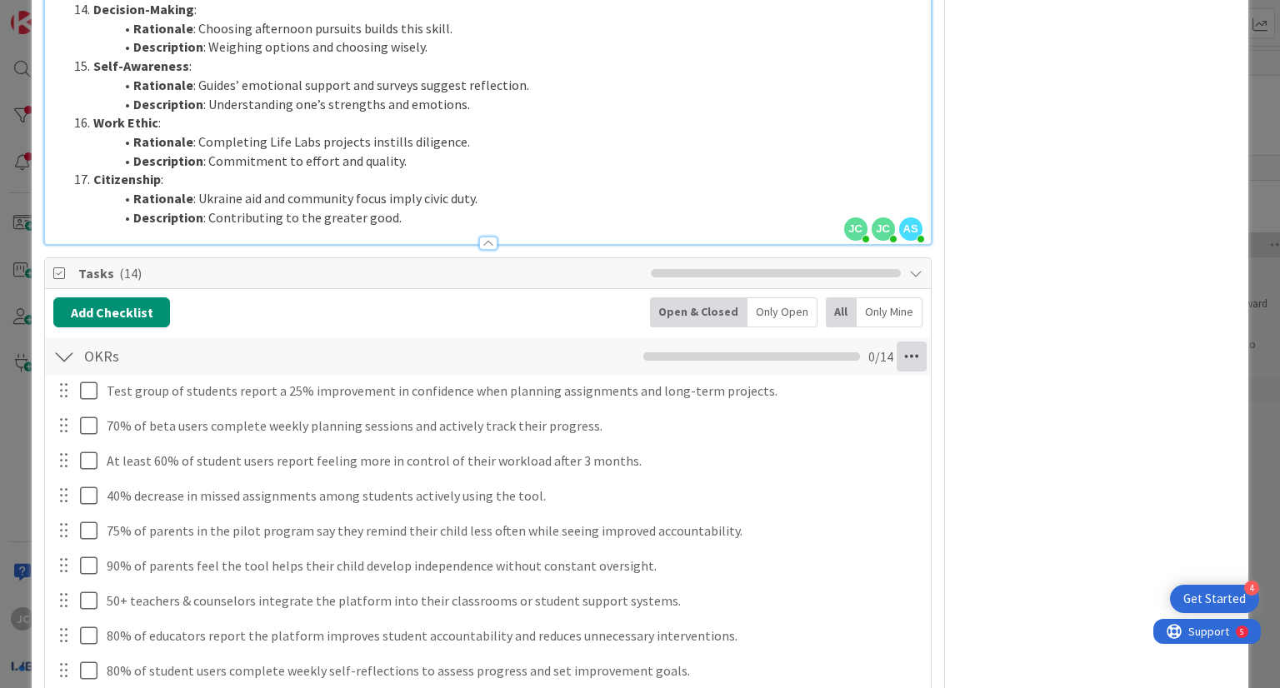
click at [907, 342] on icon at bounding box center [912, 357] width 30 height 30
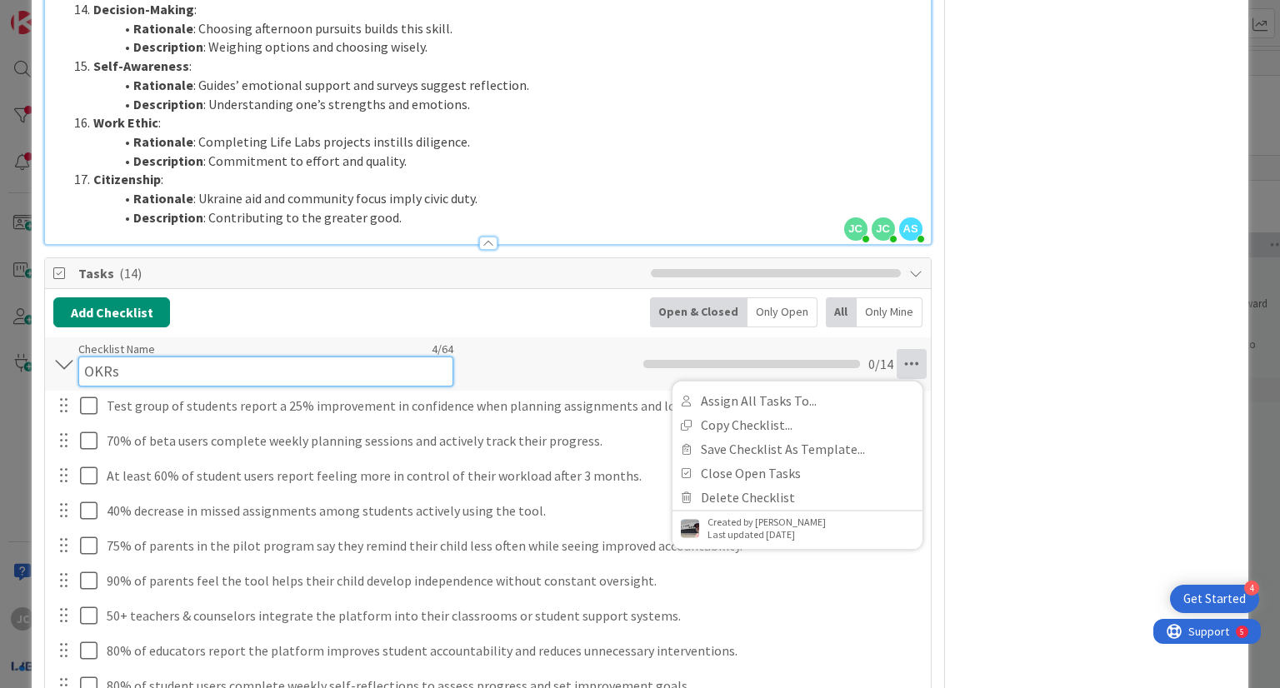
click at [93, 357] on input "OKRs" at bounding box center [265, 372] width 375 height 30
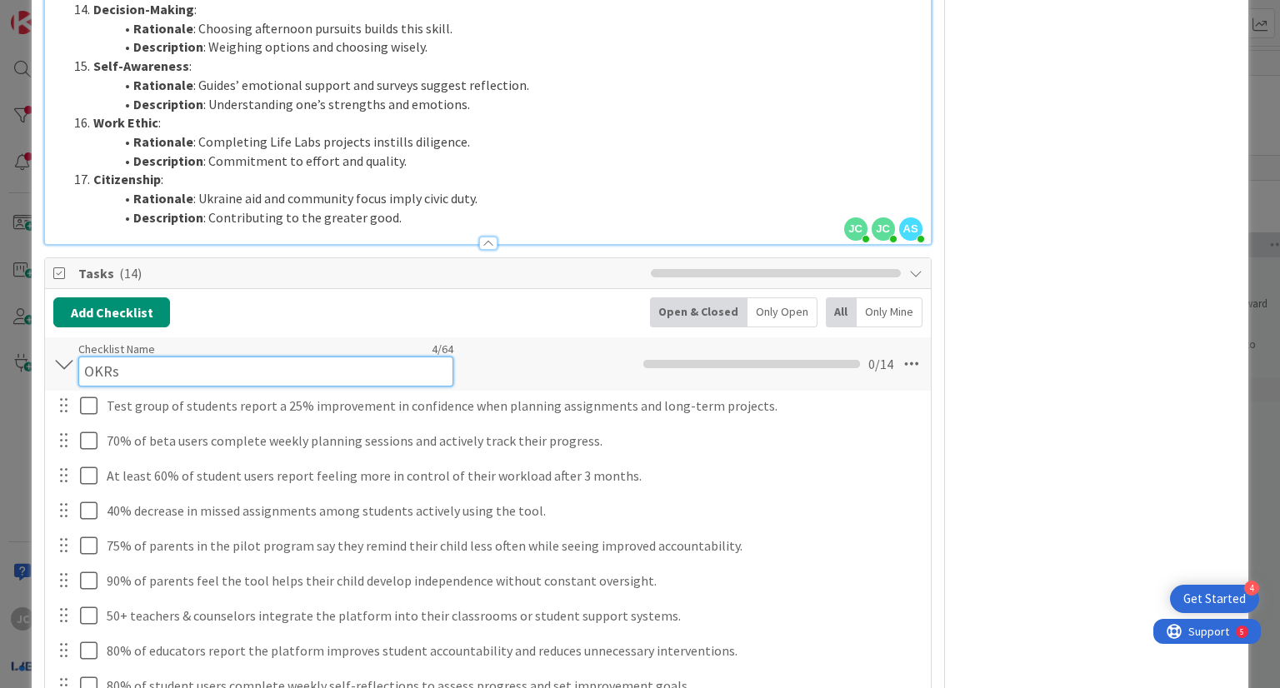
click at [165, 357] on input "OKRs" at bounding box center [265, 372] width 375 height 30
type input "O"
type input "Future State OKRs"
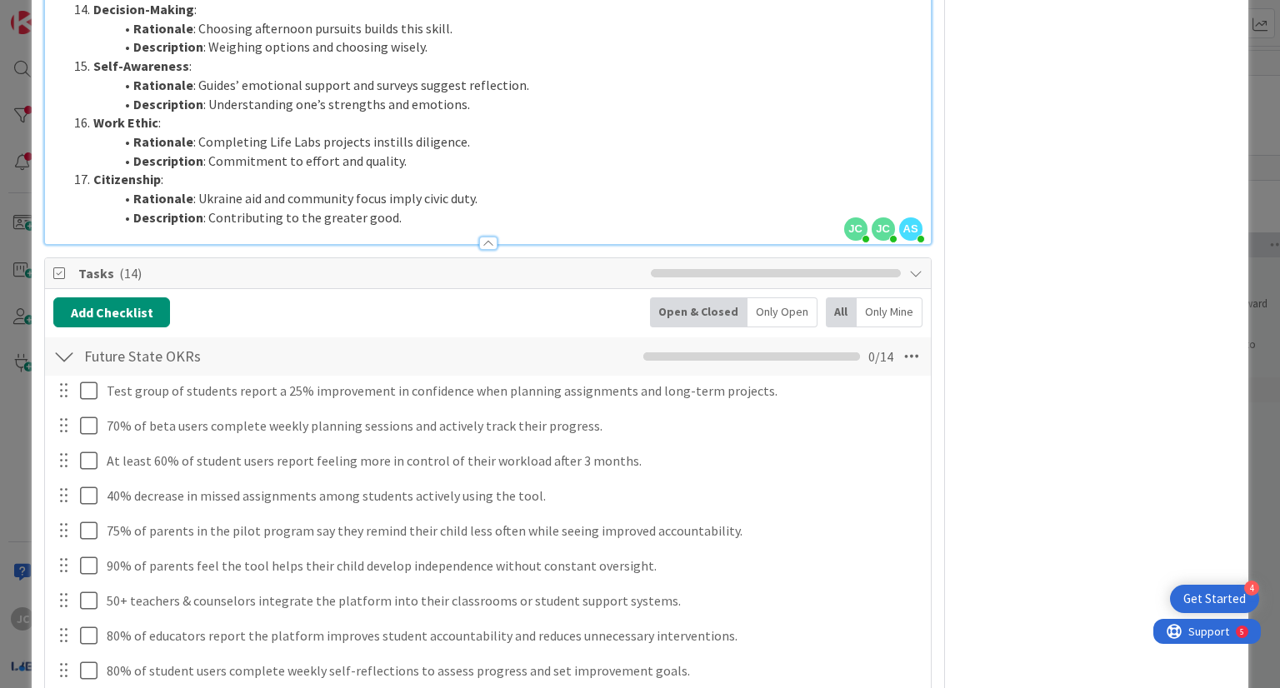
click at [500, 298] on div "Add Checklist Open & Closed Only Open All Only Mine" at bounding box center [487, 313] width 868 height 30
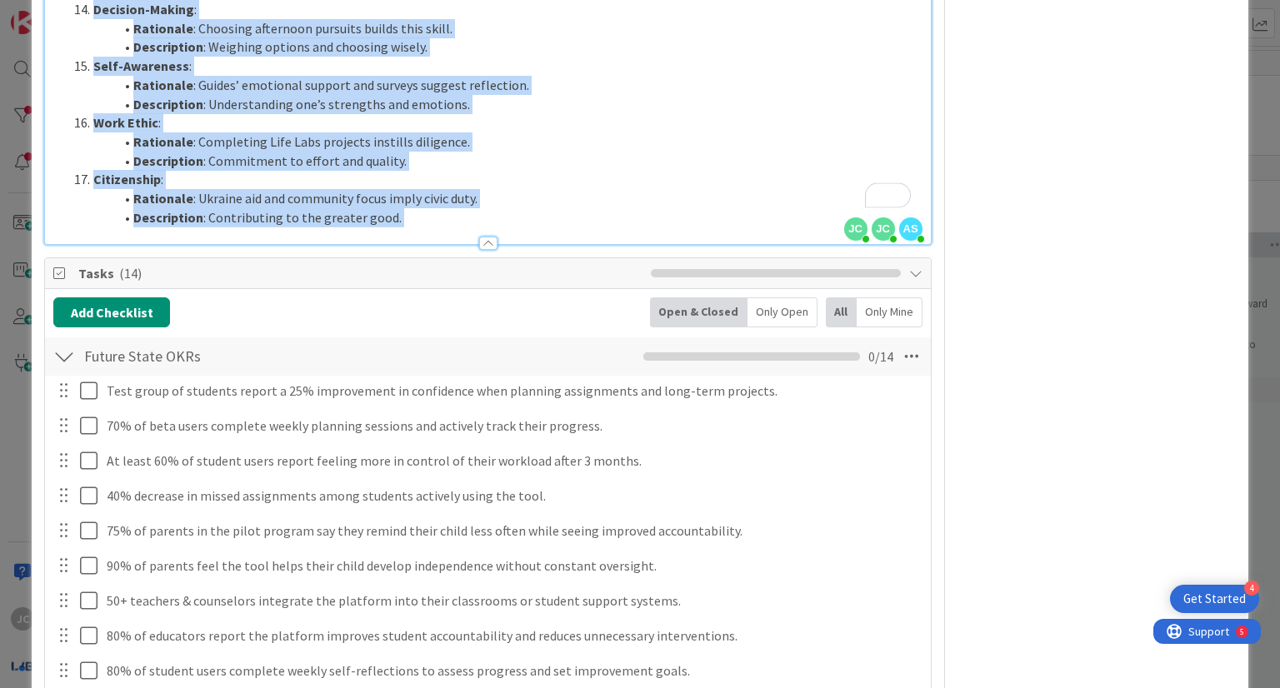
drag, startPoint x: 403, startPoint y: 208, endPoint x: 393, endPoint y: 172, distance: 38.0
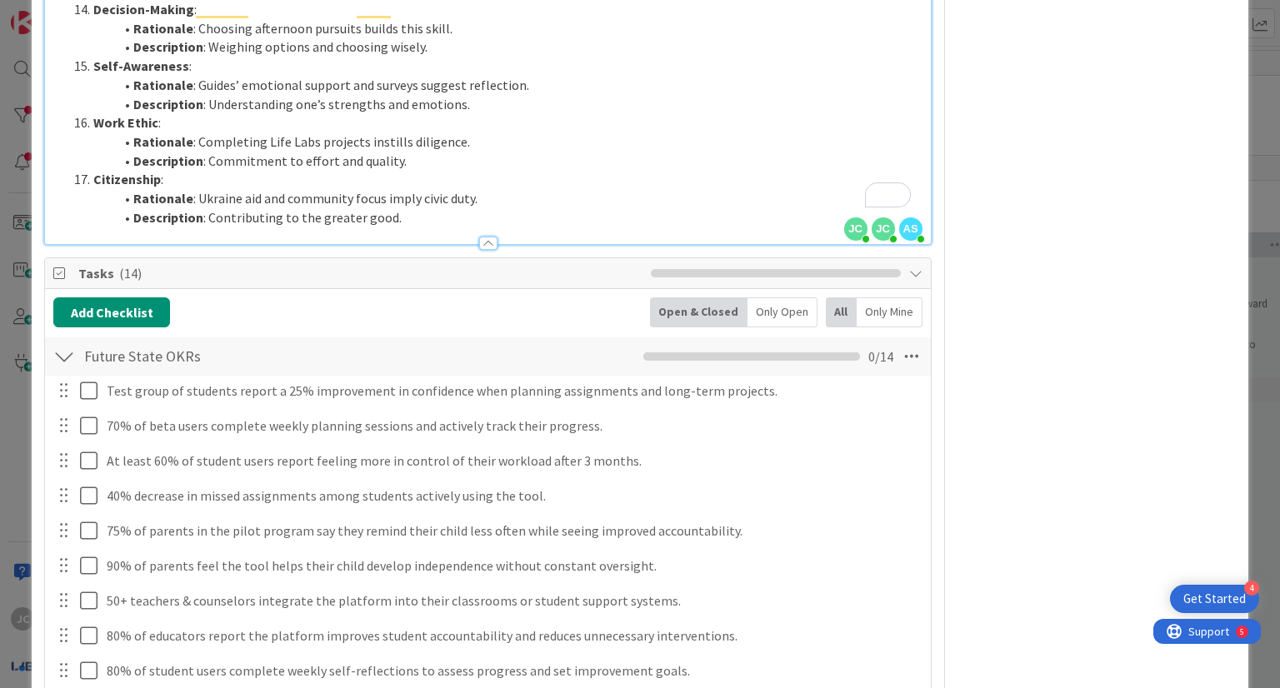
drag, startPoint x: 405, startPoint y: 202, endPoint x: 323, endPoint y: 208, distance: 81.9
click at [323, 227] on div at bounding box center [487, 236] width 885 height 18
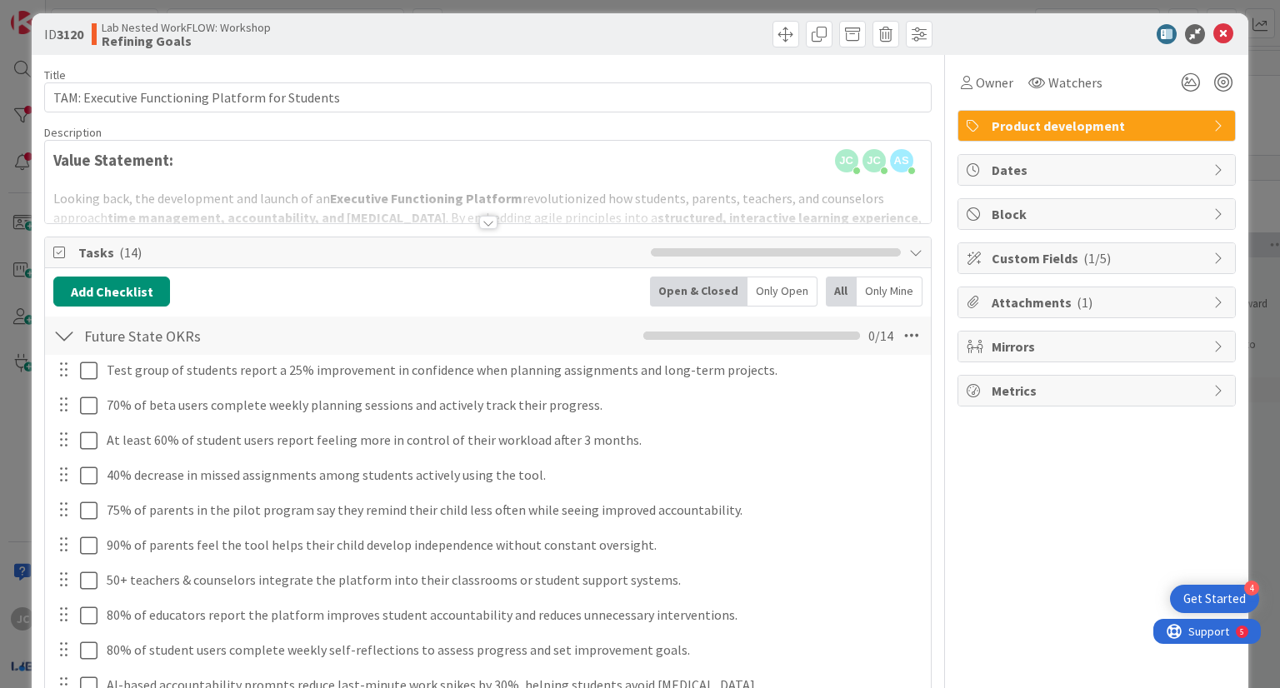
scroll to position [0, 0]
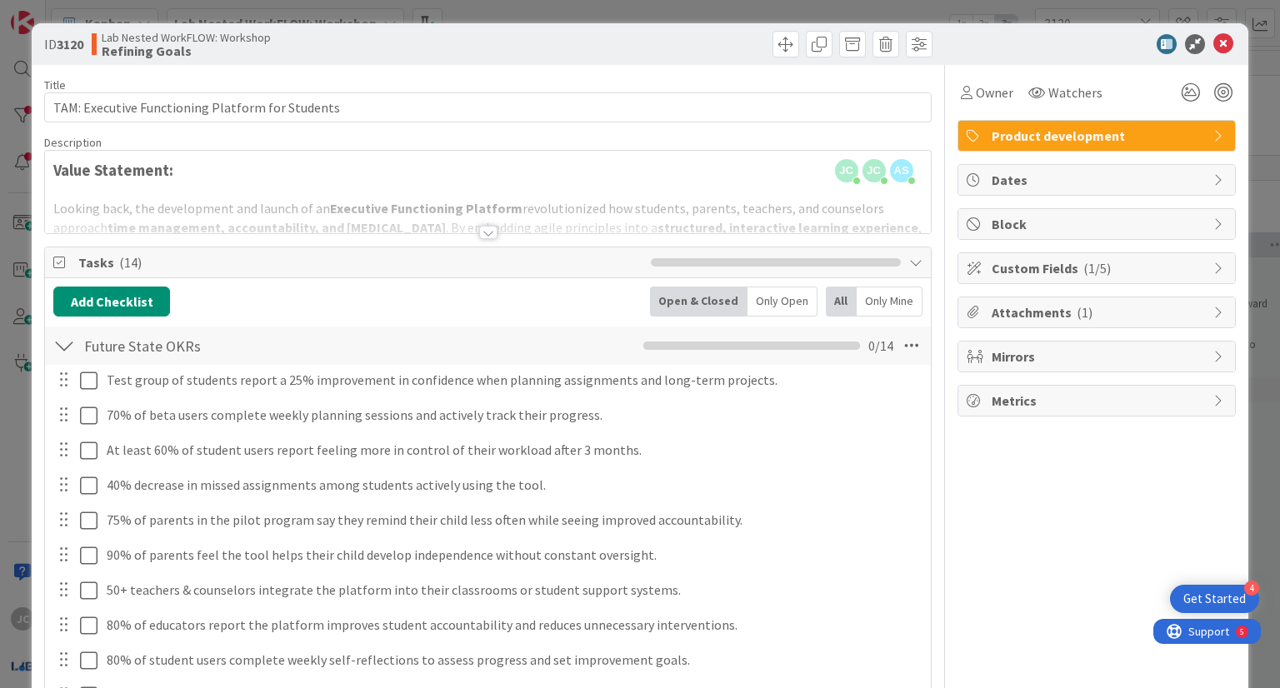
click at [490, 233] on div at bounding box center [488, 232] width 18 height 13
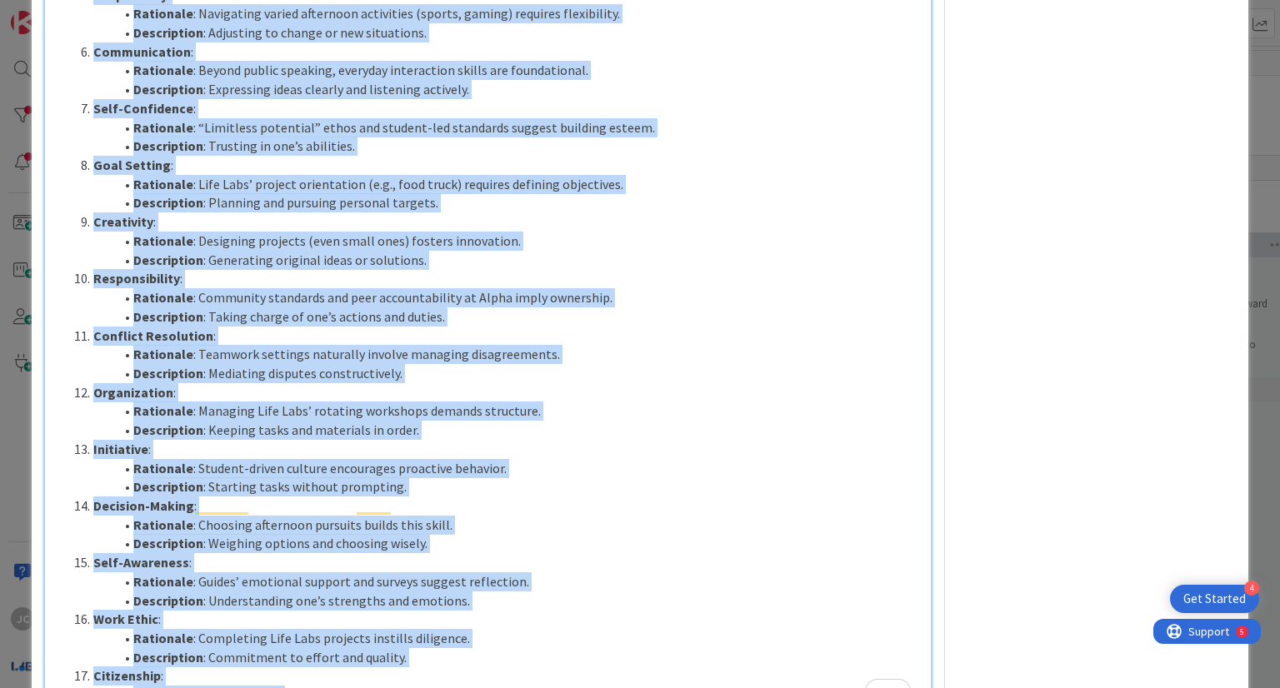
scroll to position [2458, 0]
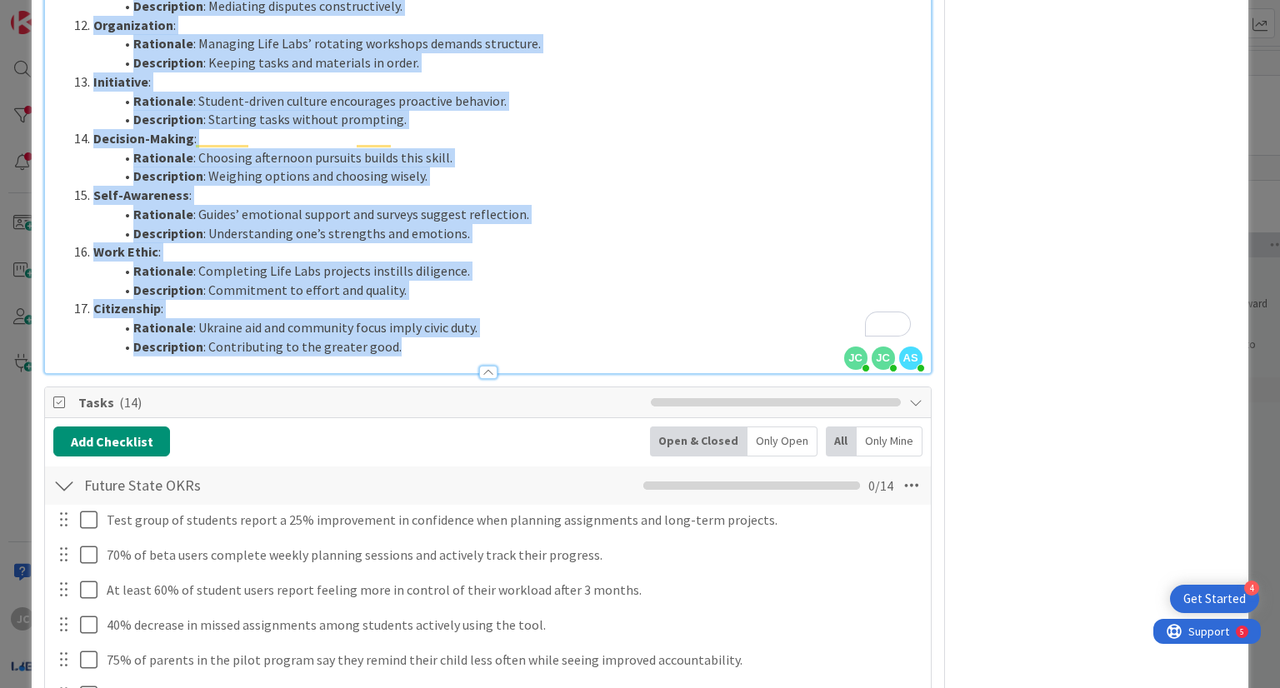
drag, startPoint x: 52, startPoint y: 89, endPoint x: 442, endPoint y: 334, distance: 460.6
copy div "24 Skills Teamwork : Evidence : Alpha School’s 5th graders running a food truck…"
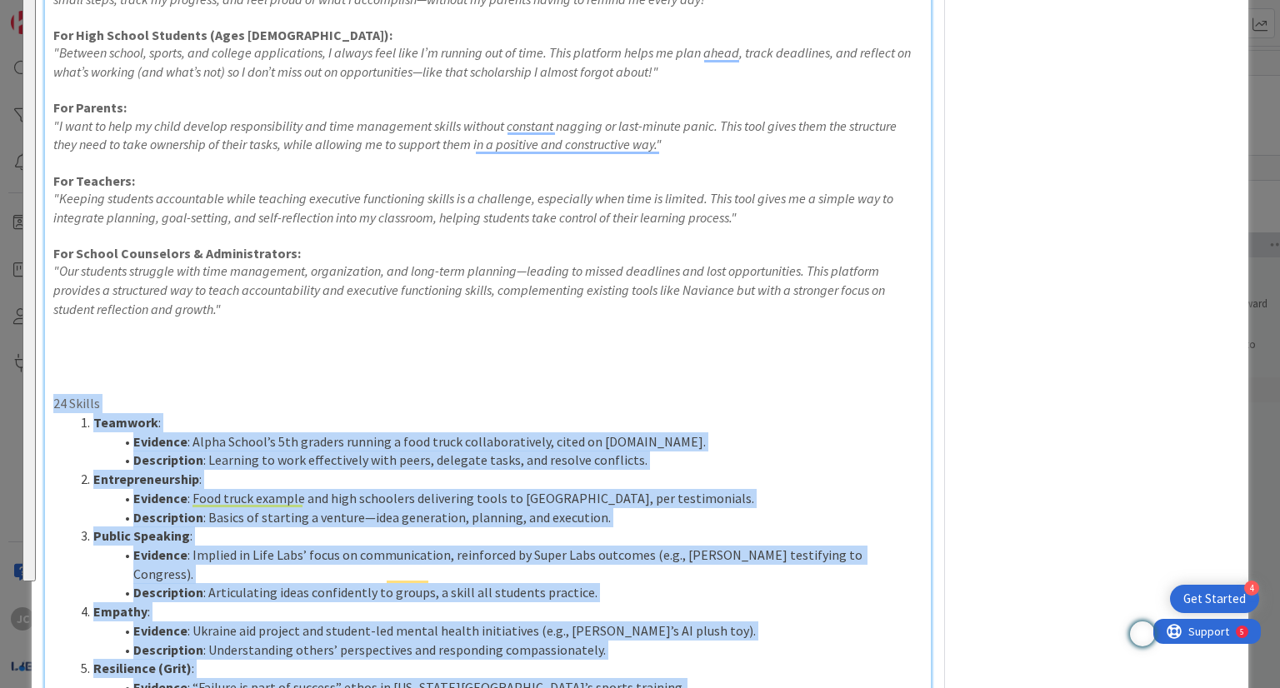
scroll to position [0, 0]
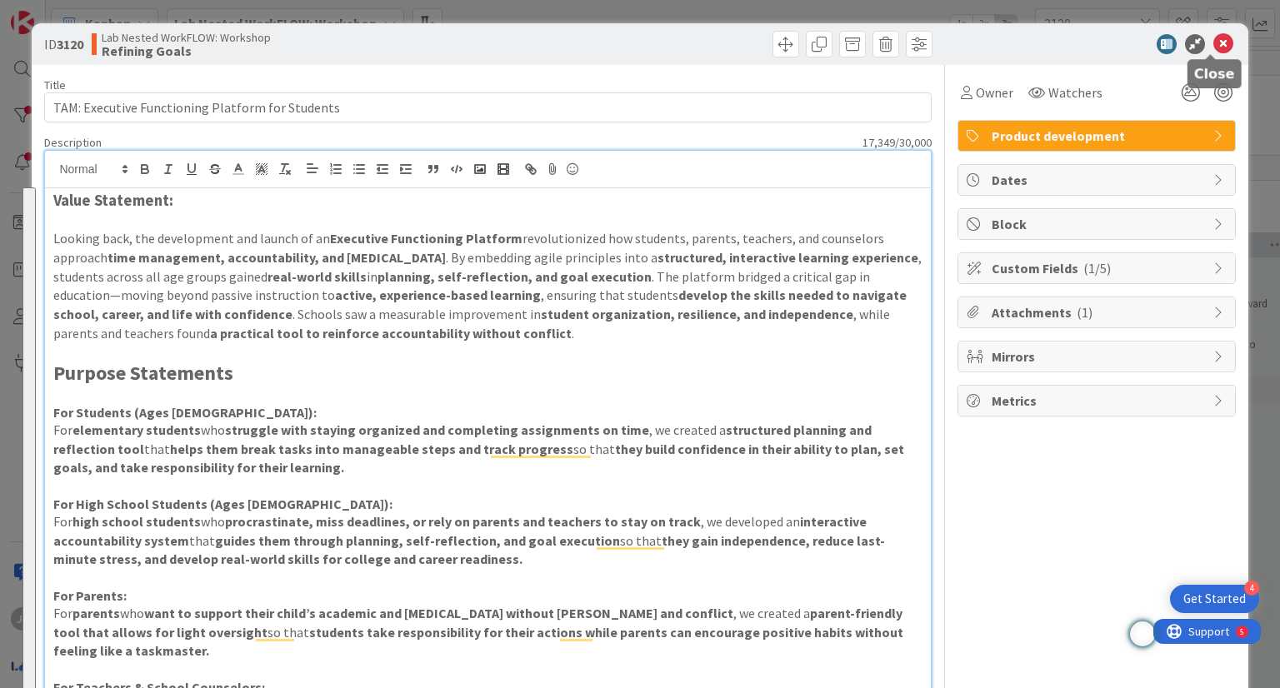
click at [1213, 45] on icon at bounding box center [1223, 44] width 20 height 20
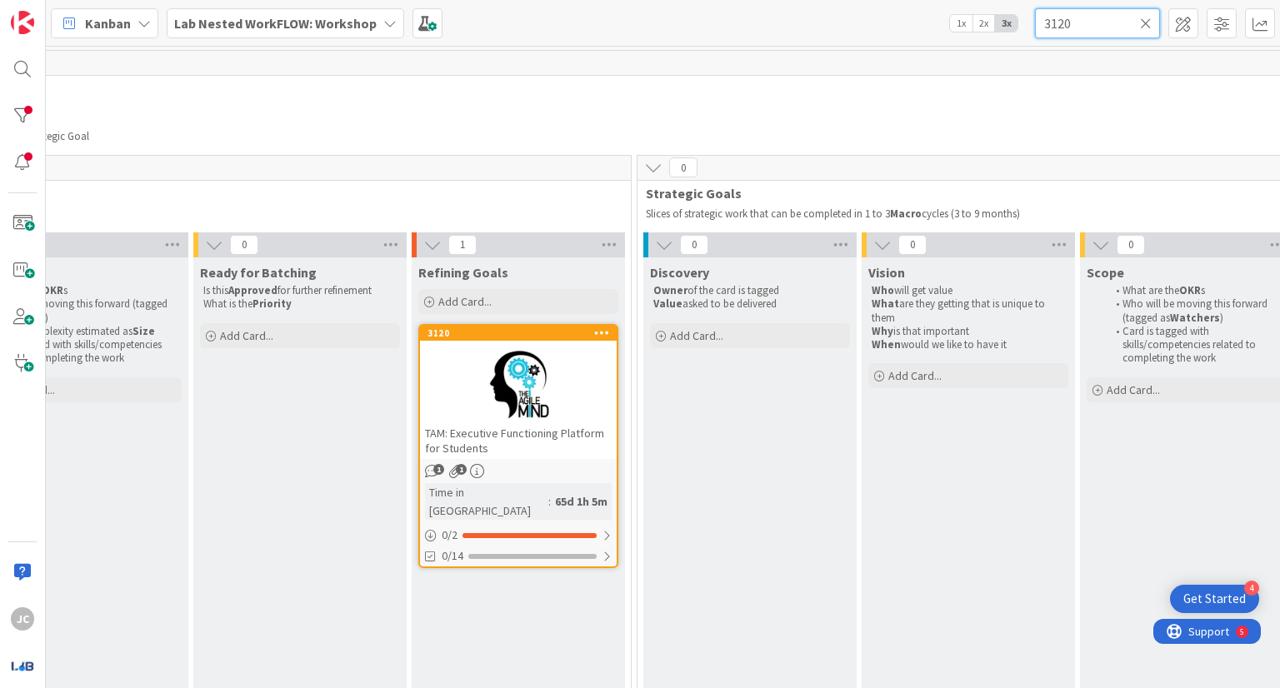
click at [1098, 25] on input "3120" at bounding box center [1097, 23] width 125 height 30
type input "3"
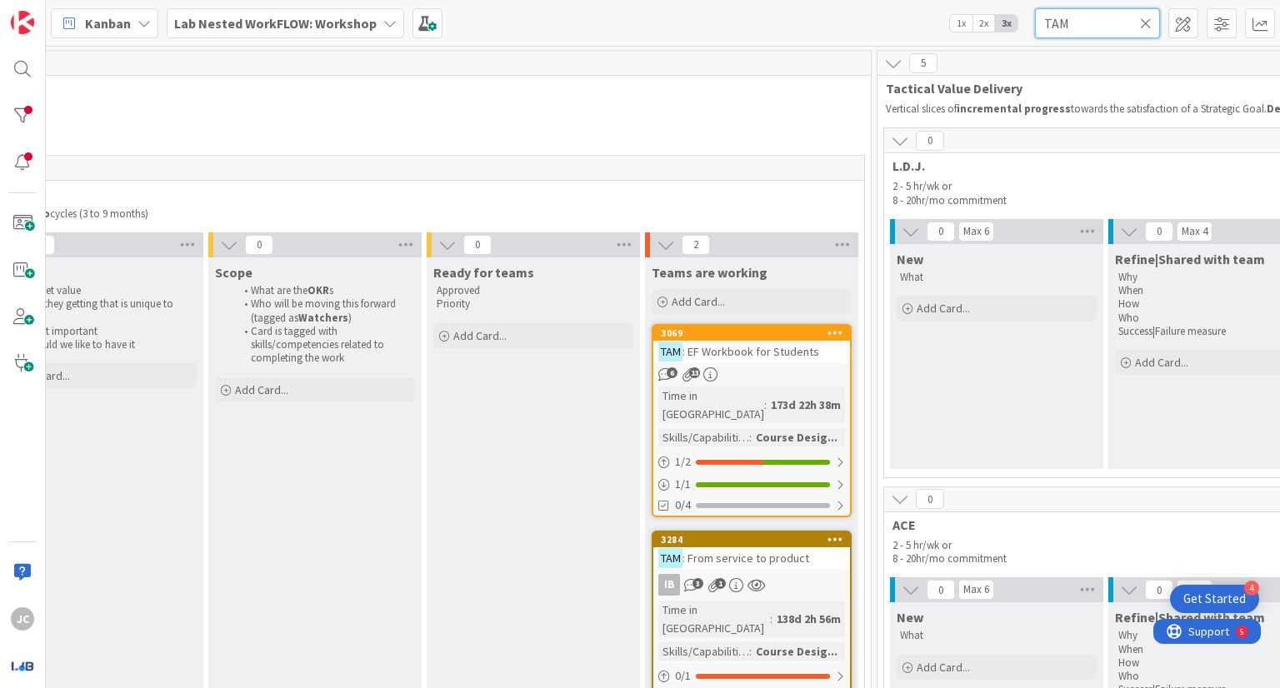
scroll to position [0, 1850]
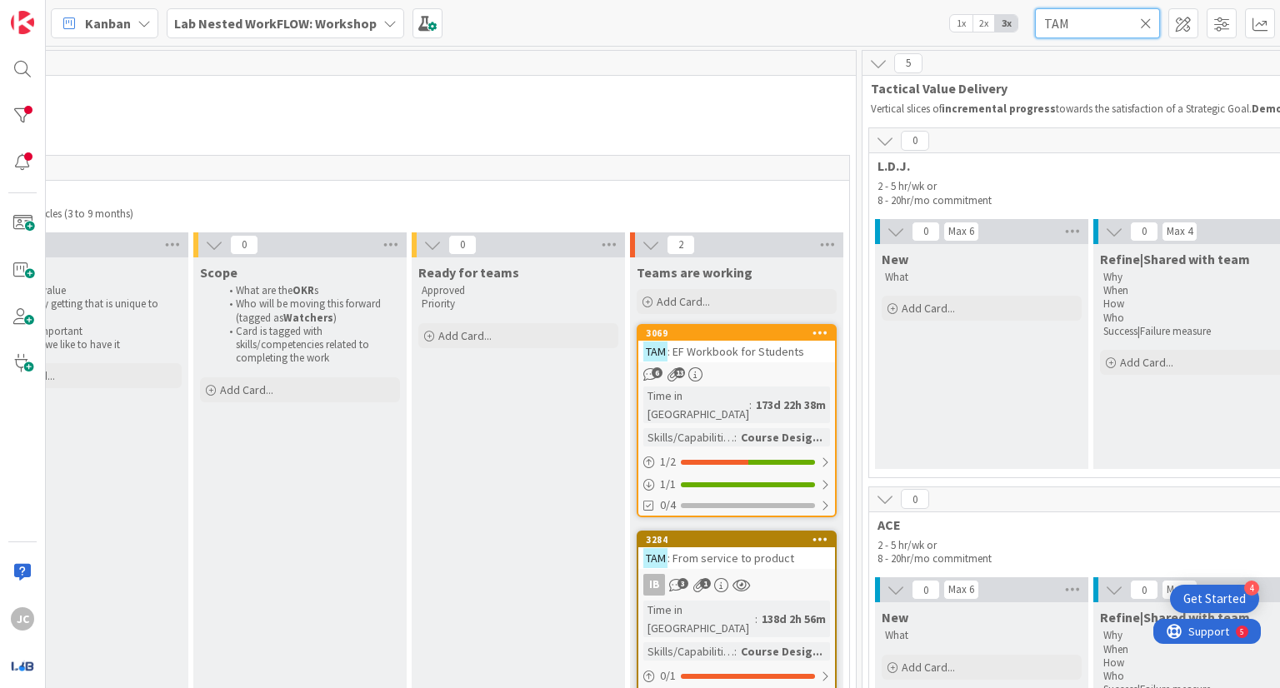
type input "TAM"
click at [791, 360] on div "TAM : EF Workbook for Students" at bounding box center [736, 352] width 197 height 22
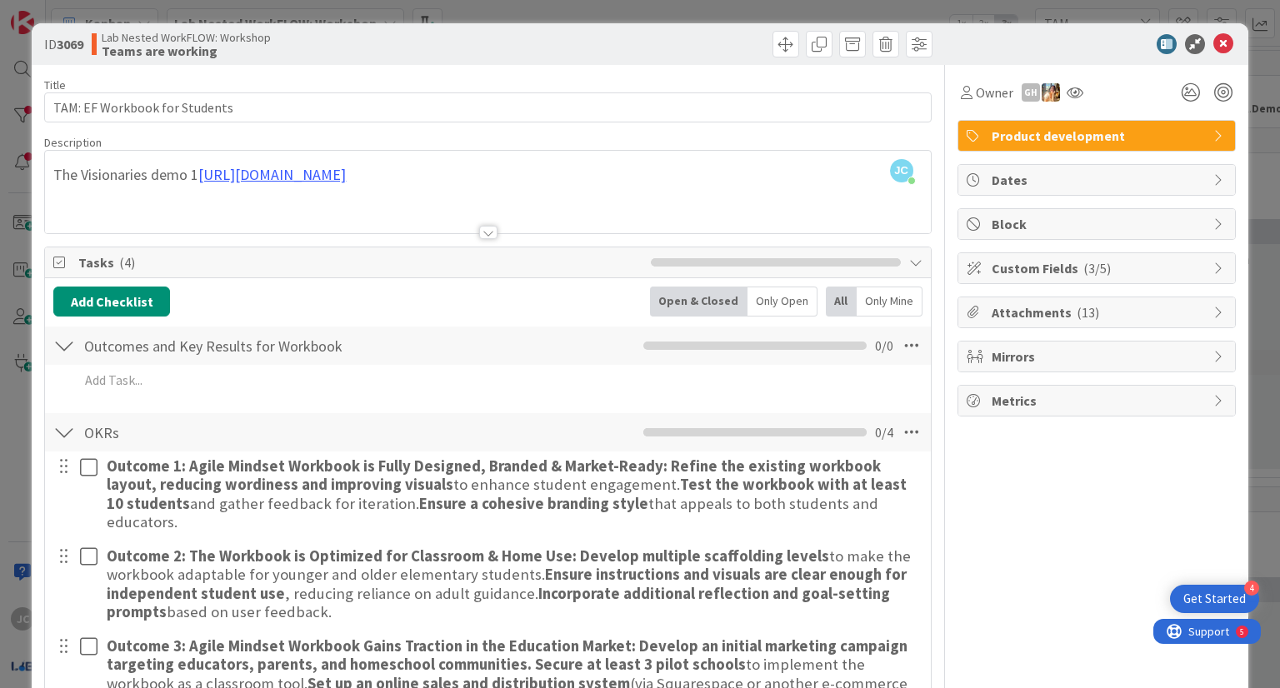
click at [481, 233] on div at bounding box center [488, 232] width 18 height 13
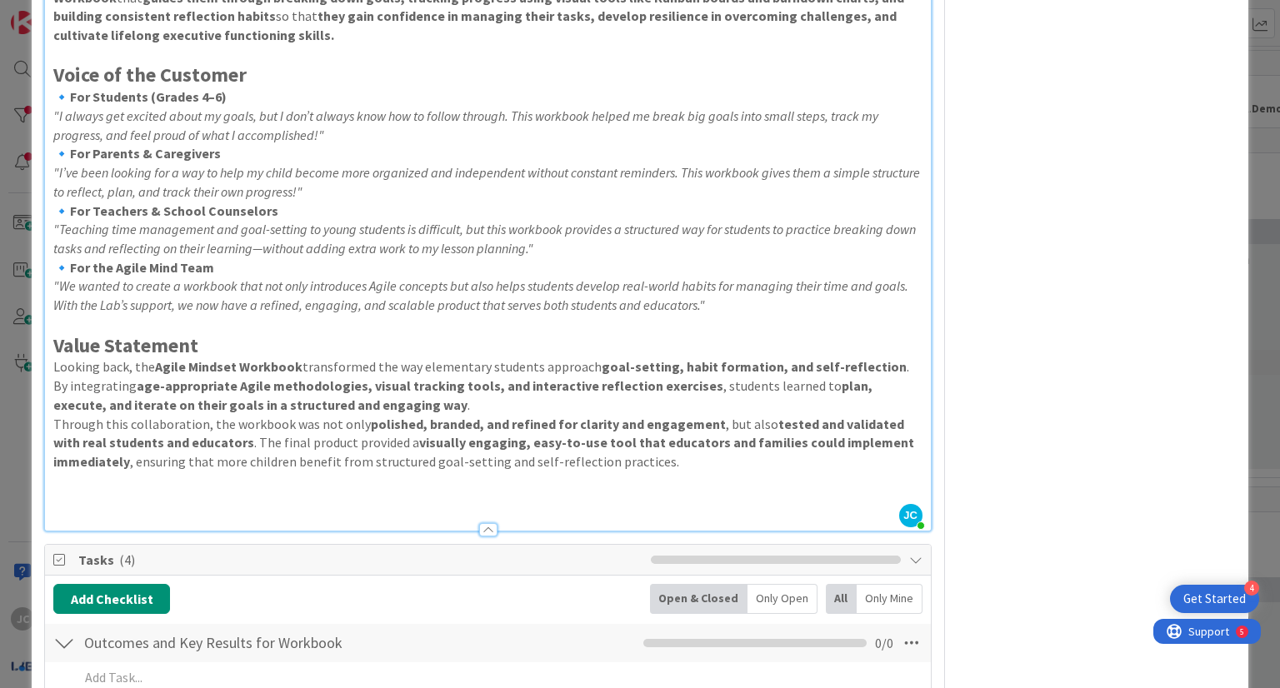
scroll to position [644, 0]
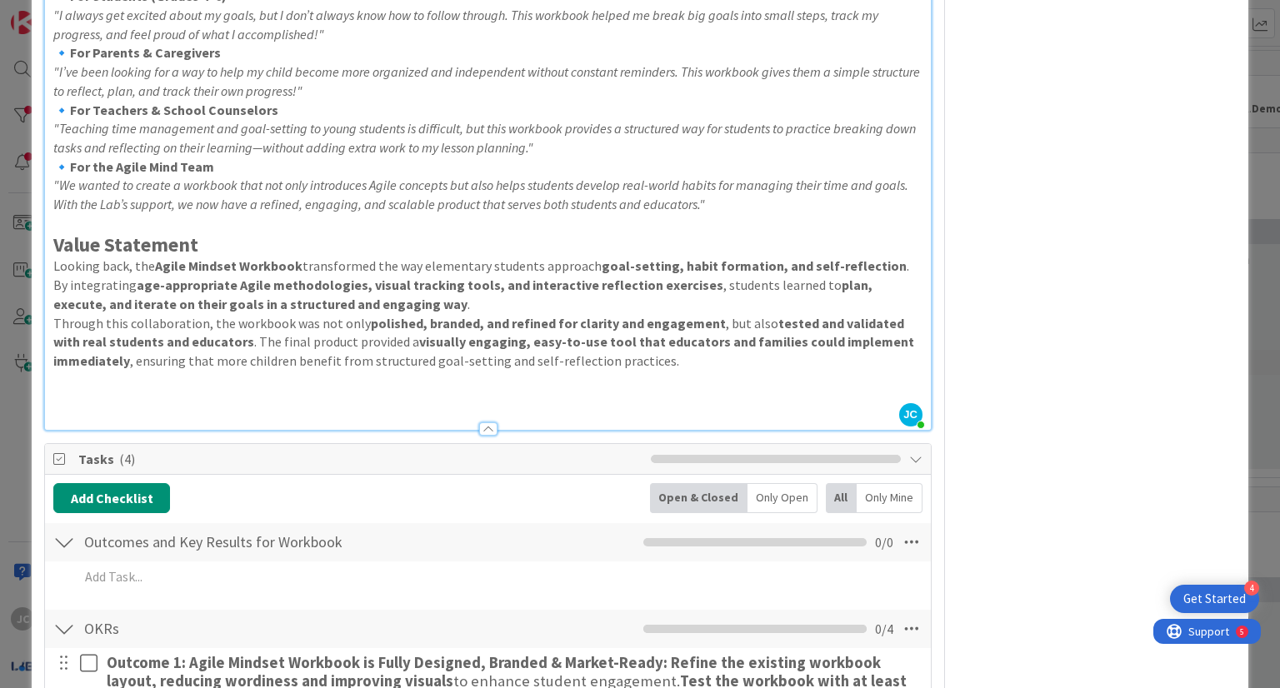
click at [718, 360] on p "Through this collaboration, the workbook was not only polished, branded, and re…" at bounding box center [487, 342] width 868 height 57
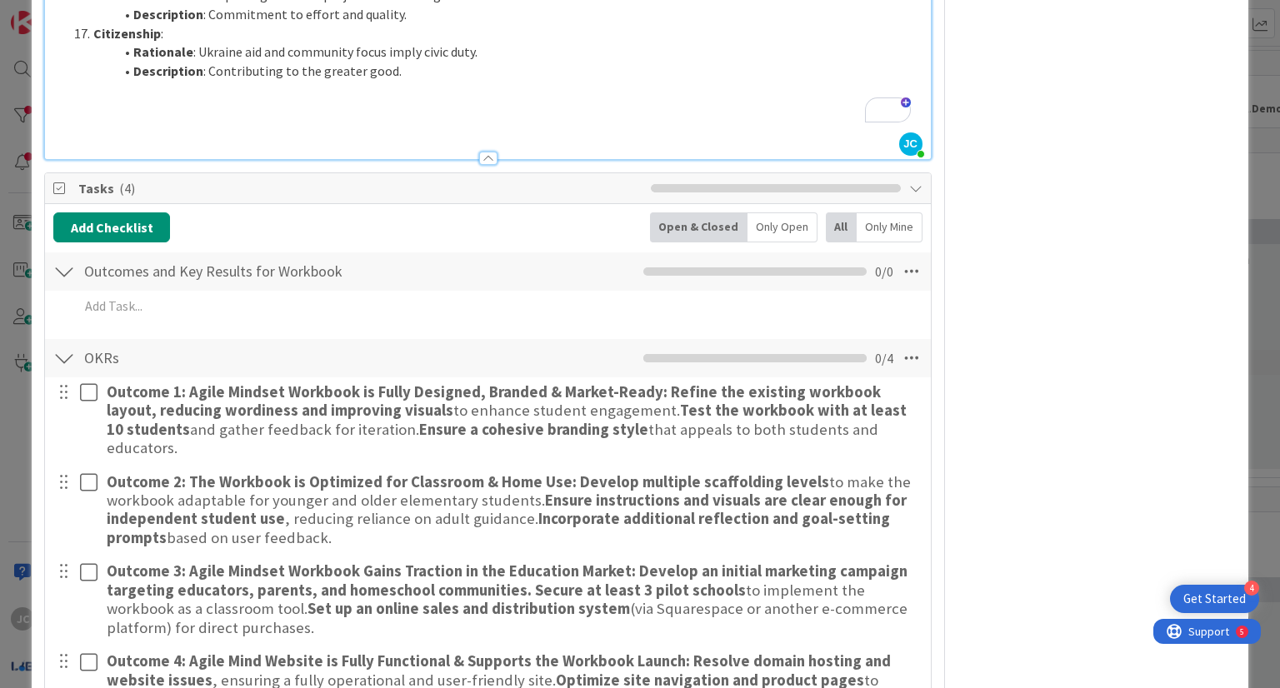
scroll to position [2051, 0]
